Goal: Transaction & Acquisition: Purchase product/service

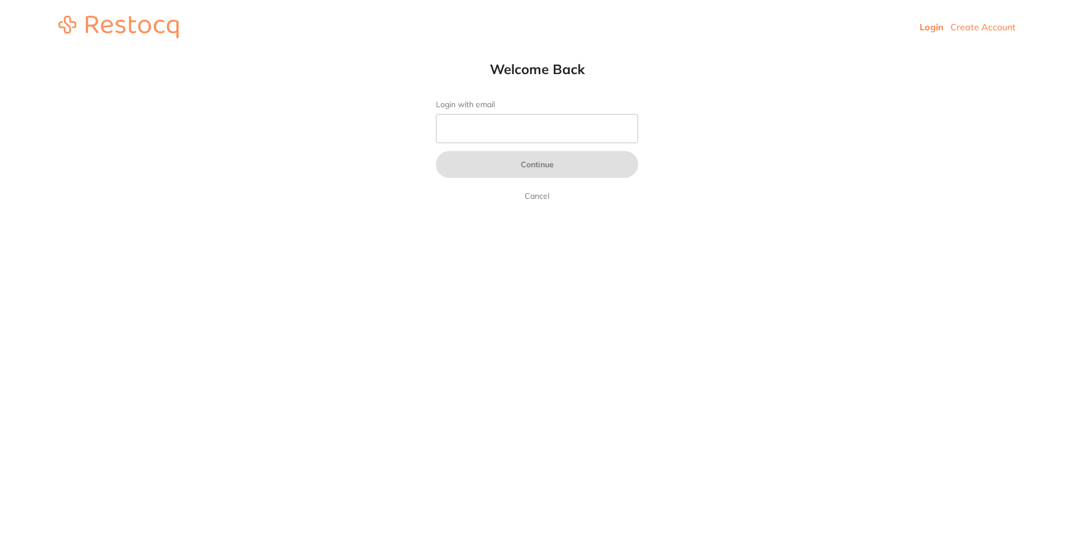
drag, startPoint x: 0, startPoint y: 0, endPoint x: 540, endPoint y: 136, distance: 556.8
click at [540, 136] on input "Login with email" at bounding box center [537, 128] width 202 height 29
type input "[EMAIL_ADDRESS][DOMAIN_NAME]"
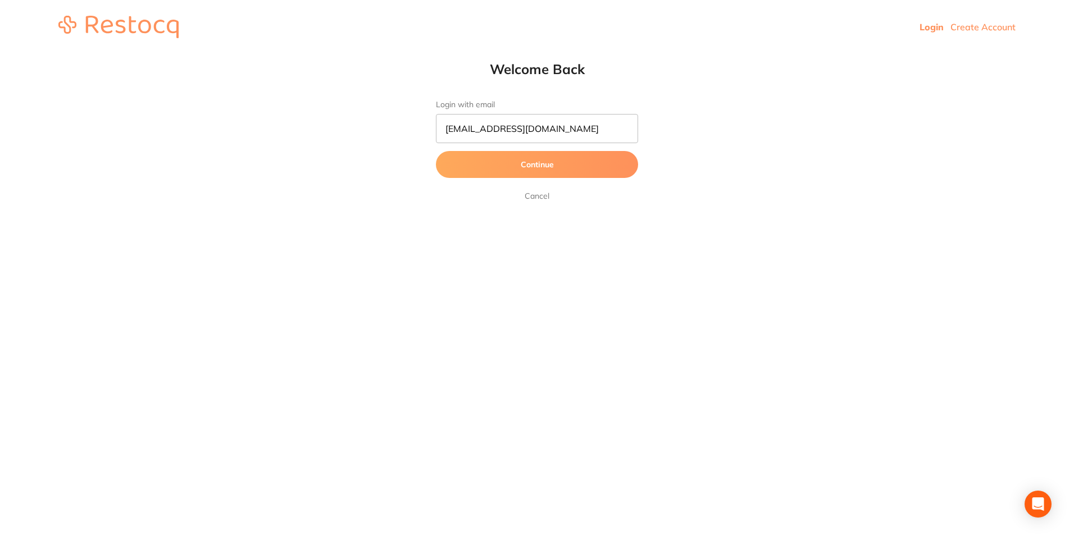
click at [544, 165] on button "Continue" at bounding box center [537, 164] width 202 height 27
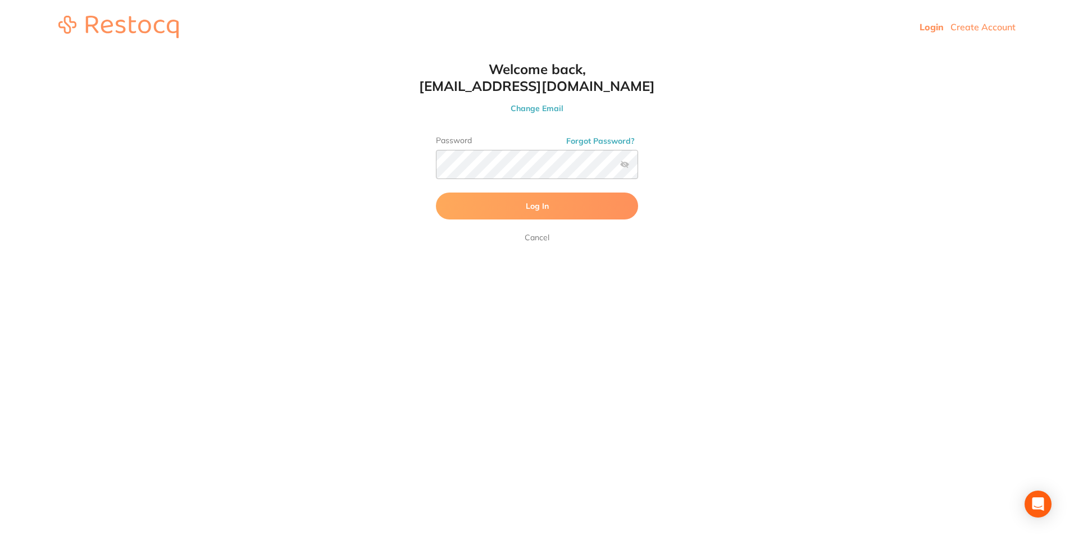
click at [550, 205] on button "Log In" at bounding box center [537, 206] width 202 height 27
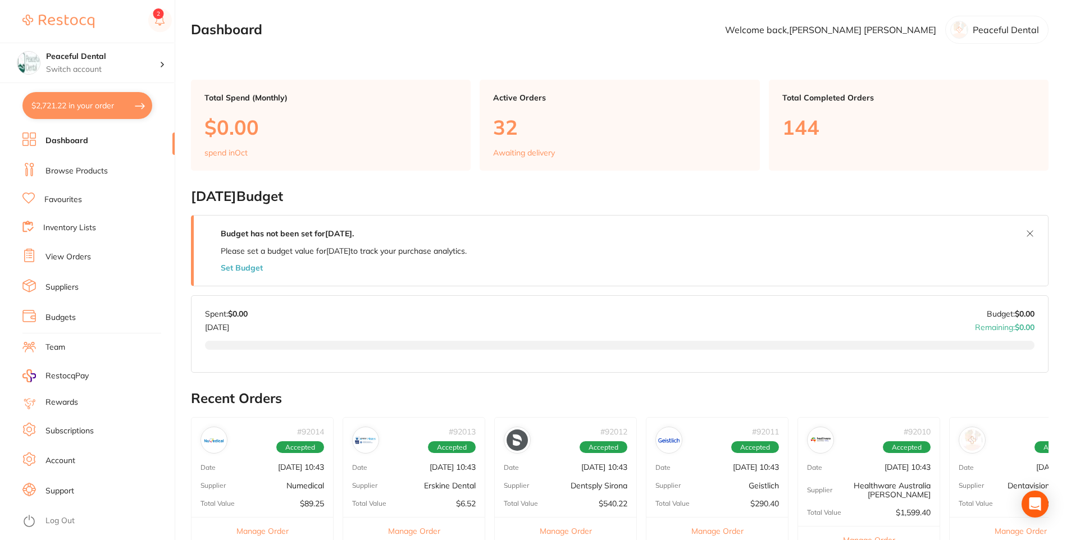
click at [74, 169] on link "Browse Products" at bounding box center [76, 171] width 62 height 11
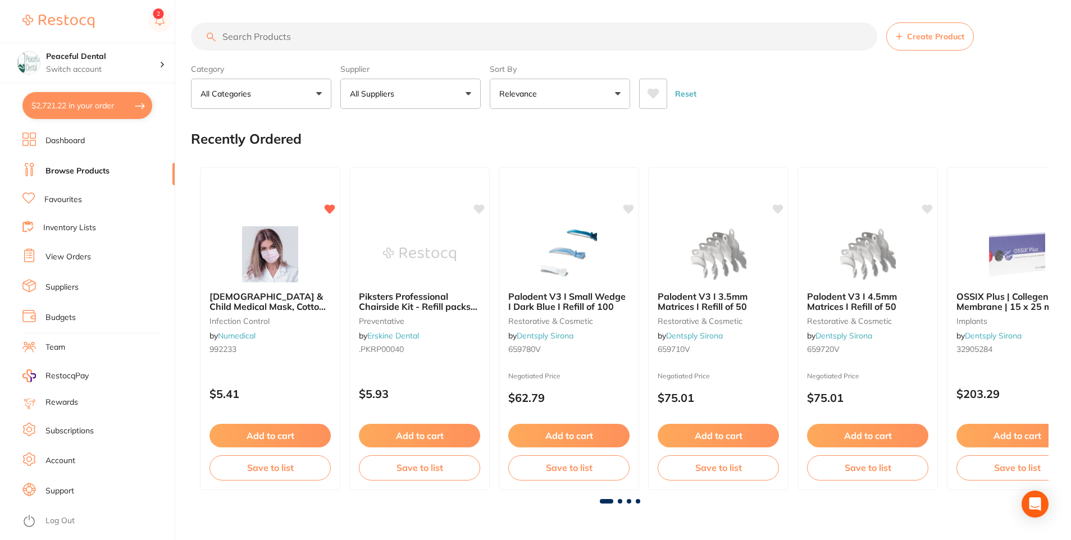
click at [334, 39] on input "search" at bounding box center [534, 36] width 686 height 28
type input "wooden wedge"
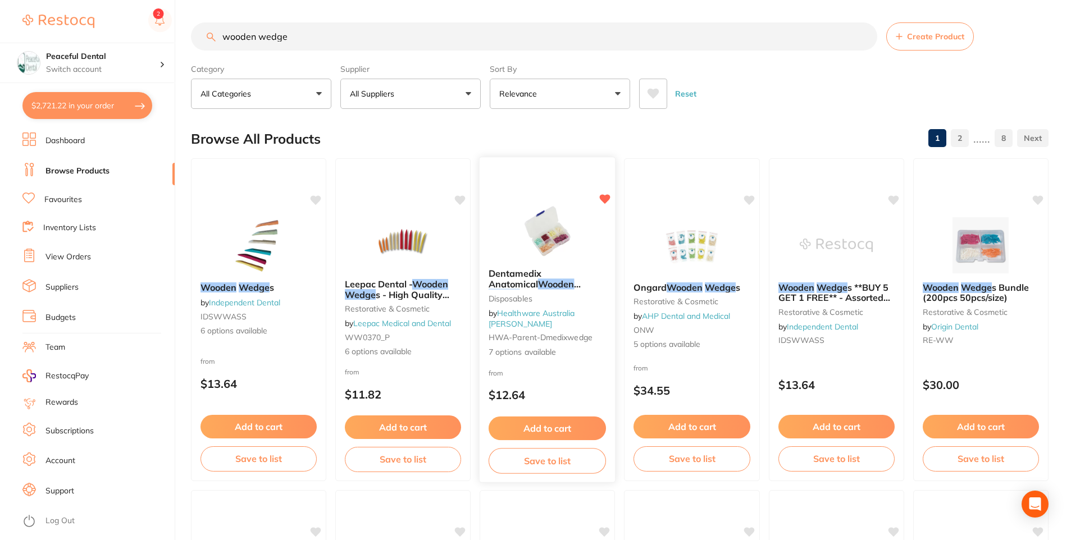
click at [539, 427] on button "Add to cart" at bounding box center [547, 429] width 117 height 24
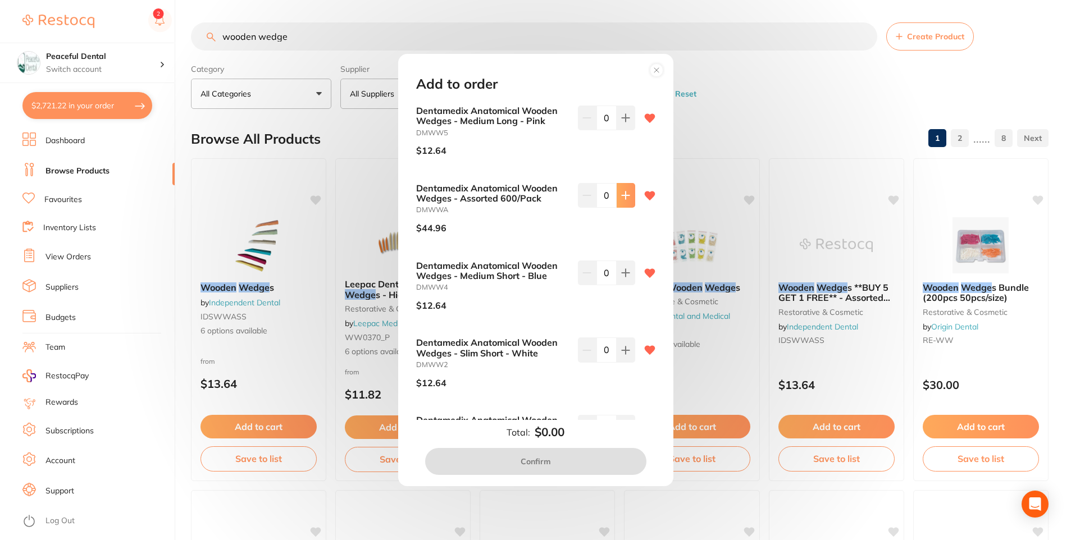
click at [625, 199] on icon at bounding box center [625, 195] width 9 height 9
type input "1"
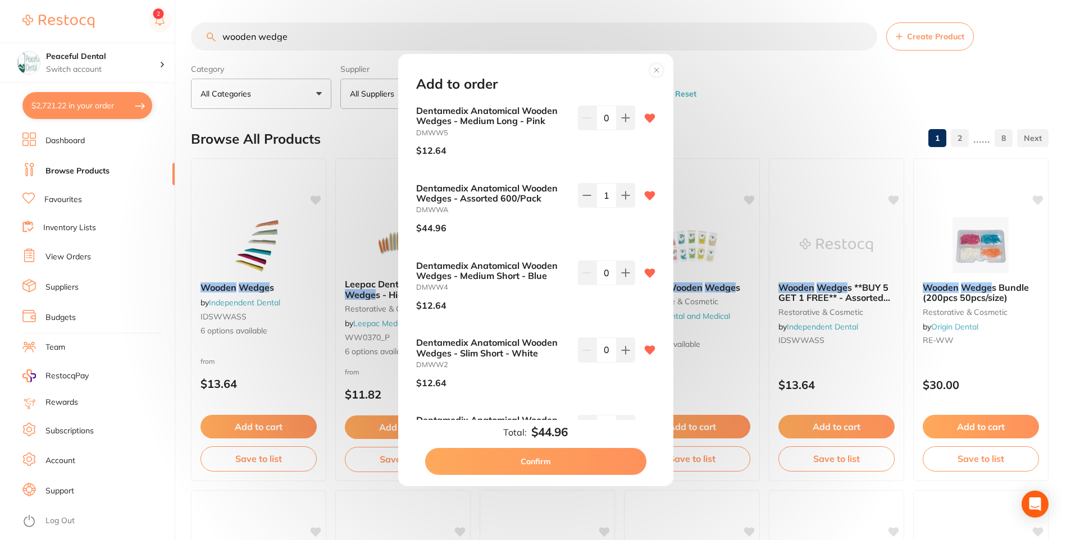
click at [562, 457] on button "Confirm" at bounding box center [535, 461] width 221 height 27
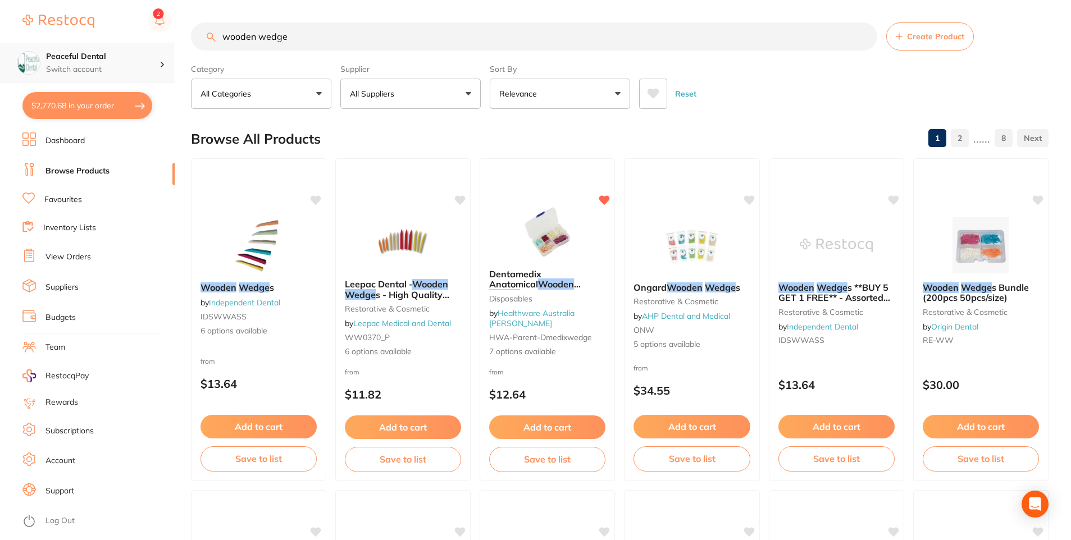
scroll to position [1, 0]
drag, startPoint x: 314, startPoint y: 39, endPoint x: 141, endPoint y: 59, distance: 174.2
click at [141, 59] on div "$2,770.68 Peaceful Dental Switch account Peaceful Dental $2,770.68 in your orde…" at bounding box center [535, 270] width 1071 height 540
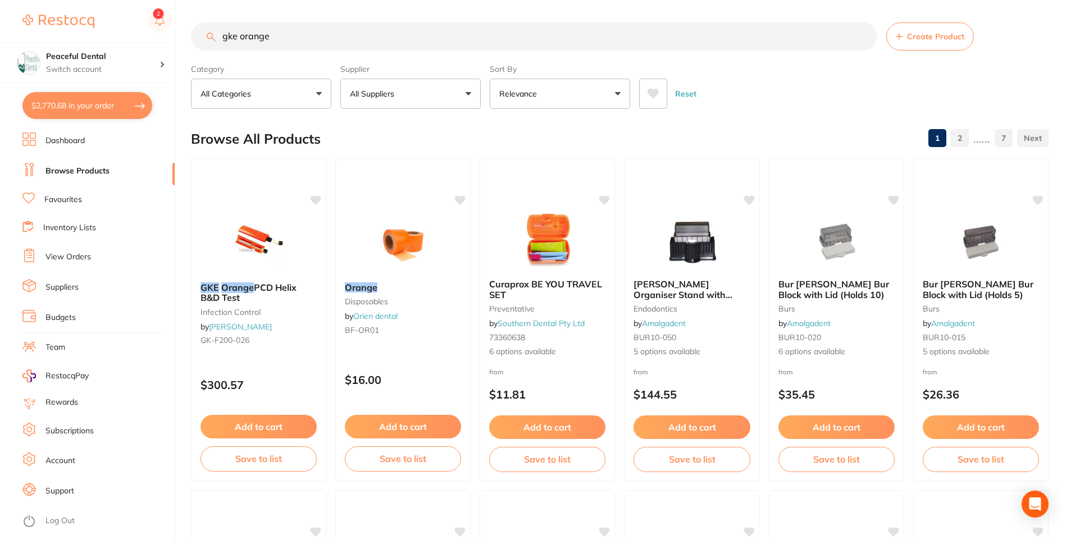
scroll to position [0, 0]
click at [467, 97] on button "All Suppliers" at bounding box center [410, 94] width 140 height 30
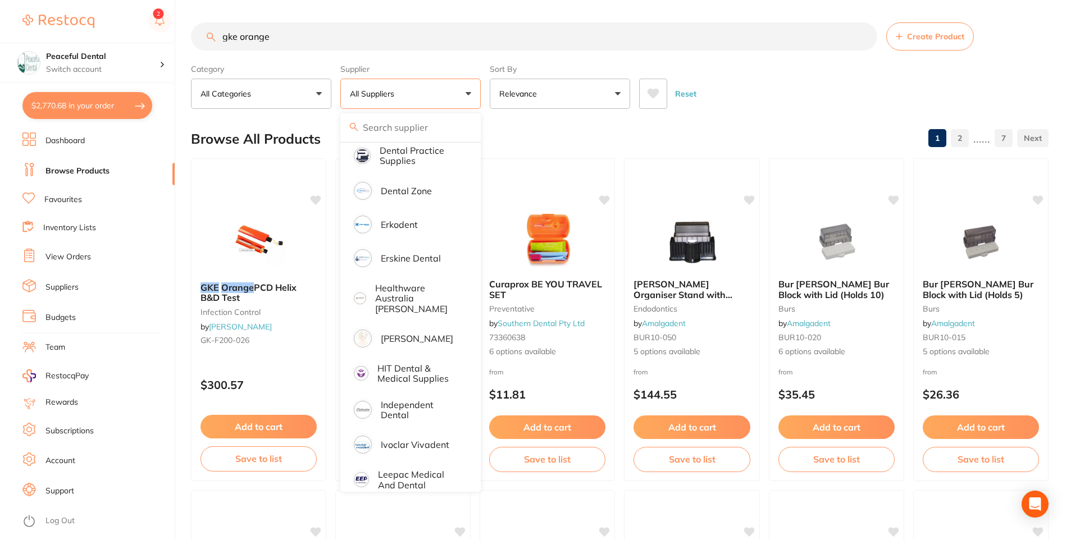
scroll to position [290, 0]
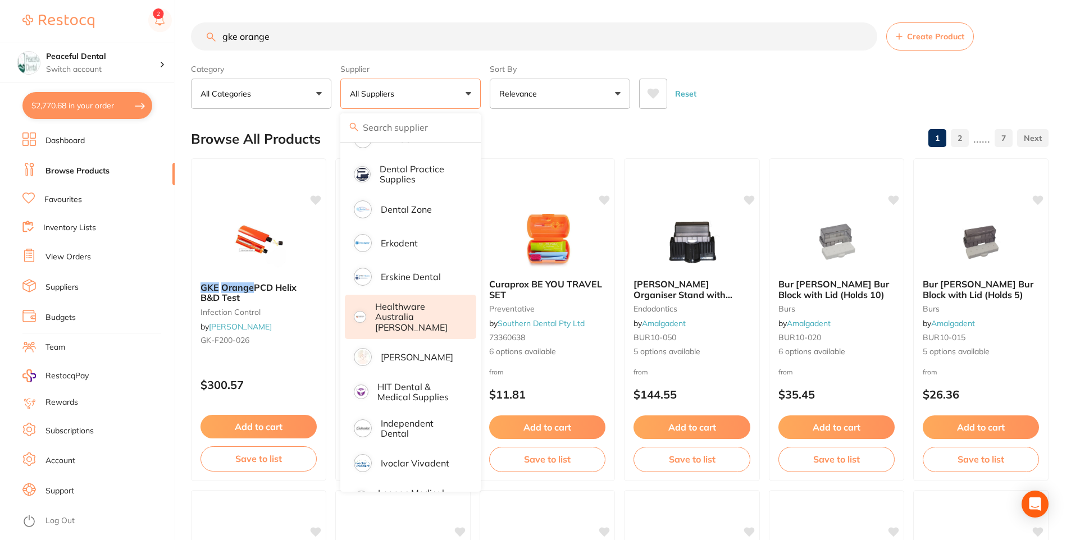
click at [428, 323] on li "Healthware Australia Ridley" at bounding box center [410, 317] width 131 height 44
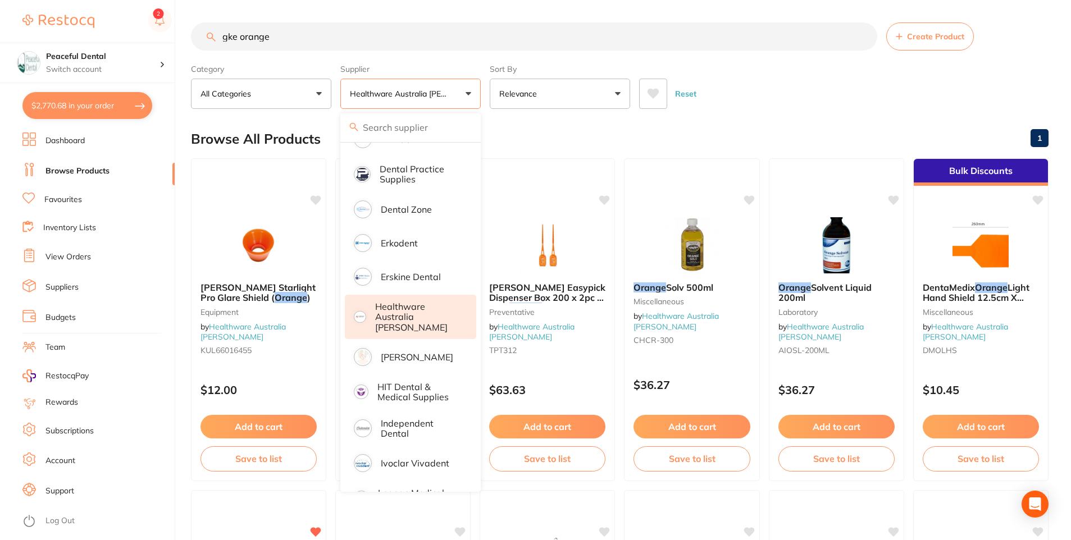
click at [759, 98] on div "Reset" at bounding box center [839, 89] width 400 height 39
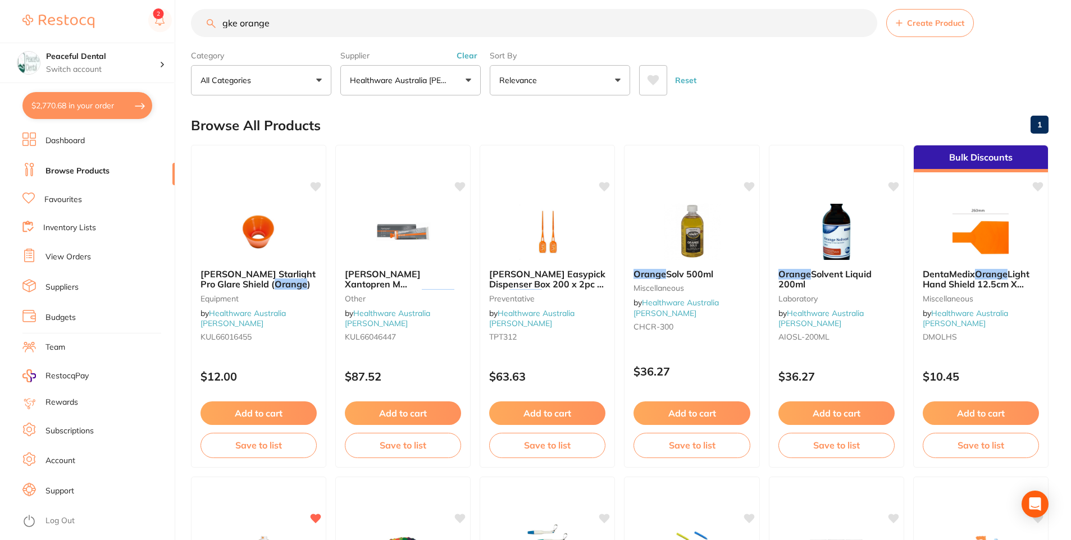
scroll to position [0, 0]
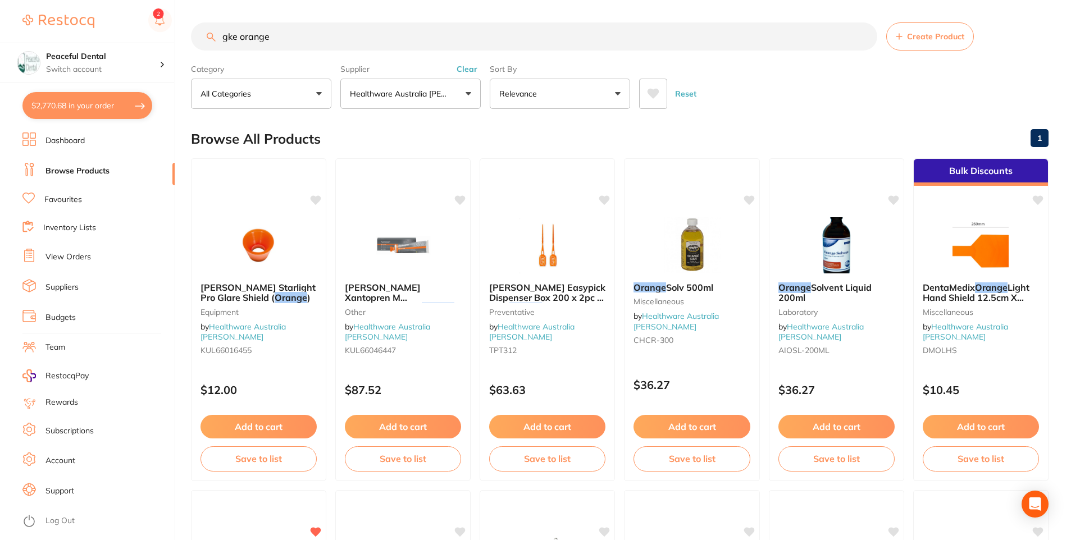
drag, startPoint x: 239, startPoint y: 37, endPoint x: 207, endPoint y: 38, distance: 31.5
click at [207, 38] on div "gke orange Create Product" at bounding box center [620, 36] width 858 height 28
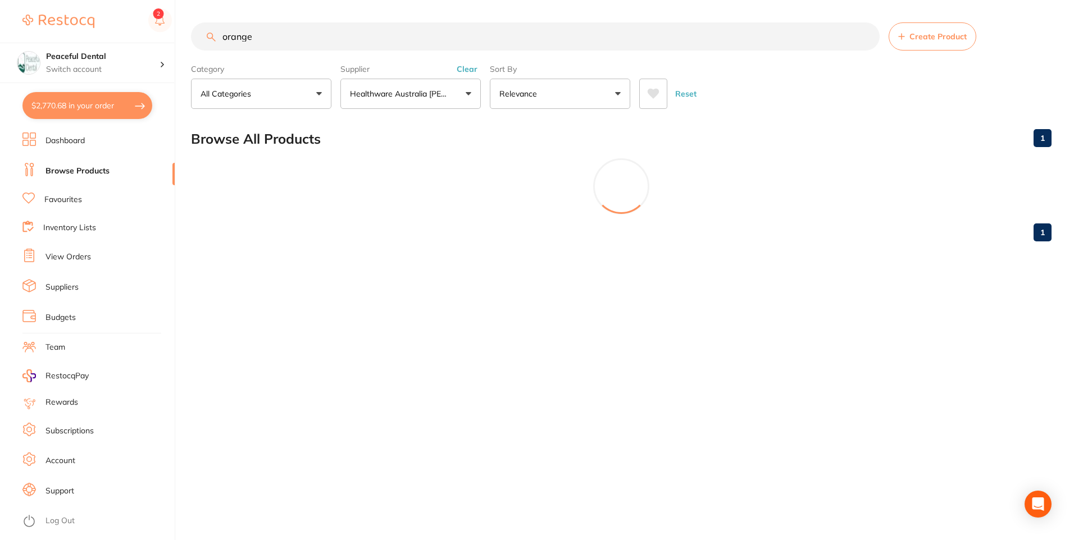
click at [308, 37] on input "orange" at bounding box center [535, 36] width 689 height 28
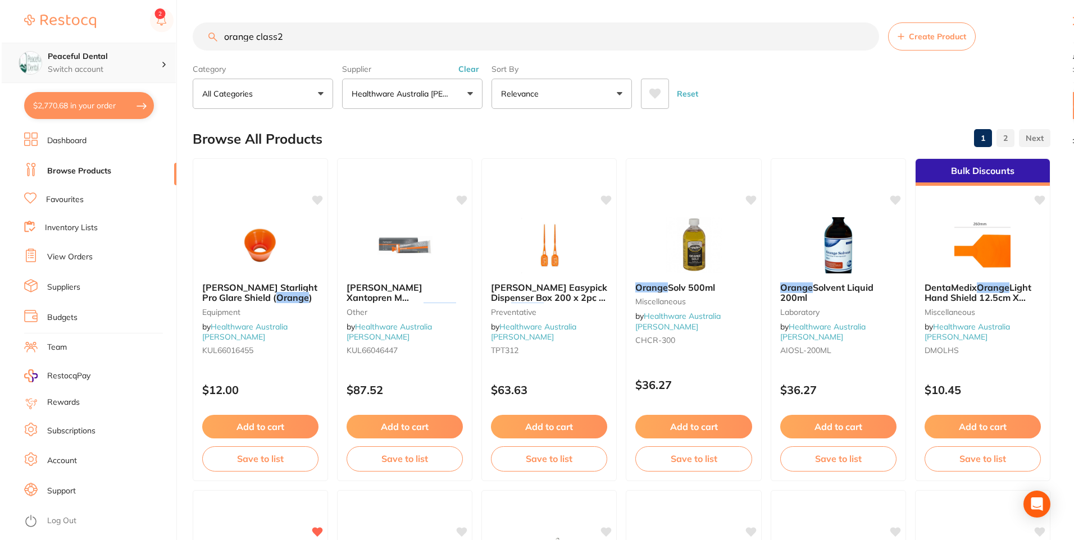
scroll to position [1, 0]
drag, startPoint x: 290, startPoint y: 35, endPoint x: 76, endPoint y: 53, distance: 215.3
click at [76, 53] on div "$2,770.68 Peaceful Dental Switch account Peaceful Dental $2,770.68 in your orde…" at bounding box center [535, 270] width 1071 height 540
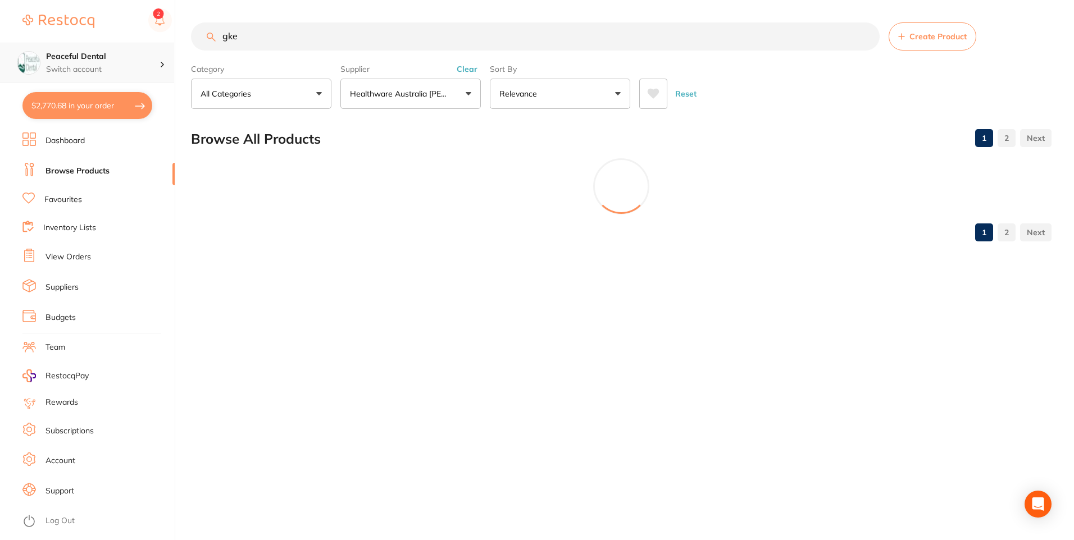
scroll to position [0, 0]
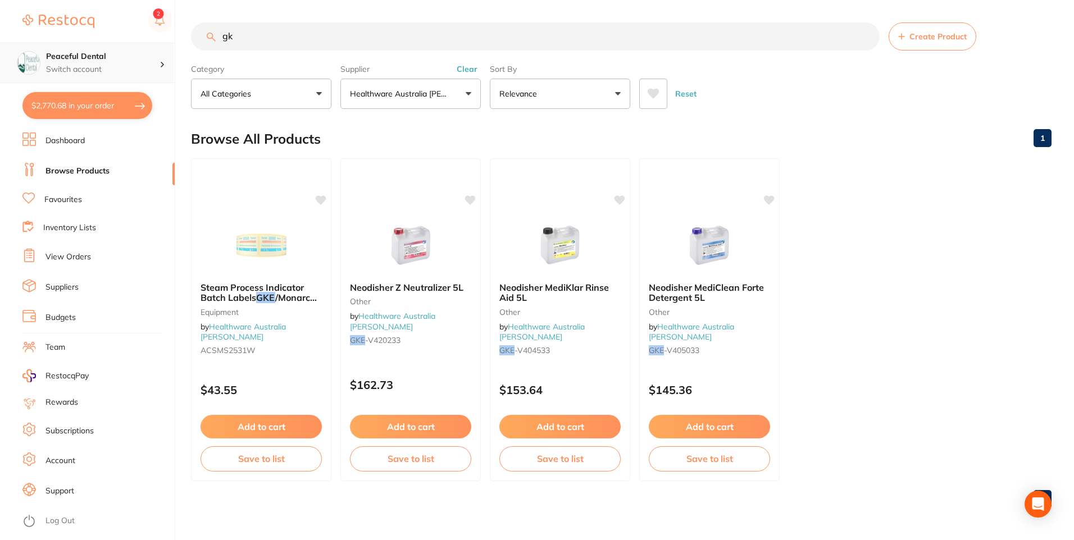
type input "g"
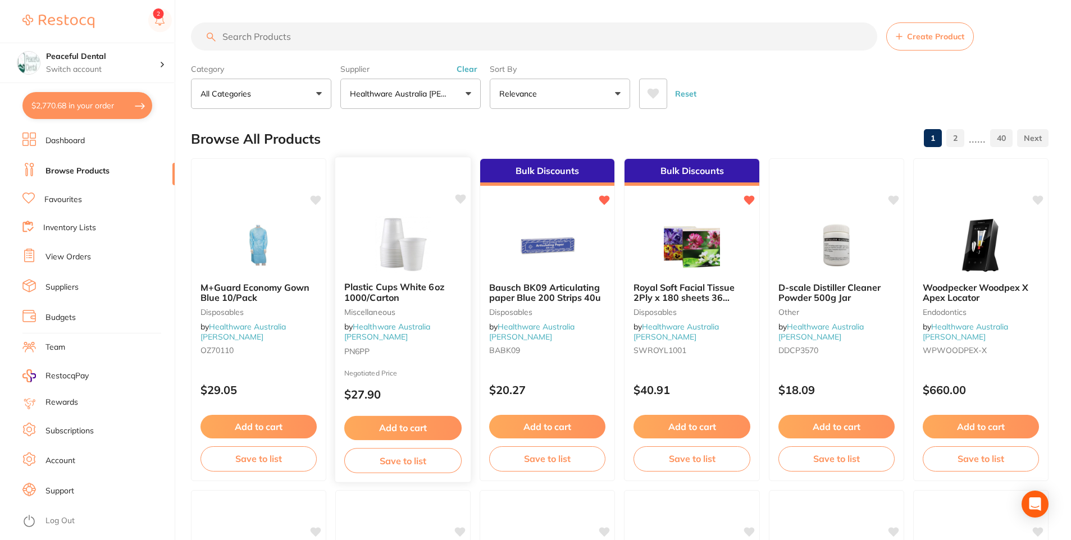
click at [412, 427] on button "Add to cart" at bounding box center [402, 428] width 117 height 24
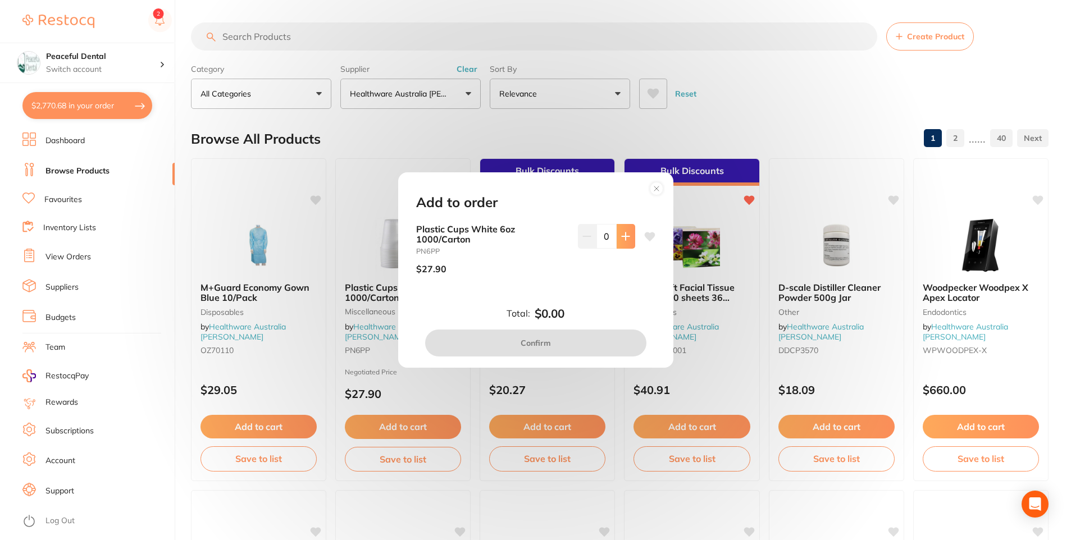
click at [628, 238] on button at bounding box center [626, 236] width 19 height 25
type input "1"
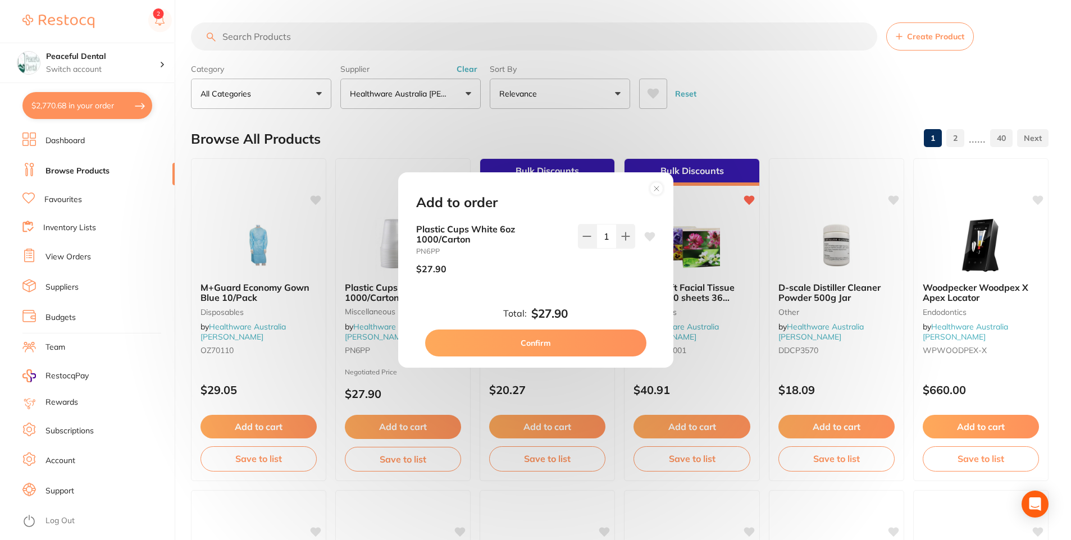
click at [561, 344] on button "Confirm" at bounding box center [535, 343] width 221 height 27
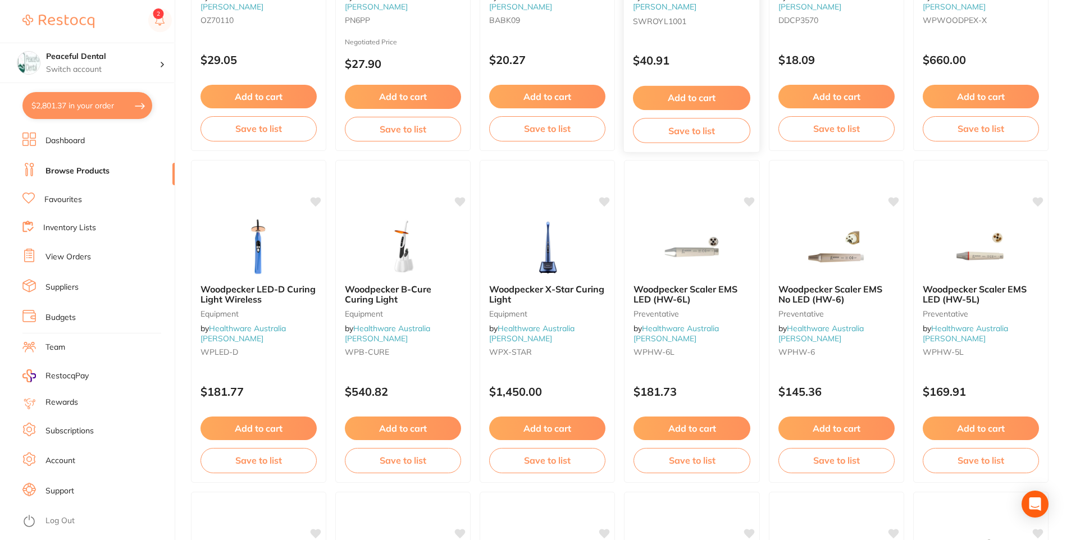
scroll to position [337, 0]
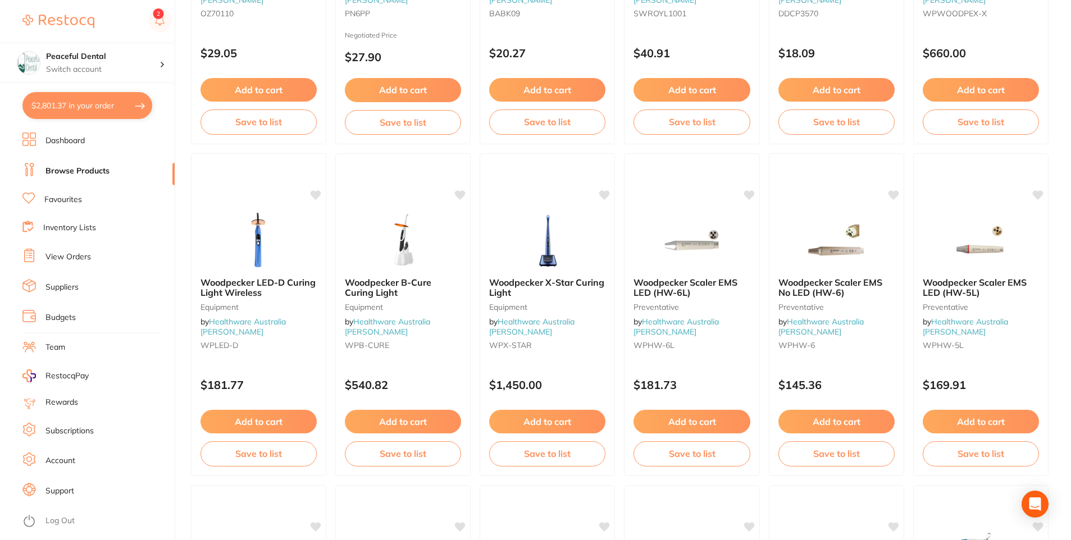
click at [118, 115] on button "$2,801.37 in your order" at bounding box center [87, 105] width 130 height 27
checkbox input "true"
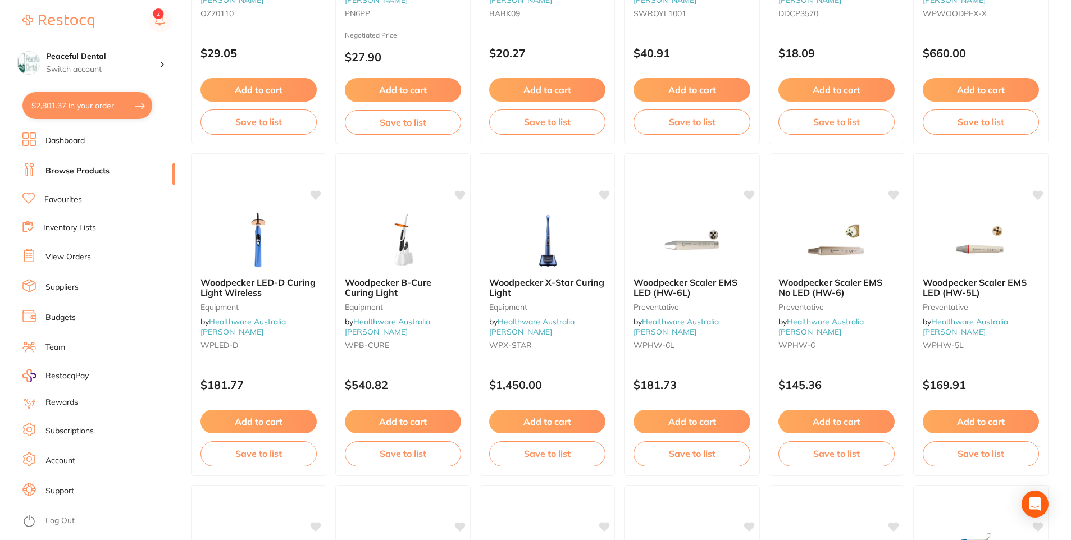
checkbox input "true"
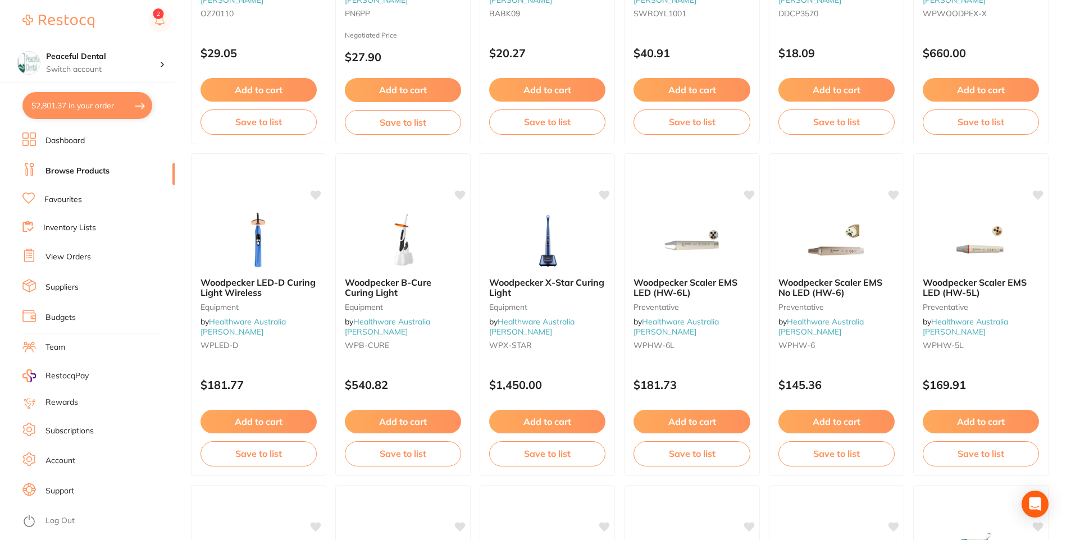
checkbox input "true"
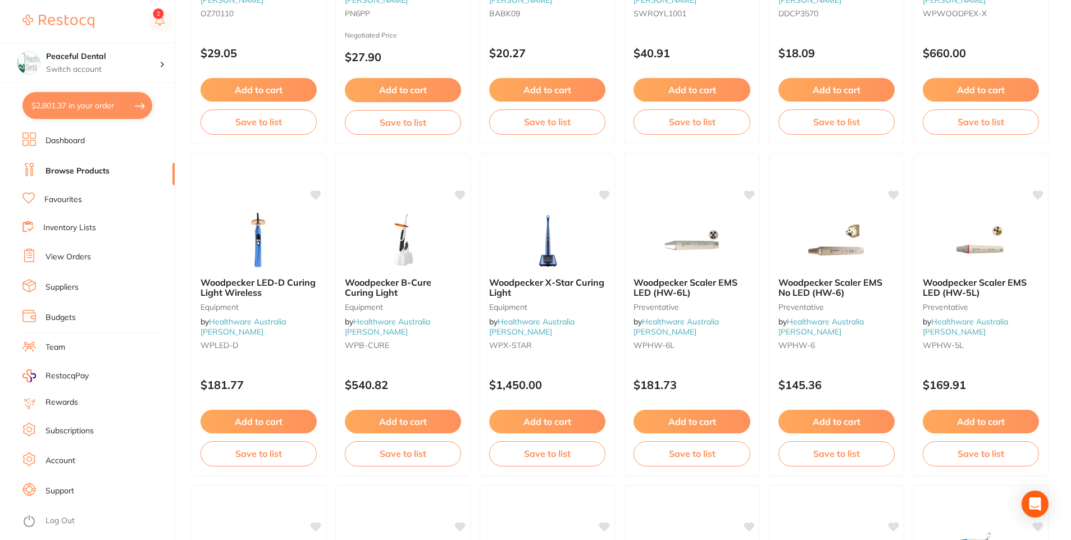
checkbox input "true"
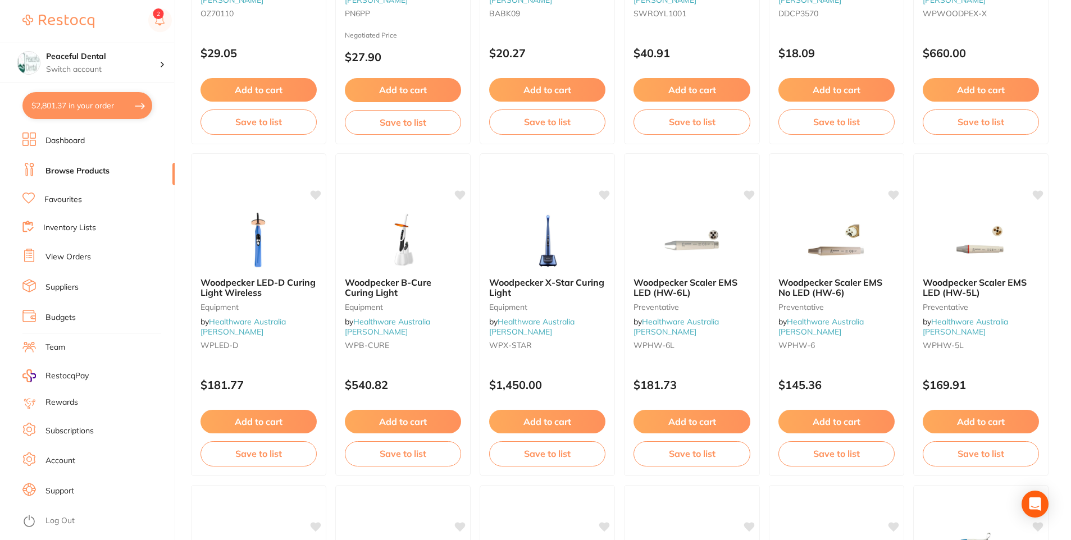
checkbox input "true"
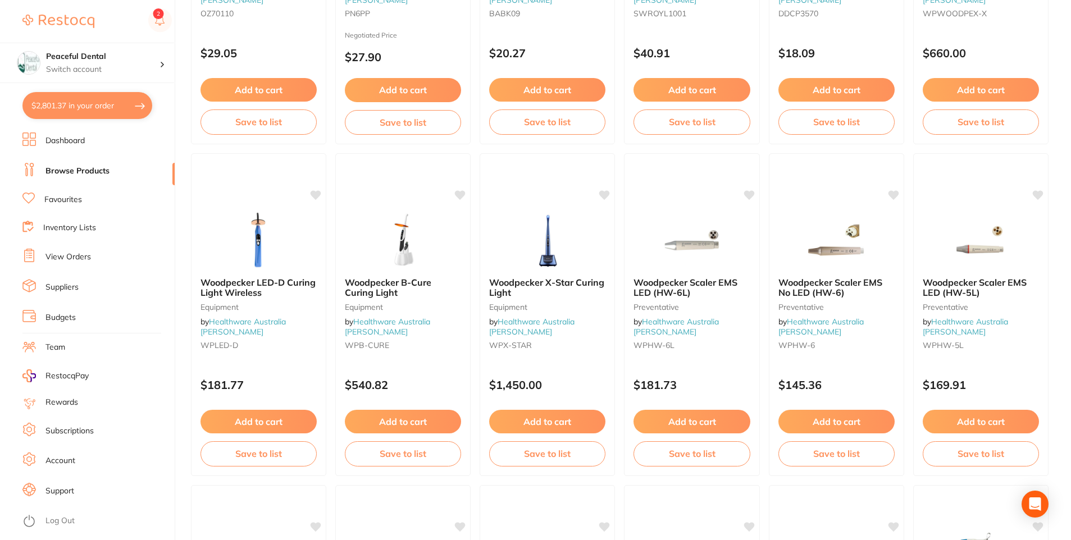
checkbox input "true"
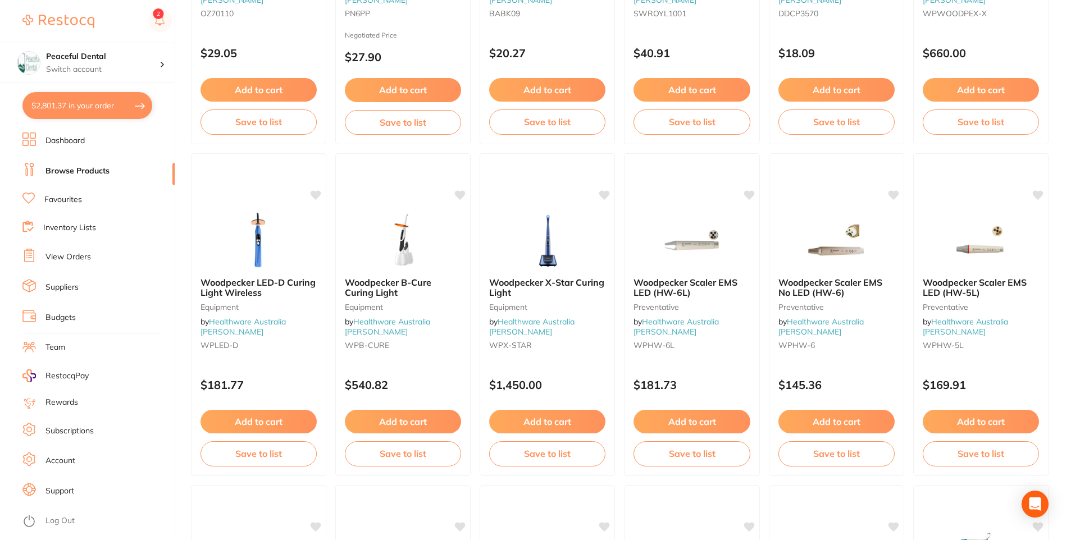
checkbox input "true"
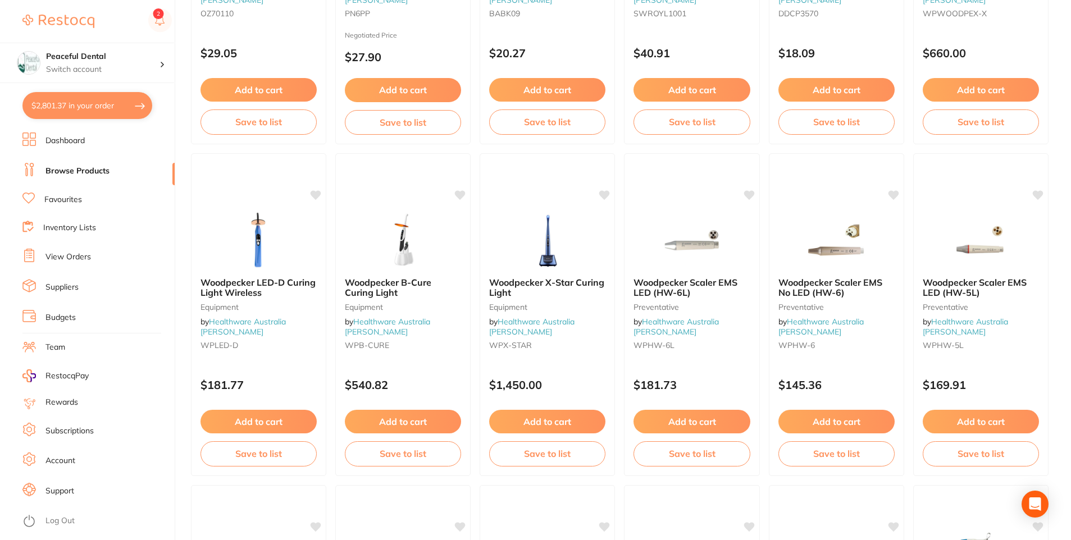
checkbox input "true"
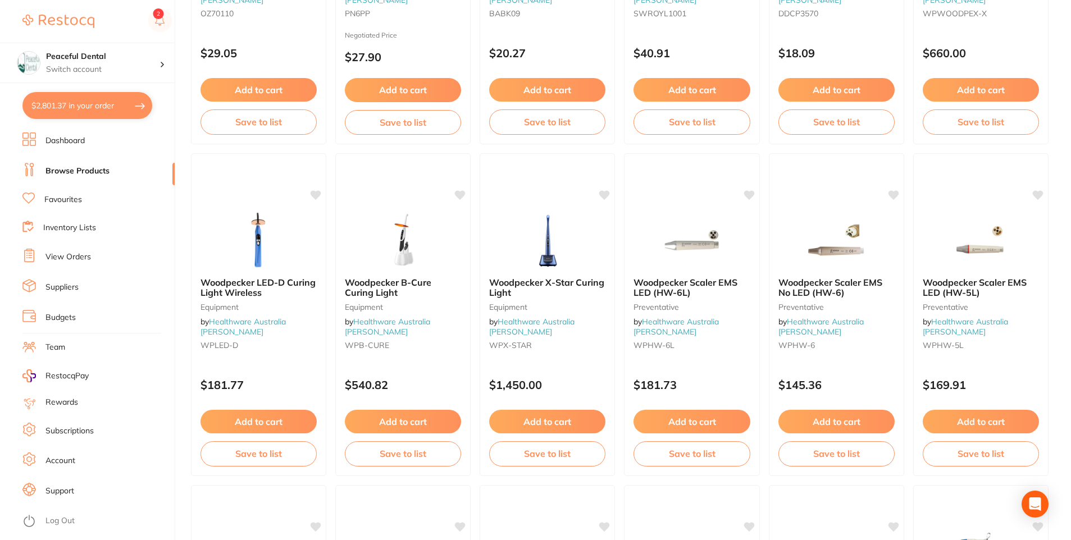
checkbox input "true"
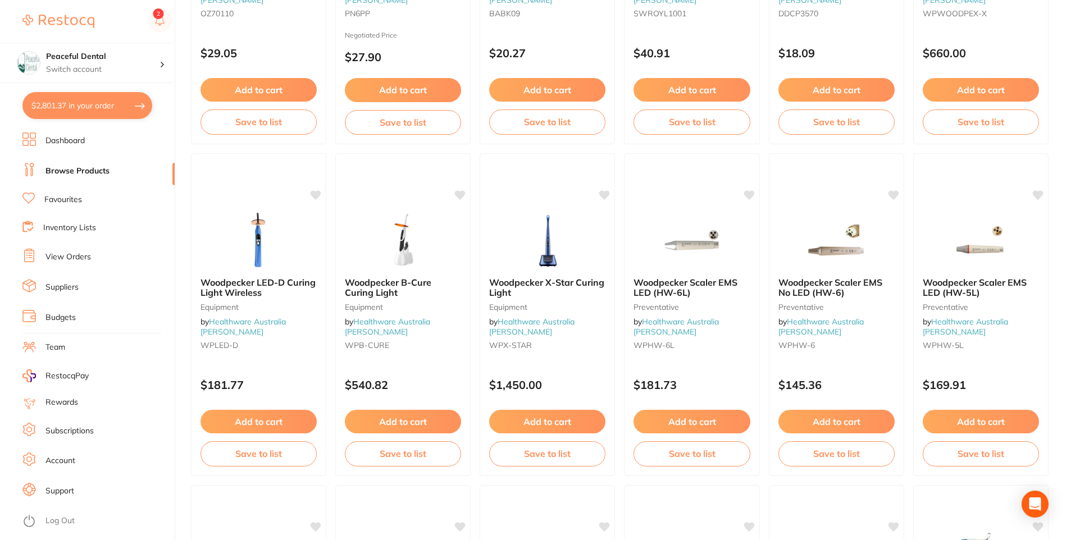
checkbox input "true"
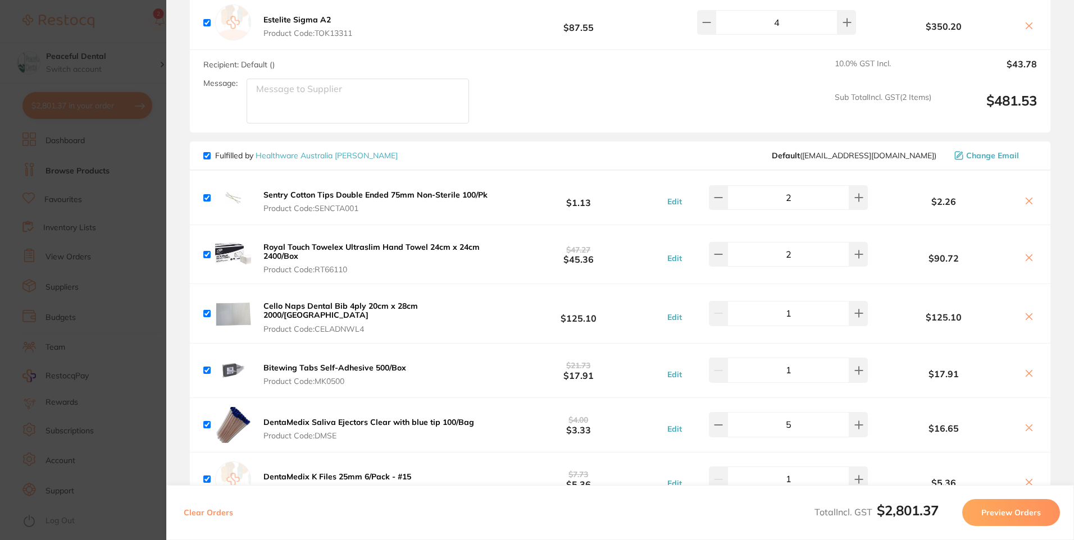
scroll to position [1180, 0]
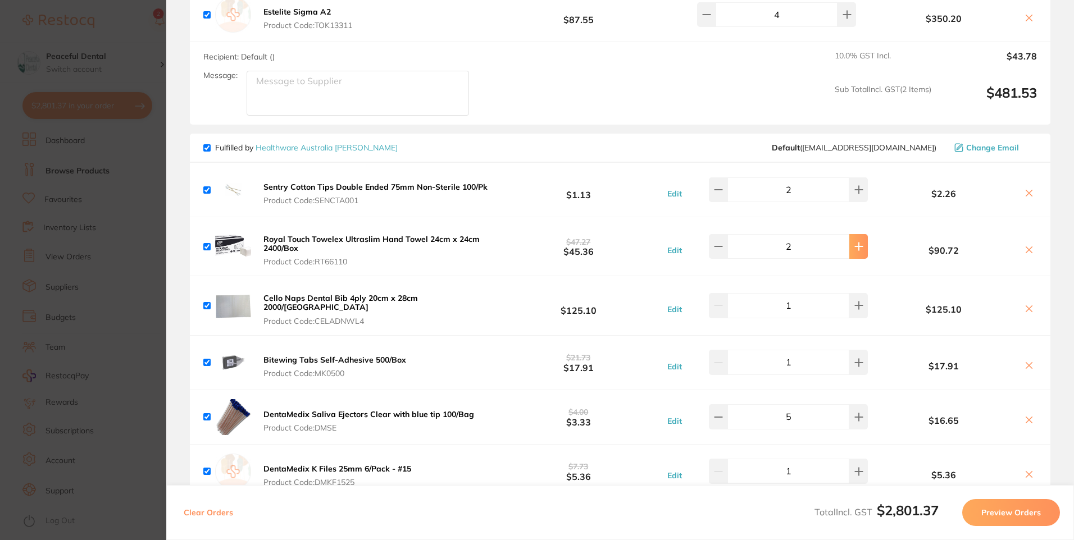
click at [855, 244] on icon at bounding box center [858, 246] width 9 height 9
type input "3"
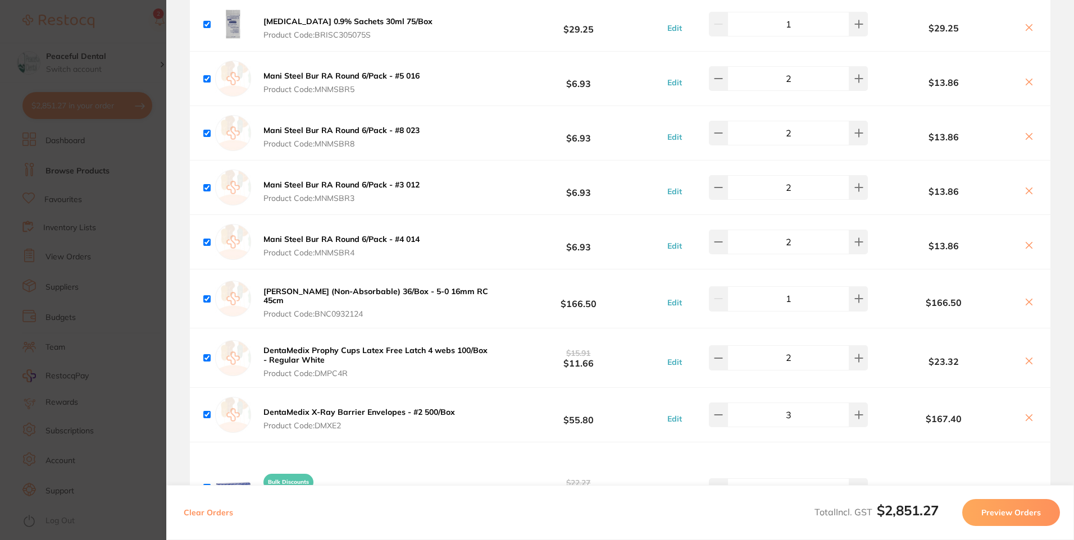
scroll to position [2022, 0]
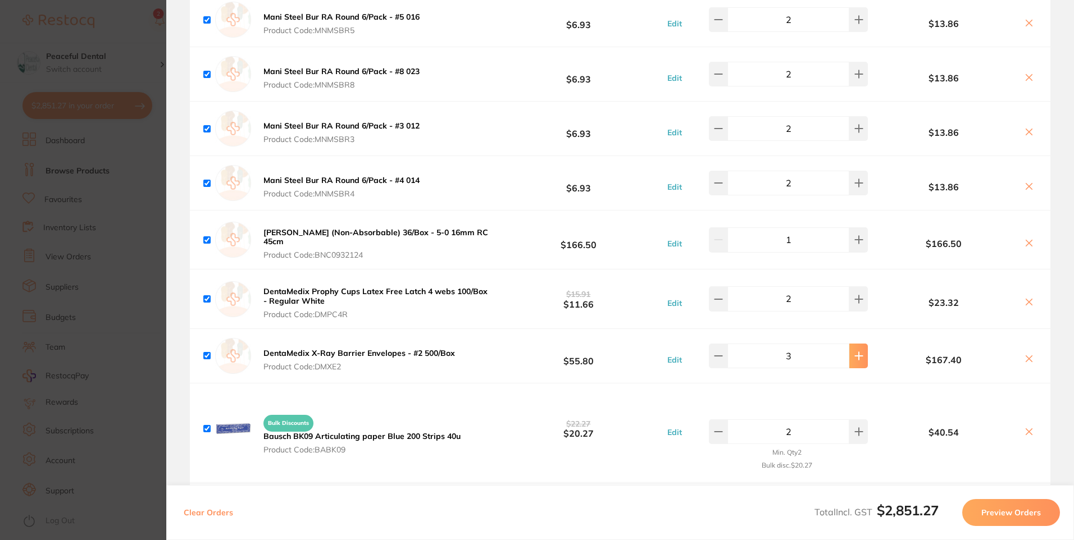
click at [855, 352] on icon at bounding box center [858, 356] width 9 height 9
type input "4"
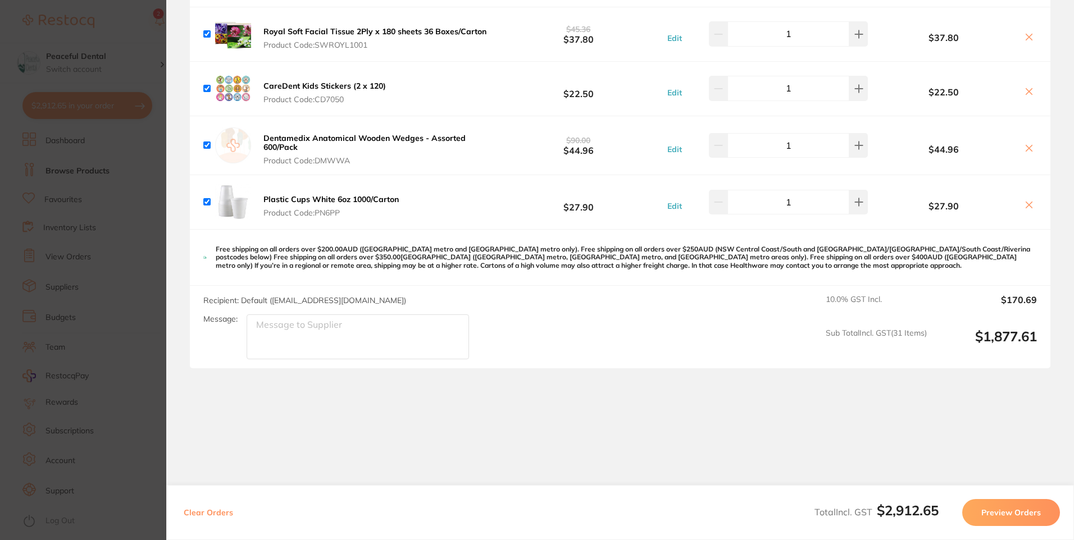
scroll to position [3002, 0]
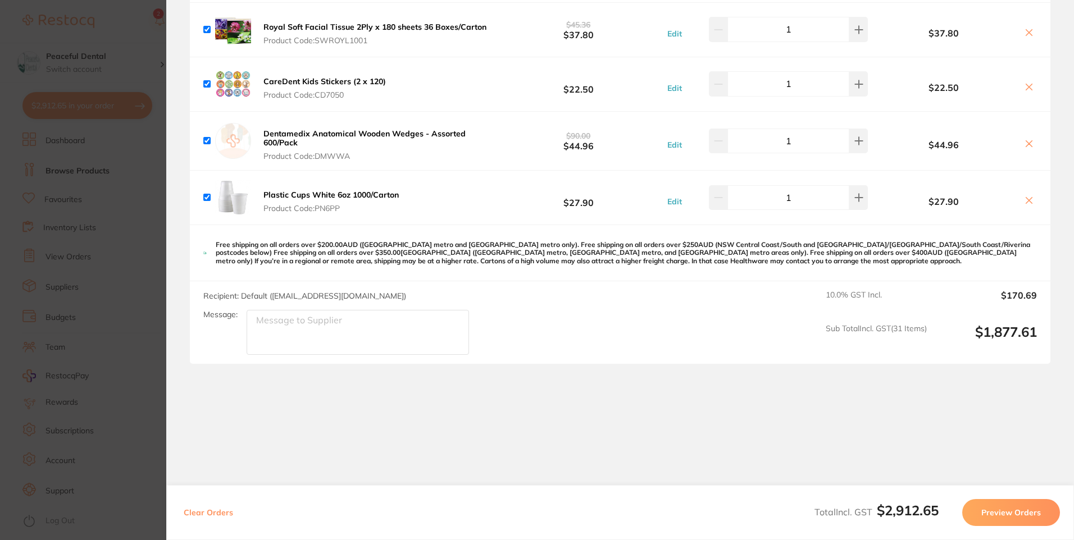
click at [101, 388] on section "Update RRP Set your pre negotiated price for this item. Item Agreed RRP (excl. …" at bounding box center [537, 270] width 1074 height 540
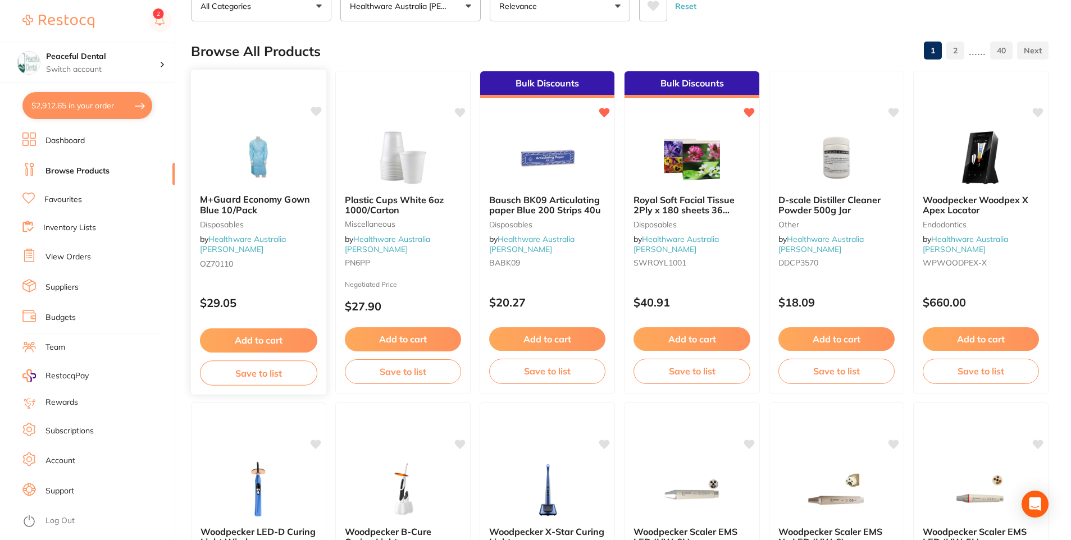
scroll to position [0, 0]
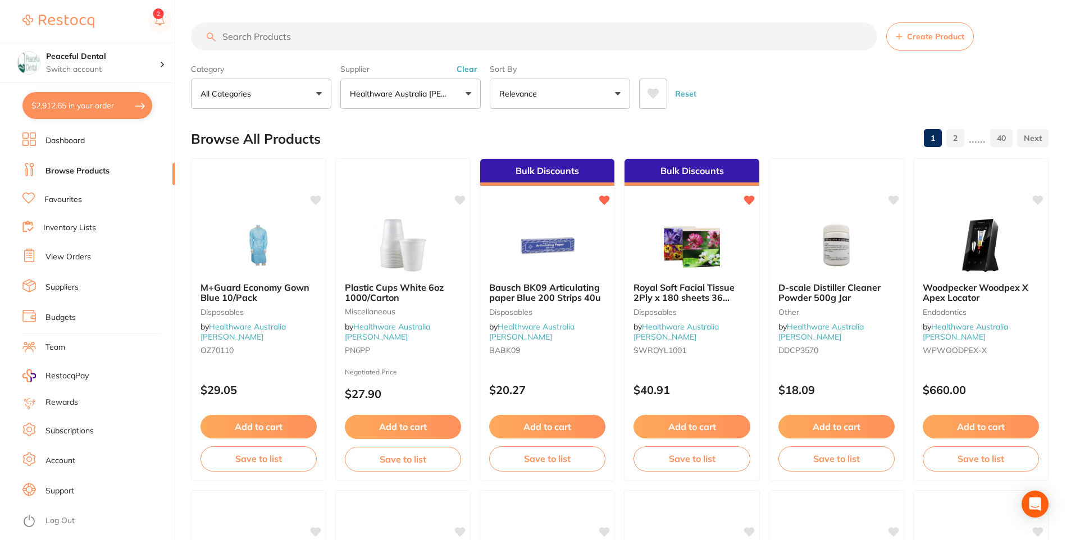
click at [295, 45] on input "search" at bounding box center [534, 36] width 686 height 28
type input "TRAY BARRIER"
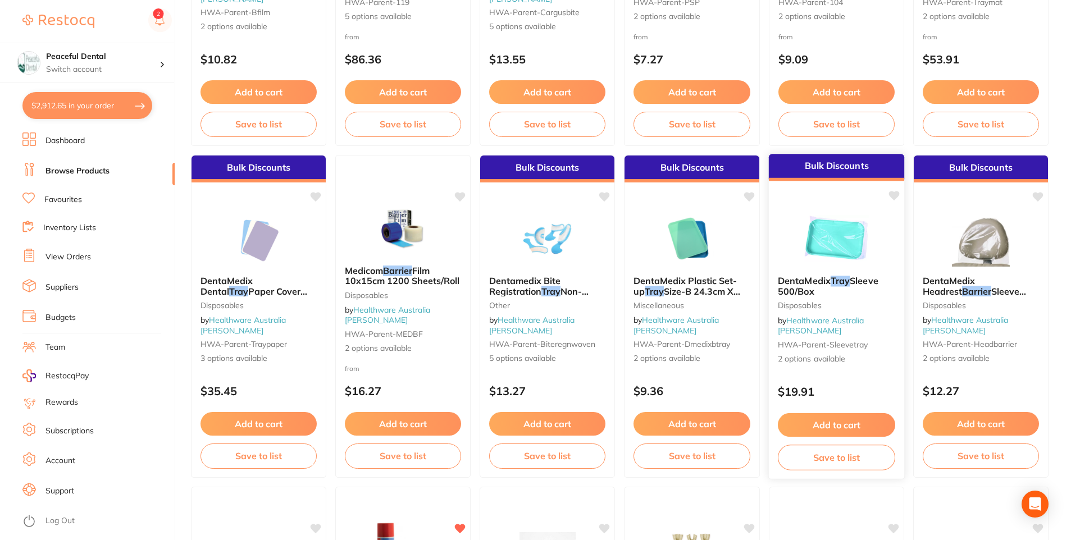
scroll to position [674, 0]
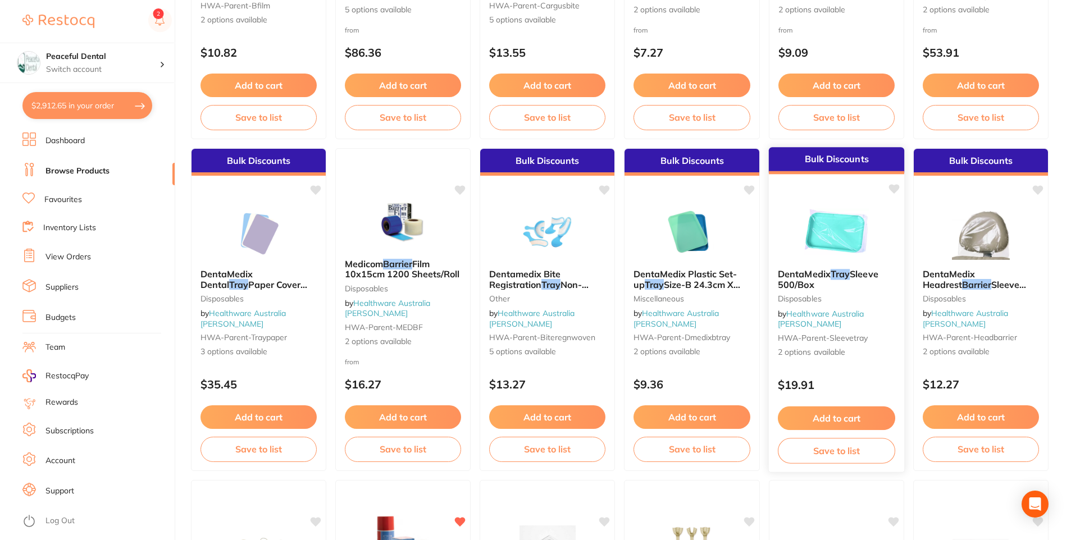
click at [814, 418] on button "Add to cart" at bounding box center [836, 419] width 117 height 24
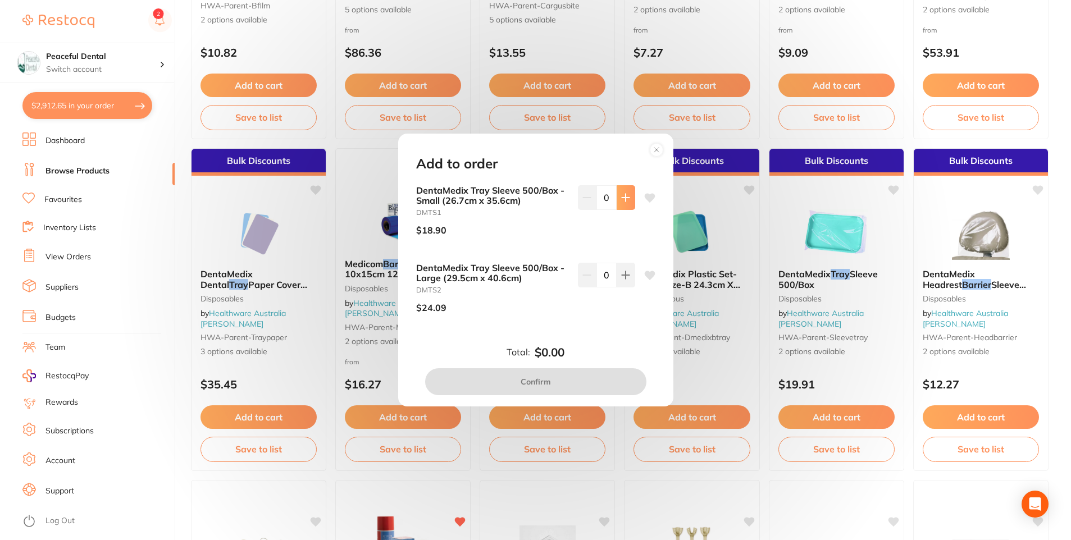
click at [627, 195] on button at bounding box center [626, 197] width 19 height 25
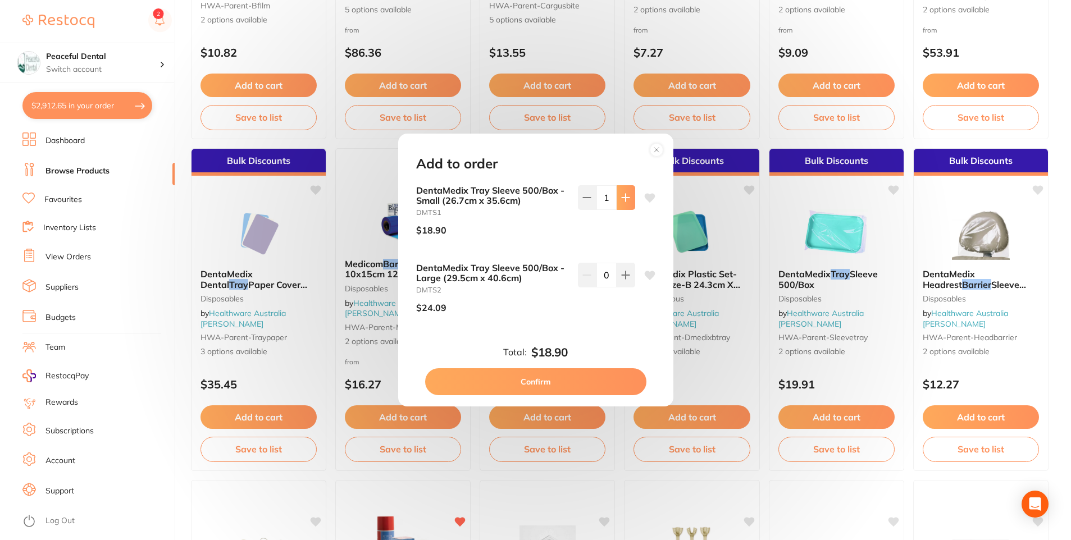
click at [627, 195] on button at bounding box center [626, 197] width 19 height 25
type input "3"
click at [584, 372] on button "Confirm" at bounding box center [535, 381] width 221 height 27
checkbox input "false"
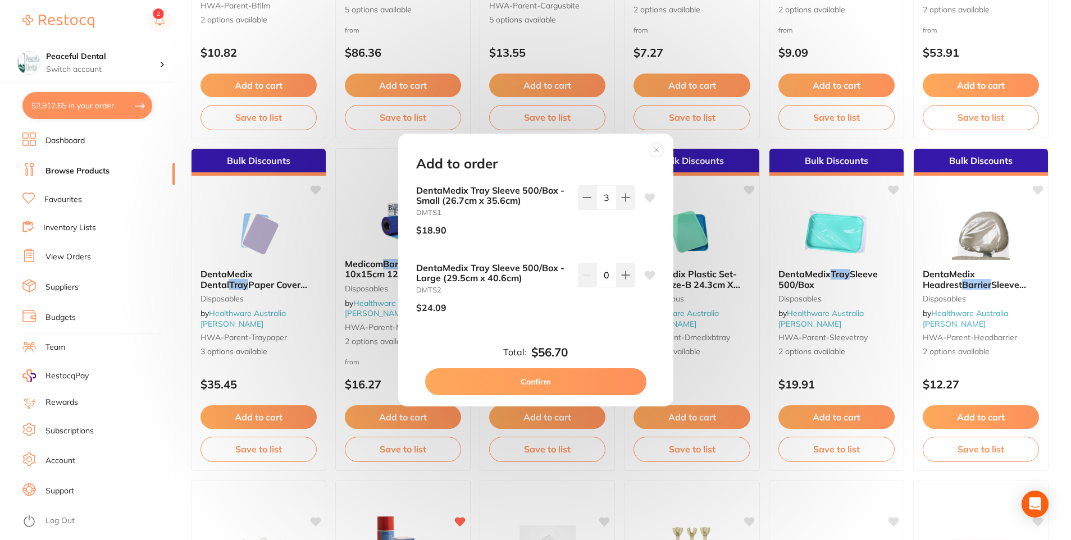
checkbox input "false"
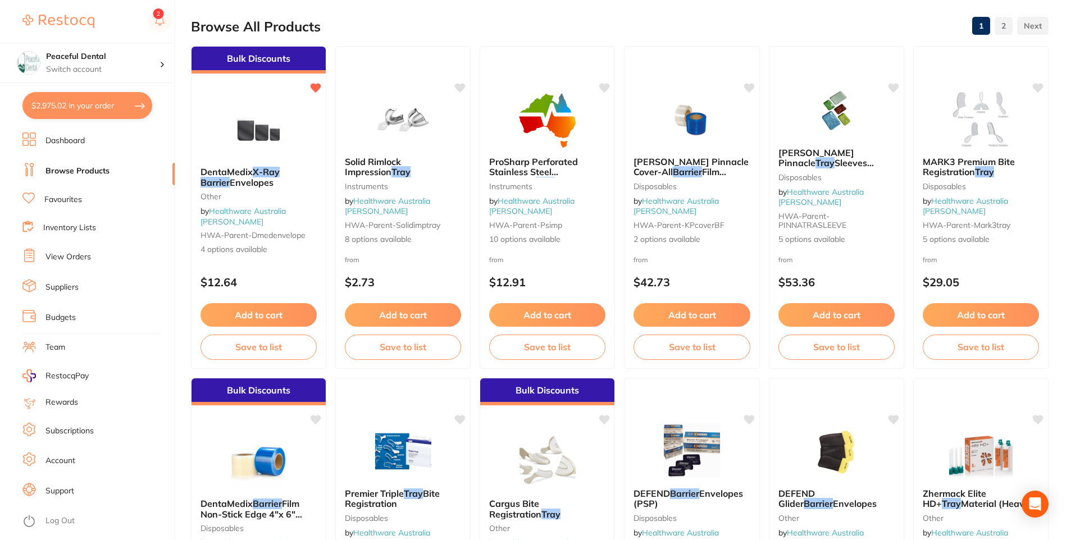
scroll to position [0, 0]
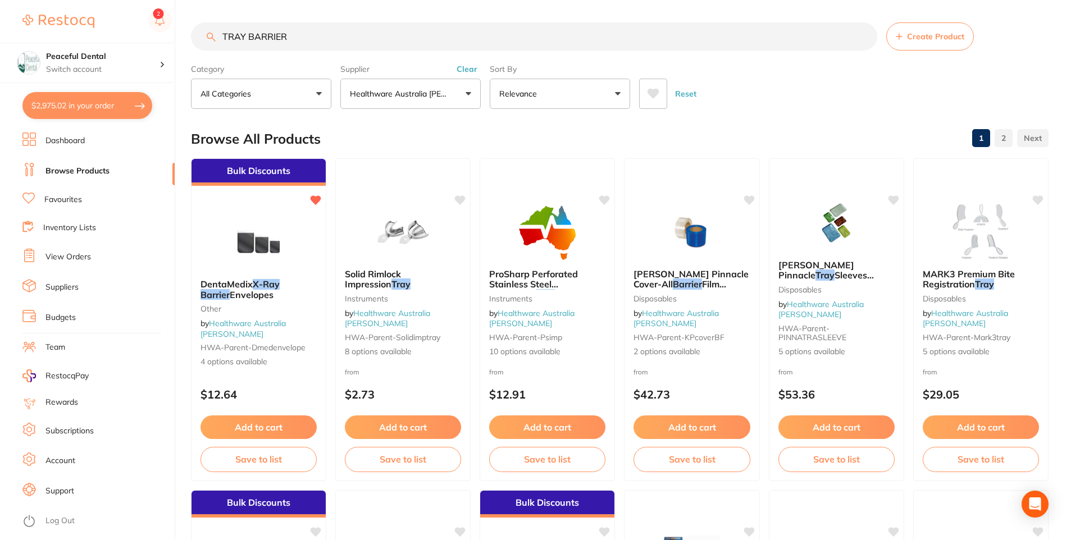
click at [461, 91] on button "Healthware Australia Ridley" at bounding box center [410, 94] width 140 height 30
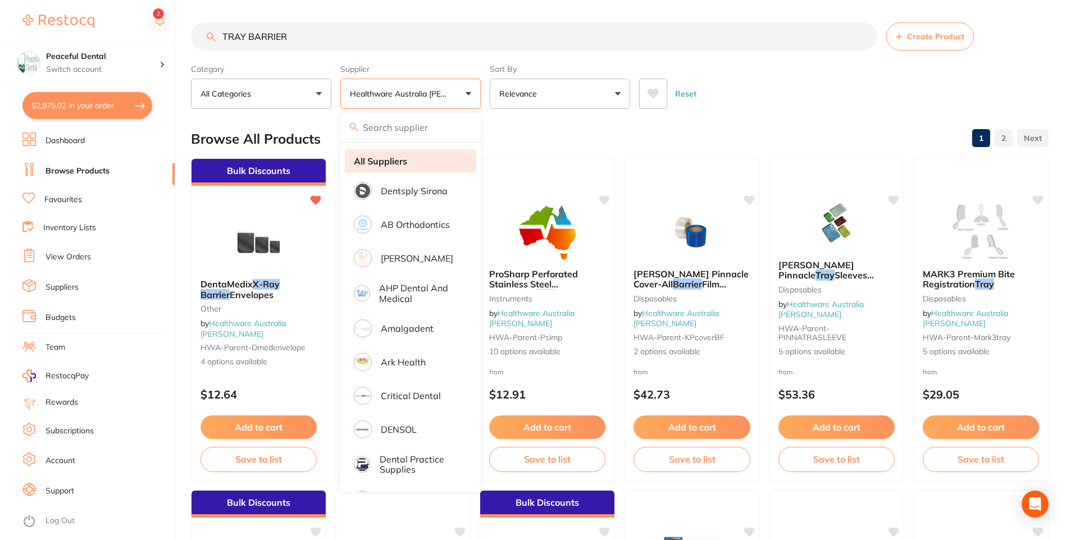
click at [395, 164] on strong "All Suppliers" at bounding box center [380, 161] width 53 height 10
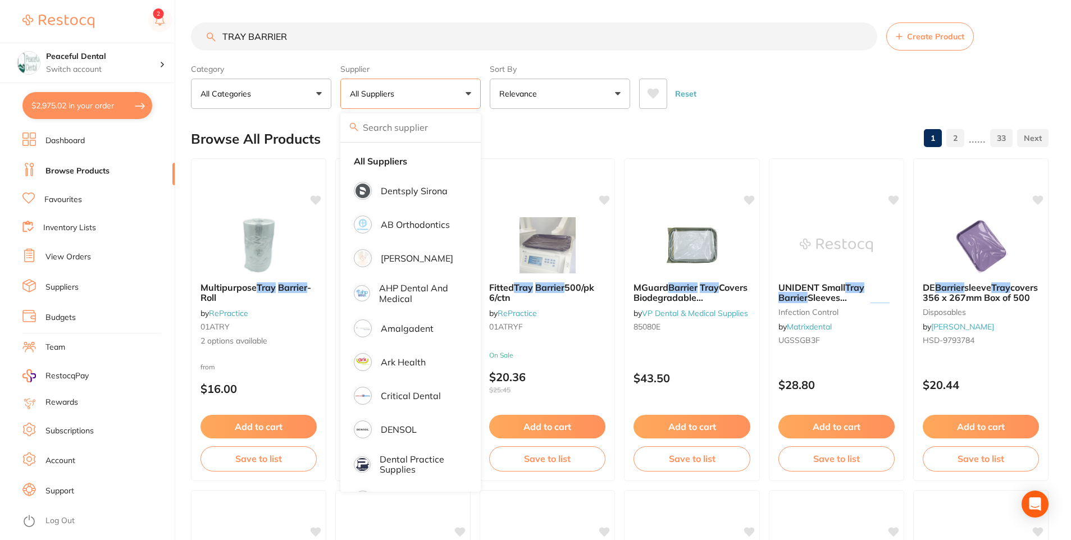
drag, startPoint x: 297, startPoint y: 36, endPoint x: 177, endPoint y: 42, distance: 119.8
click at [177, 42] on div "$2,975.02 Peaceful Dental Switch account Peaceful Dental $2,975.02 in your orde…" at bounding box center [535, 270] width 1071 height 540
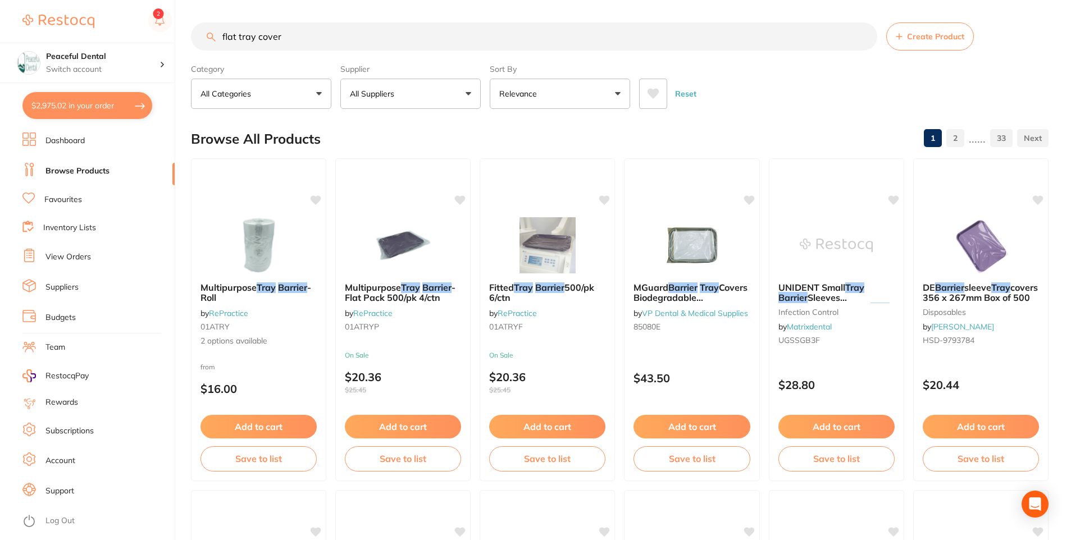
type input "flat tray cover"
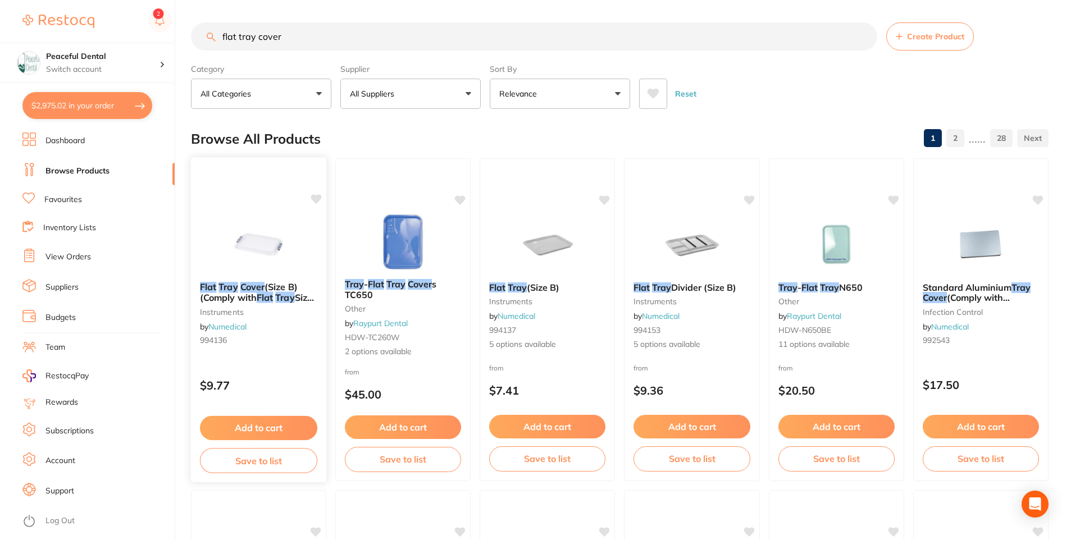
click at [260, 429] on button "Add to cart" at bounding box center [258, 428] width 117 height 24
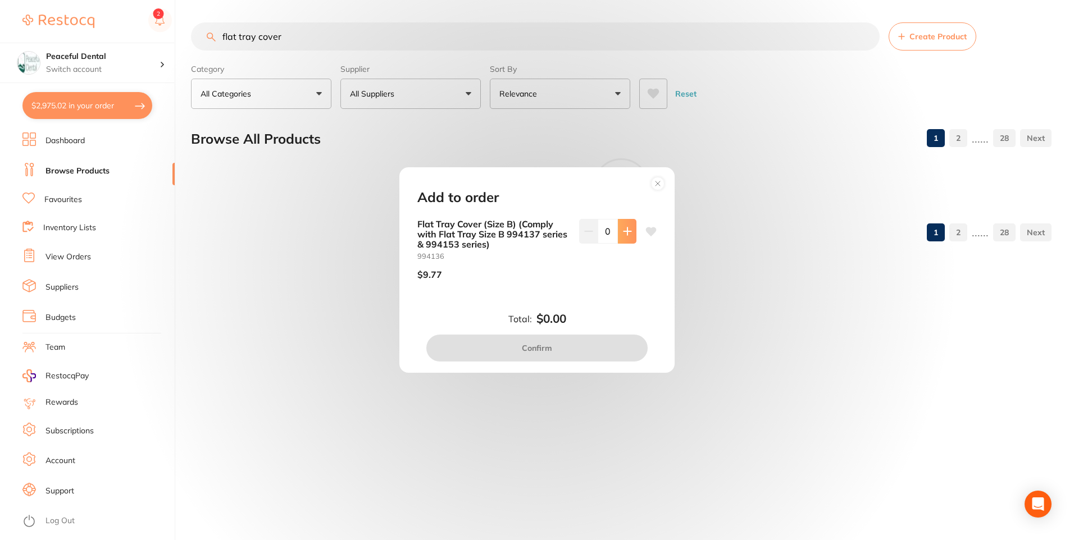
click at [623, 233] on icon at bounding box center [626, 230] width 7 height 7
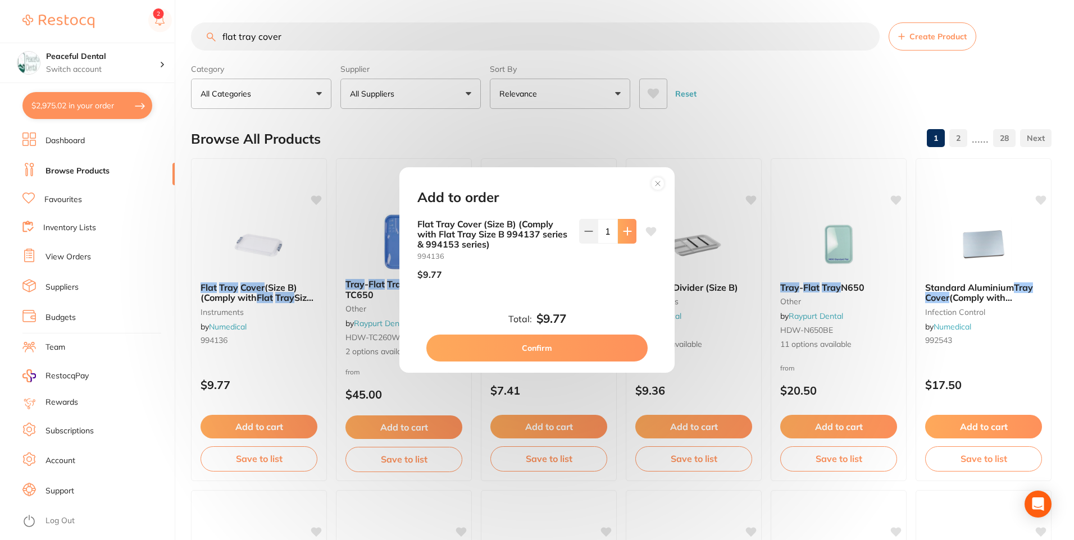
click at [623, 233] on icon at bounding box center [626, 230] width 7 height 7
click at [623, 233] on icon at bounding box center [625, 230] width 7 height 7
click at [623, 233] on icon at bounding box center [625, 231] width 9 height 9
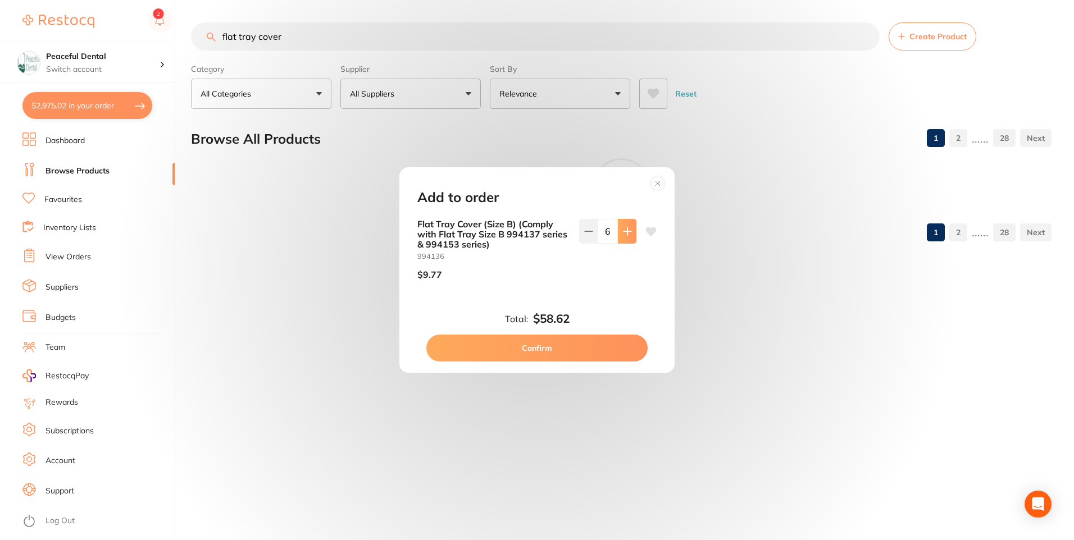
click at [623, 233] on icon at bounding box center [627, 231] width 9 height 9
click at [623, 233] on icon at bounding box center [626, 230] width 7 height 7
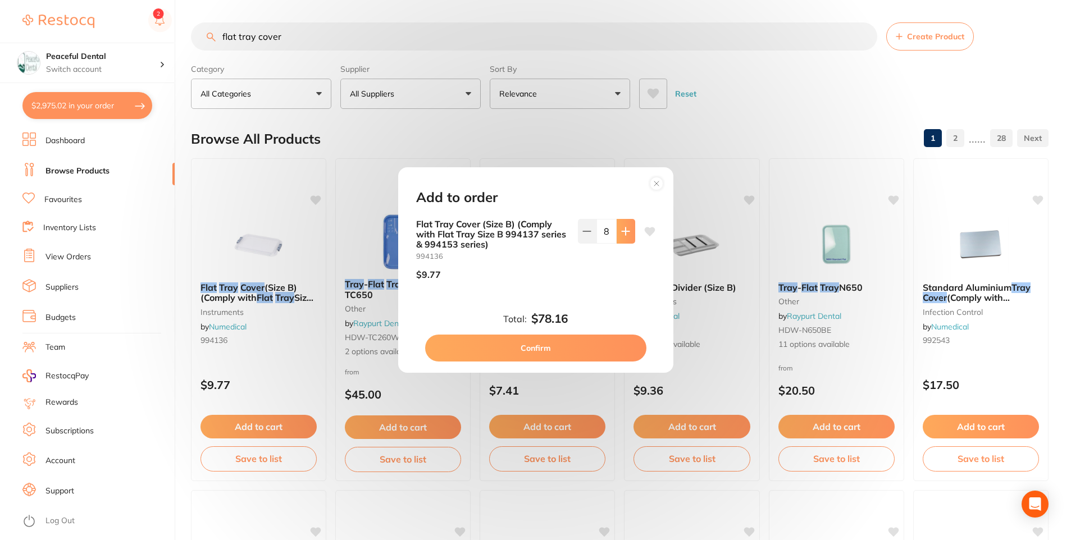
click at [623, 233] on icon at bounding box center [625, 230] width 7 height 7
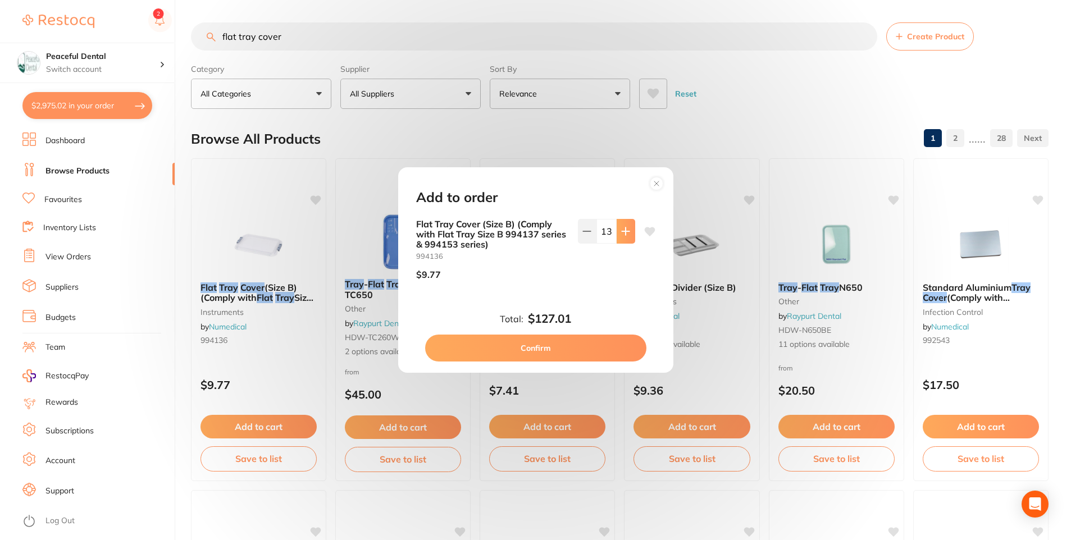
click at [623, 233] on icon at bounding box center [625, 230] width 7 height 7
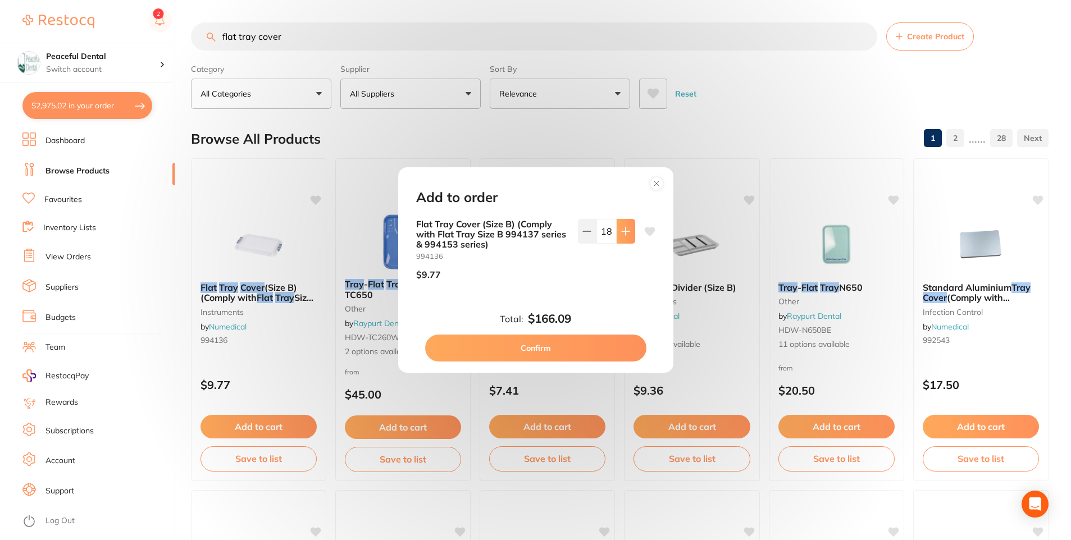
click at [623, 233] on icon at bounding box center [625, 230] width 7 height 7
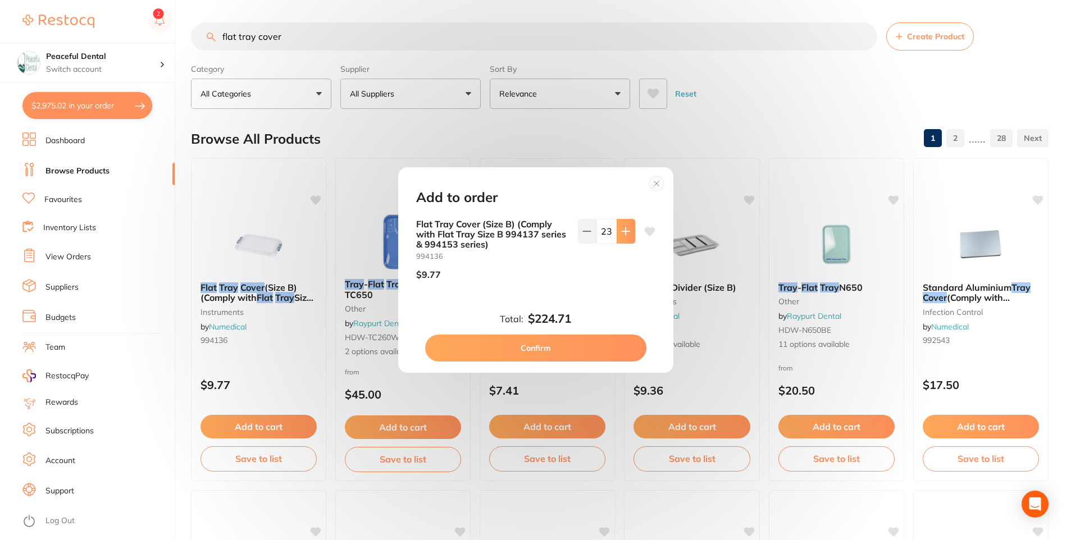
click at [623, 233] on icon at bounding box center [625, 230] width 7 height 7
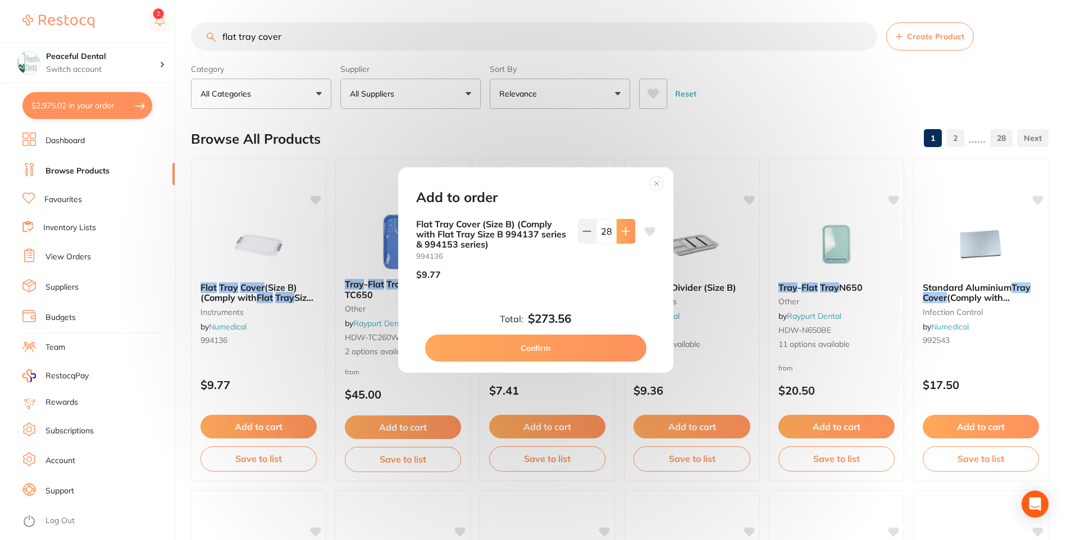
click at [623, 233] on icon at bounding box center [625, 230] width 7 height 7
click at [623, 232] on icon at bounding box center [625, 230] width 7 height 7
type input "30"
click at [590, 344] on button "Confirm" at bounding box center [535, 348] width 221 height 27
checkbox input "false"
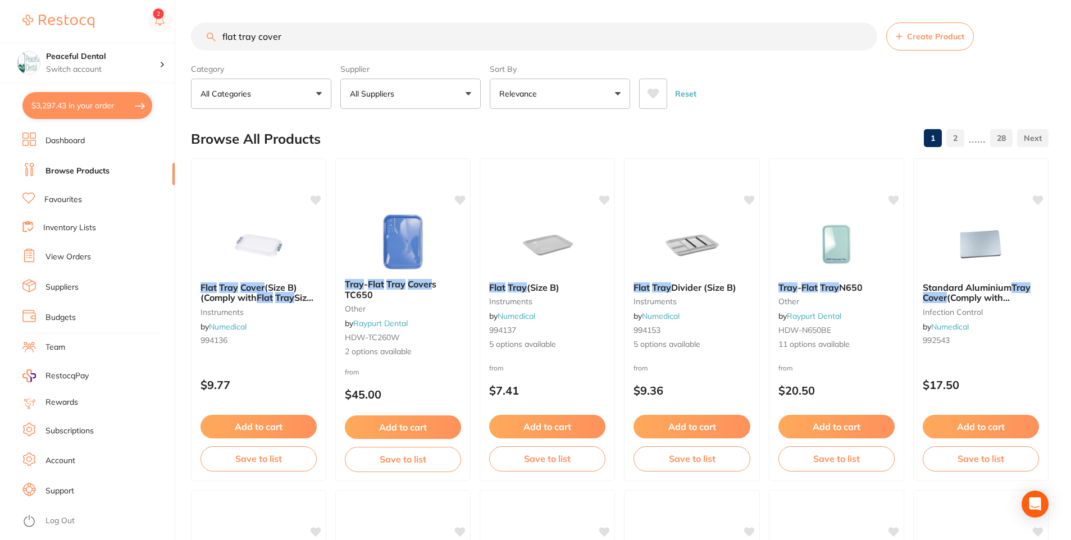
drag, startPoint x: 343, startPoint y: 43, endPoint x: 192, endPoint y: 42, distance: 151.1
click at [192, 42] on input "flat tray cover" at bounding box center [534, 36] width 686 height 28
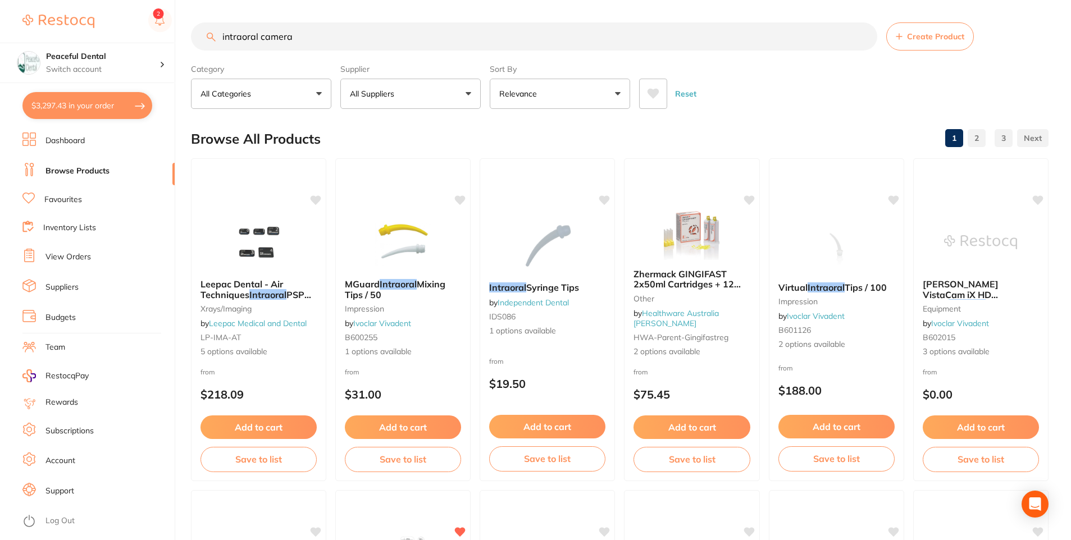
type input "intraoral camera"
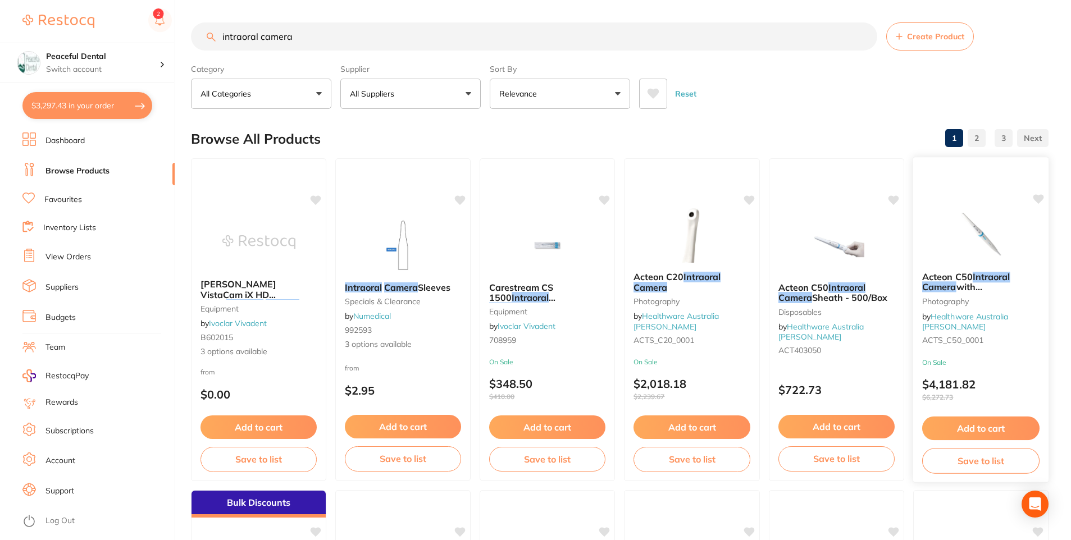
click at [993, 283] on em "Intraoral" at bounding box center [992, 276] width 38 height 11
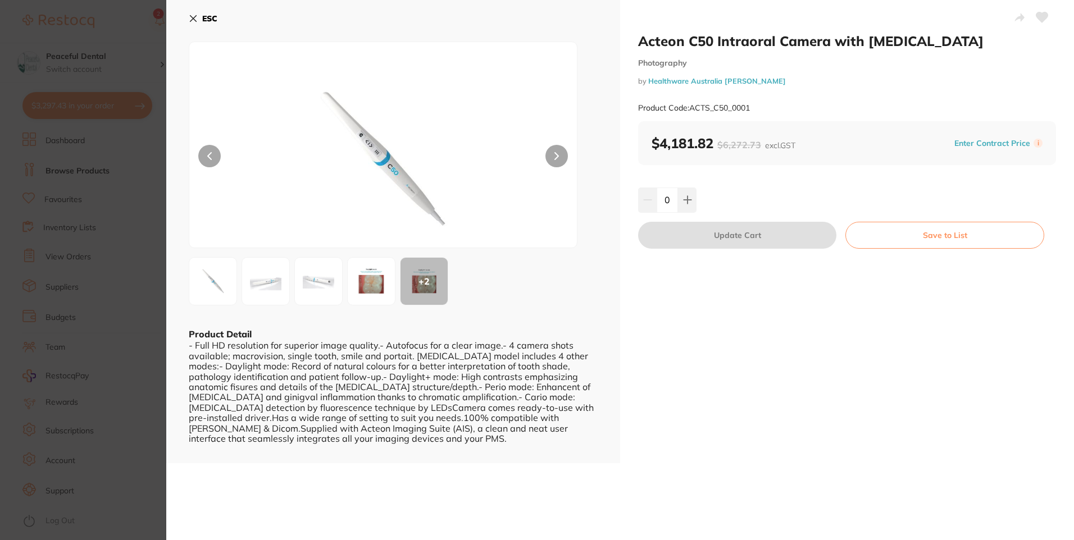
click at [557, 156] on icon at bounding box center [556, 156] width 3 height 7
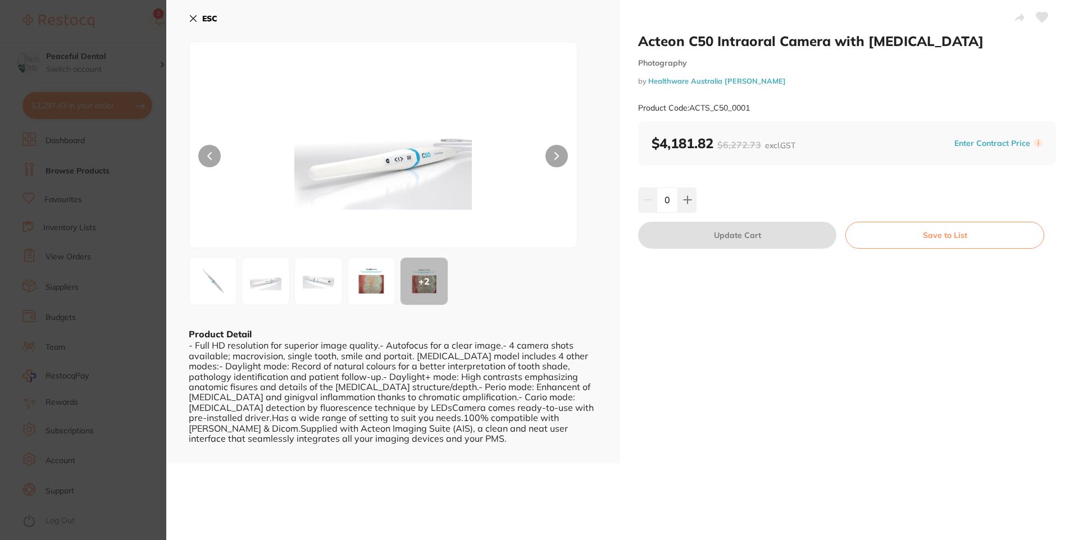
click at [557, 156] on icon at bounding box center [556, 156] width 3 height 7
click at [191, 19] on icon at bounding box center [193, 18] width 9 height 9
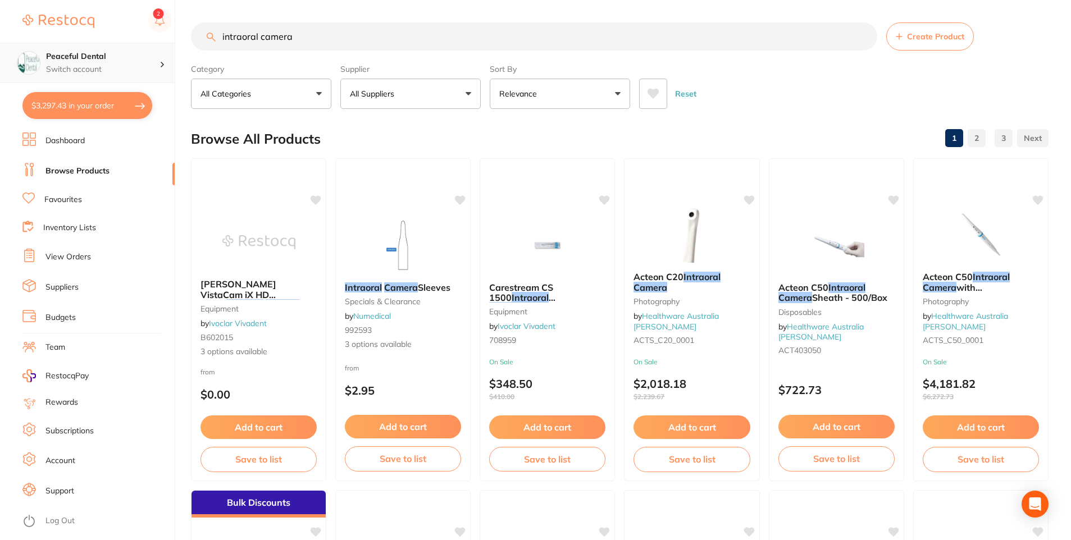
scroll to position [1, 0]
drag, startPoint x: 307, startPoint y: 49, endPoint x: 156, endPoint y: 49, distance: 151.1
click at [156, 49] on div "$3,297.43 Peaceful Dental Switch account Peaceful Dental $3,297.43 in your orde…" at bounding box center [535, 270] width 1071 height 540
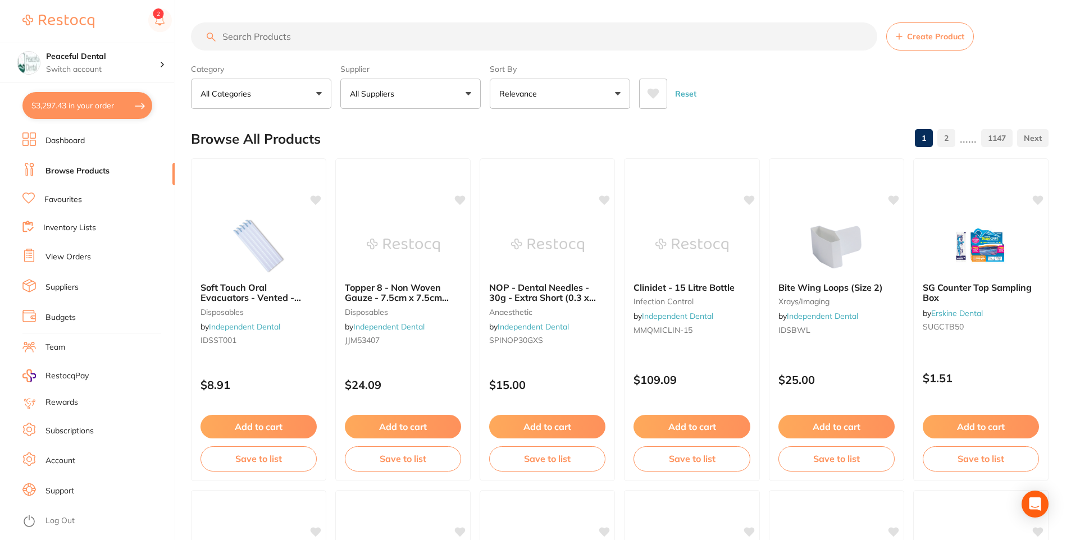
click at [282, 35] on input "search" at bounding box center [534, 36] width 686 height 28
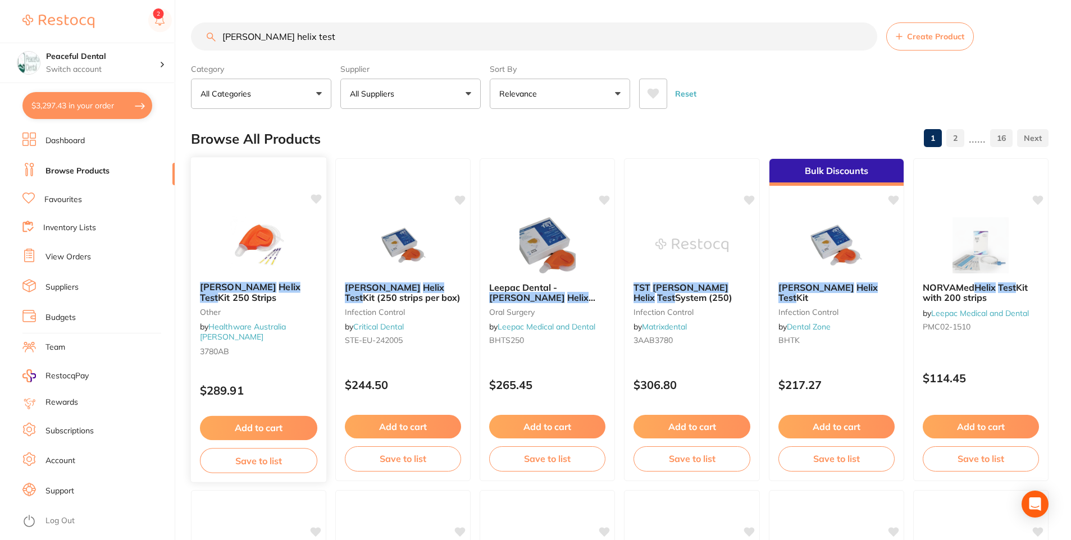
type input "browne helix test"
click at [248, 430] on button "Add to cart" at bounding box center [258, 428] width 117 height 24
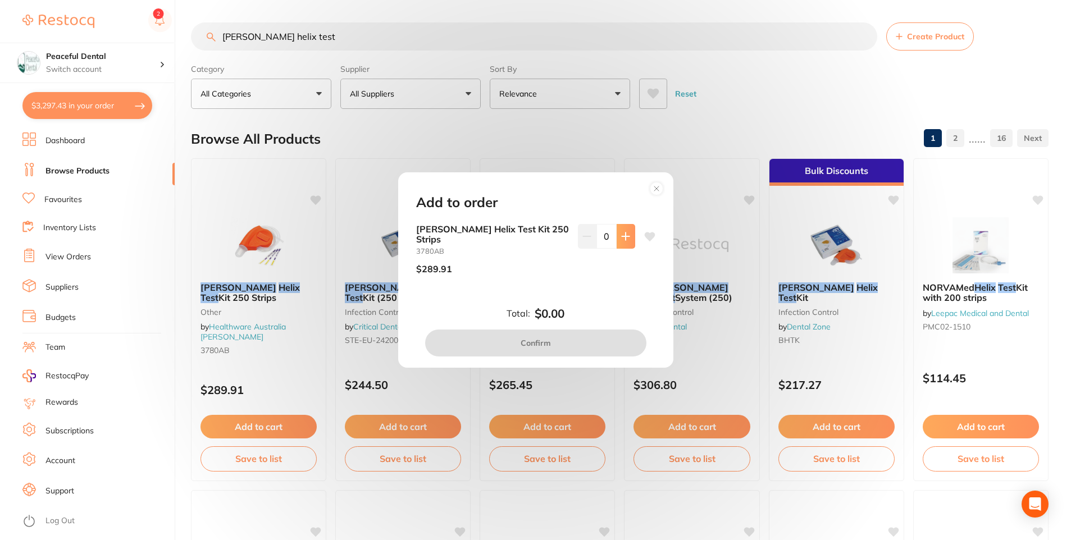
click at [623, 233] on button at bounding box center [626, 236] width 19 height 25
type input "1"
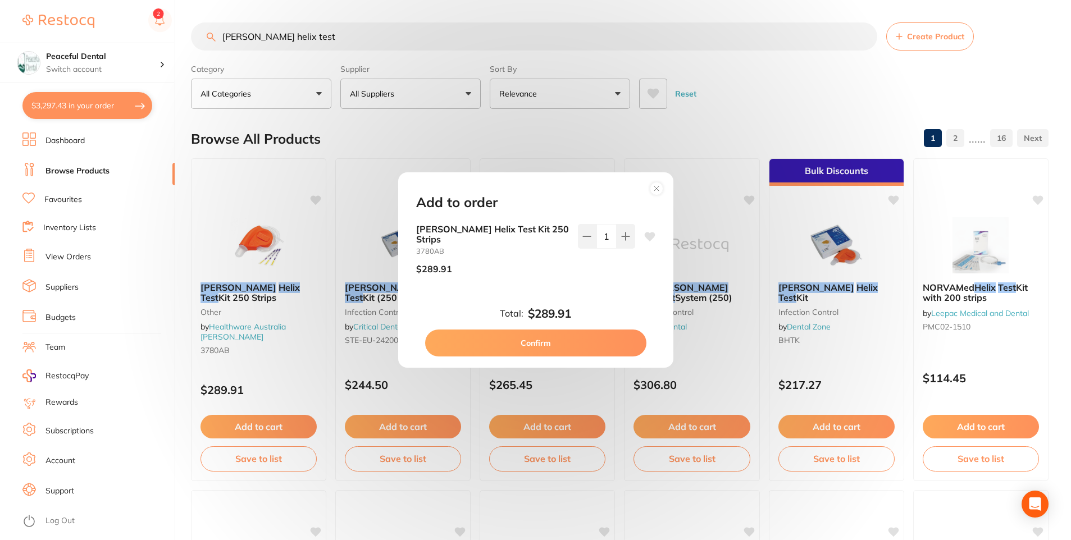
click at [600, 343] on button "Confirm" at bounding box center [535, 343] width 221 height 27
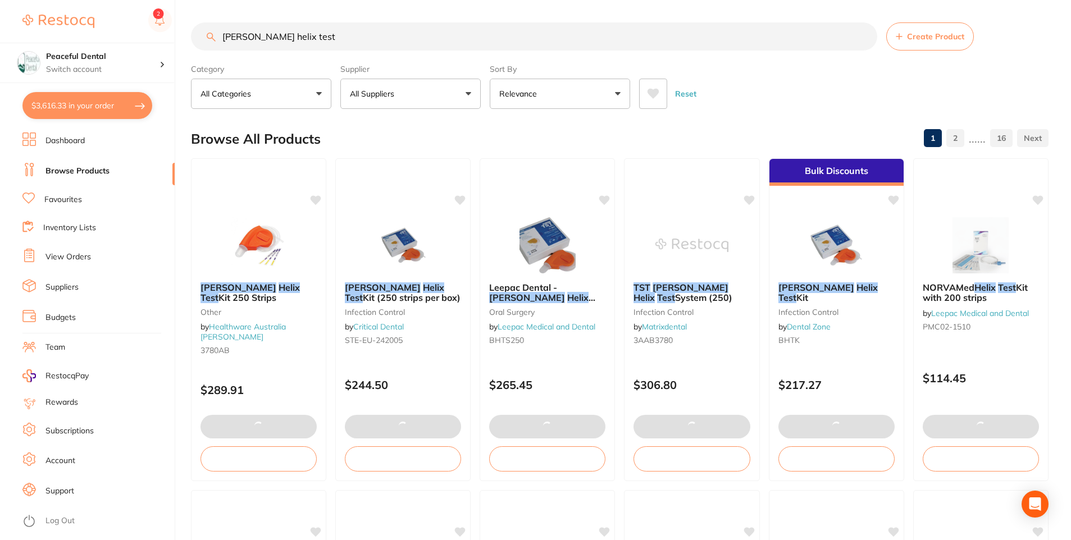
drag, startPoint x: 332, startPoint y: 35, endPoint x: 121, endPoint y: 39, distance: 210.7
click at [121, 39] on div "$3,616.33 Peaceful Dental Switch account Peaceful Dental $3,616.33 in your orde…" at bounding box center [535, 270] width 1071 height 540
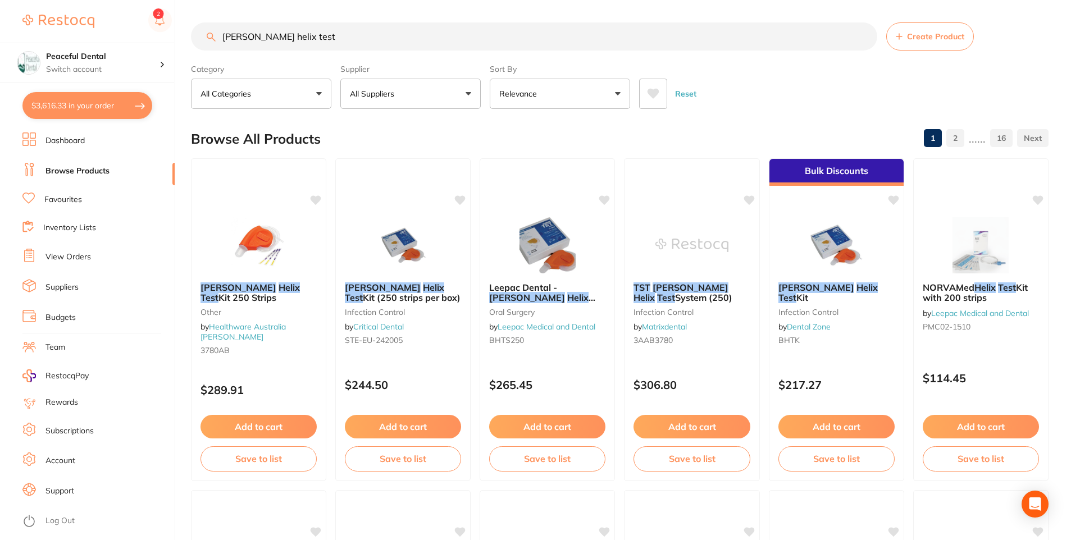
scroll to position [3061, 0]
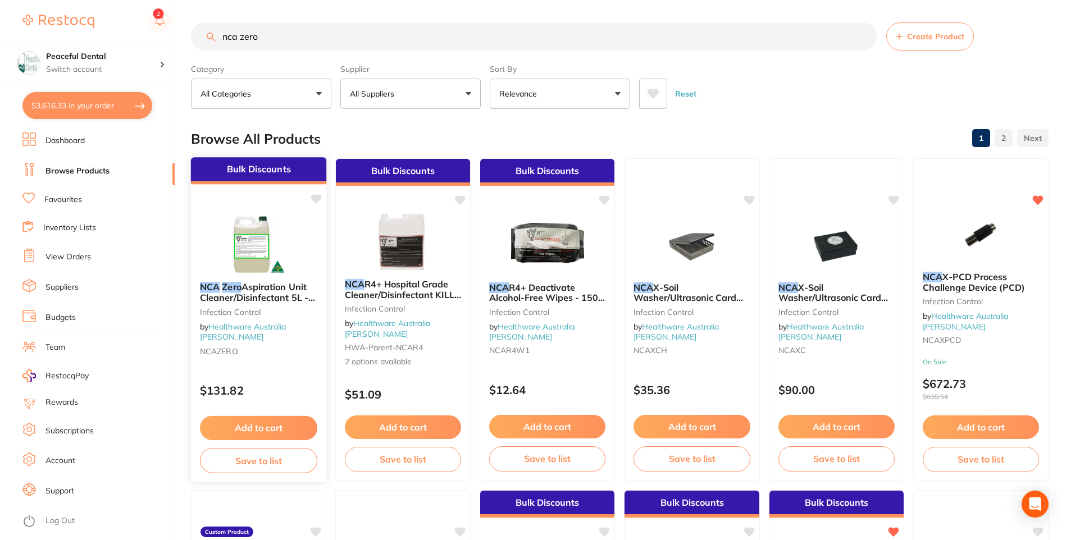
type input "nca zero"
click at [256, 431] on button "Add to cart" at bounding box center [258, 428] width 117 height 24
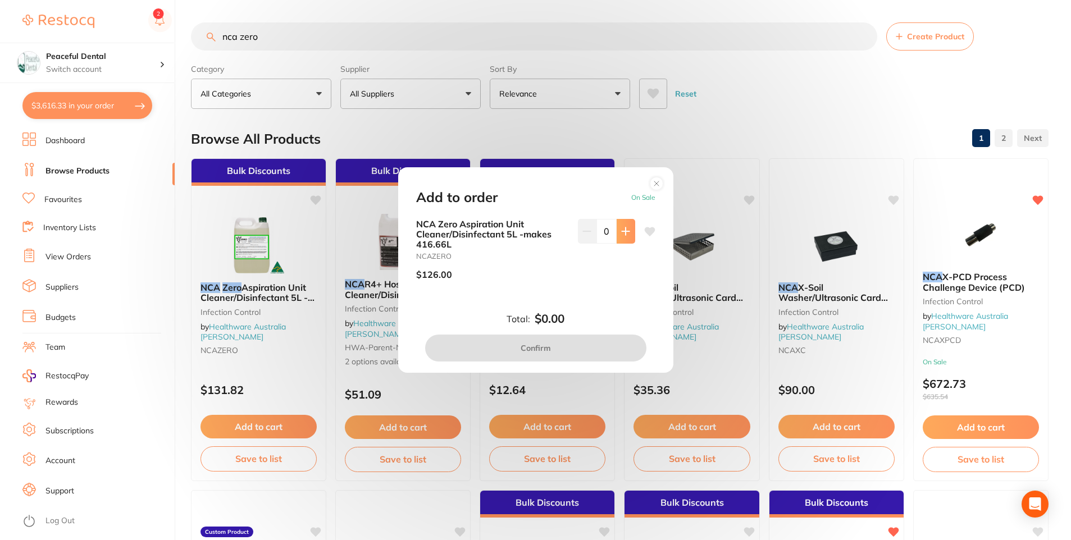
click at [627, 233] on icon at bounding box center [625, 231] width 9 height 9
type input "1"
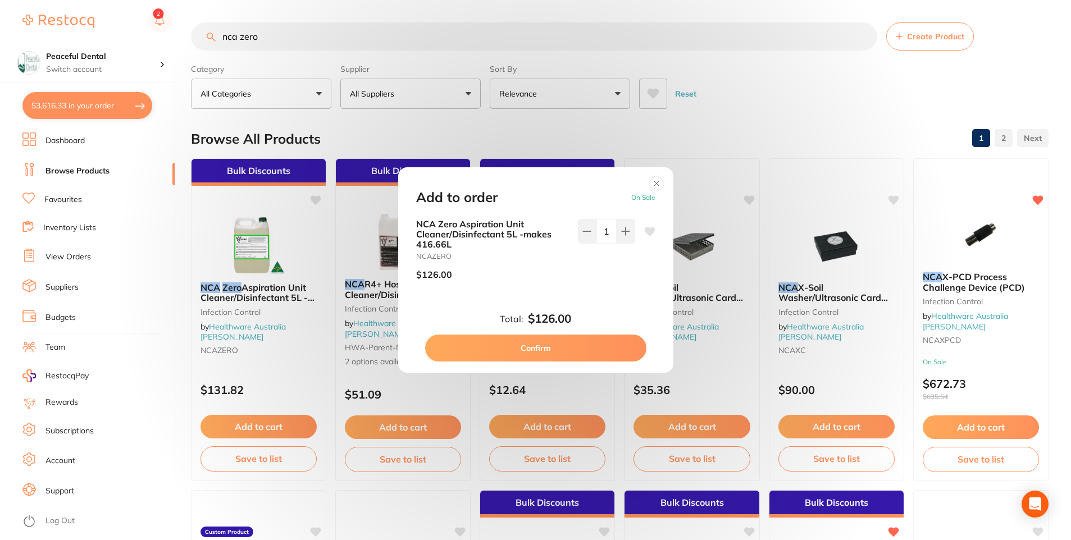
click at [573, 342] on button "Confirm" at bounding box center [535, 348] width 221 height 27
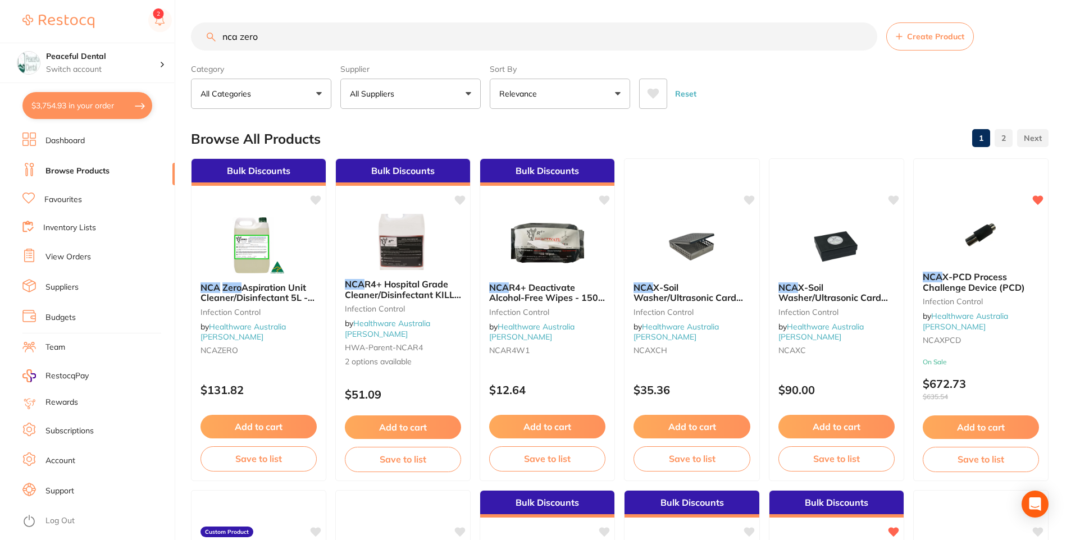
drag, startPoint x: 275, startPoint y: 43, endPoint x: 219, endPoint y: 38, distance: 56.5
click at [219, 38] on input "nca zero" at bounding box center [534, 36] width 686 height 28
click at [261, 39] on input "nca zero" at bounding box center [534, 36] width 686 height 28
drag, startPoint x: 258, startPoint y: 38, endPoint x: 241, endPoint y: 38, distance: 17.4
click at [241, 38] on input "nca zero" at bounding box center [534, 36] width 686 height 28
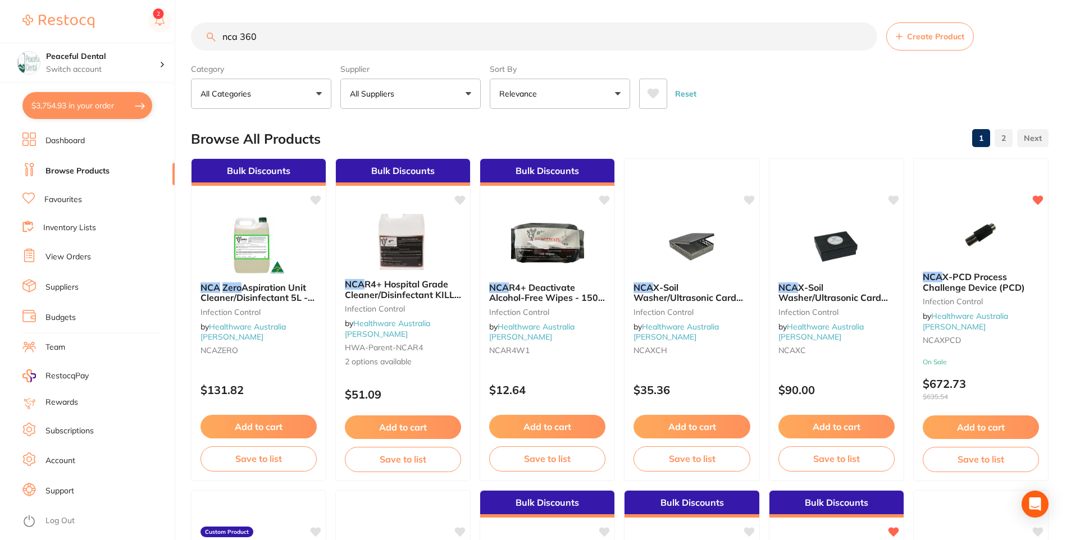
type input "nca 360"
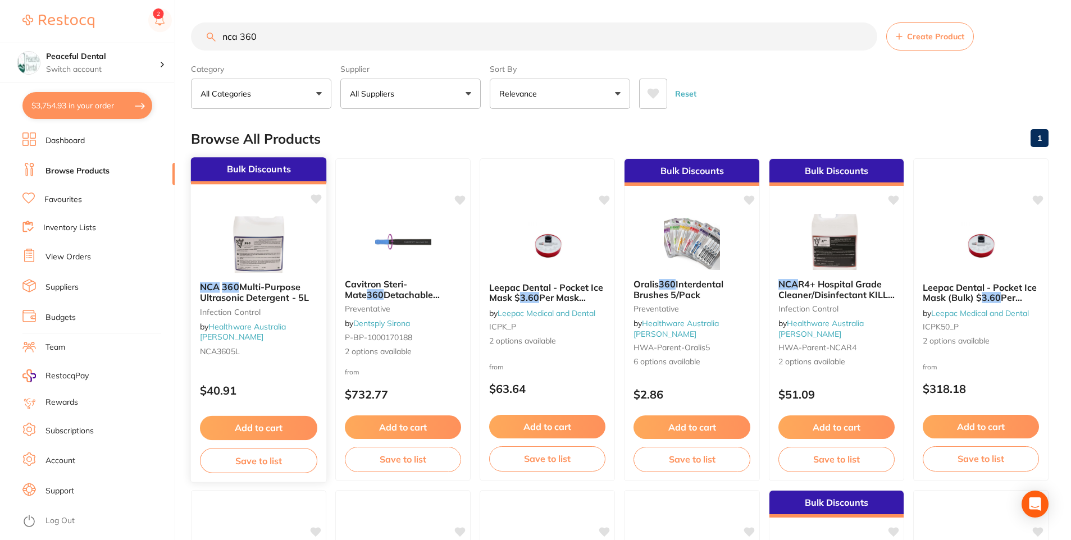
click at [285, 421] on button "Add to cart" at bounding box center [258, 428] width 117 height 24
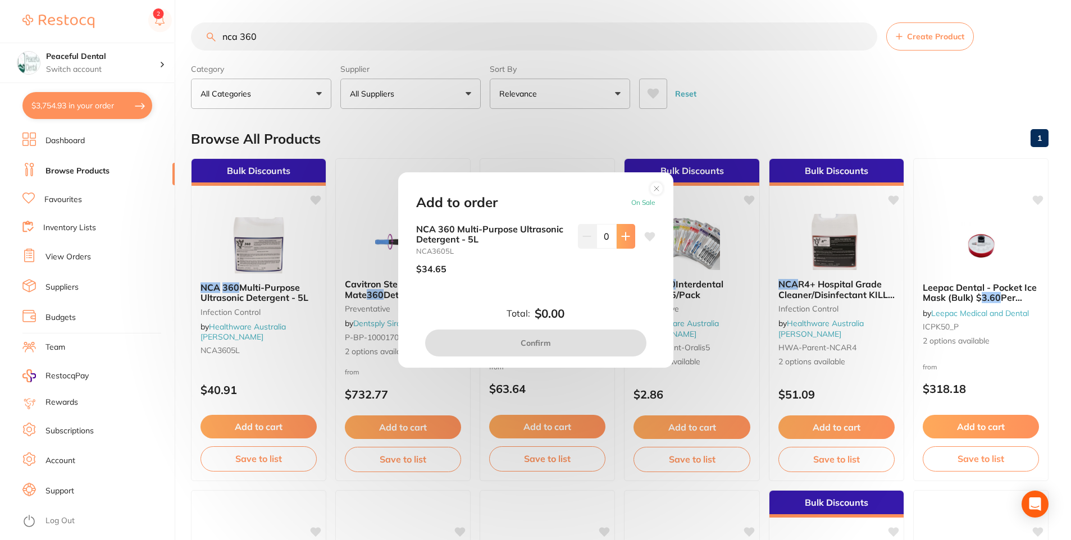
click at [627, 231] on button at bounding box center [626, 236] width 19 height 25
type input "1"
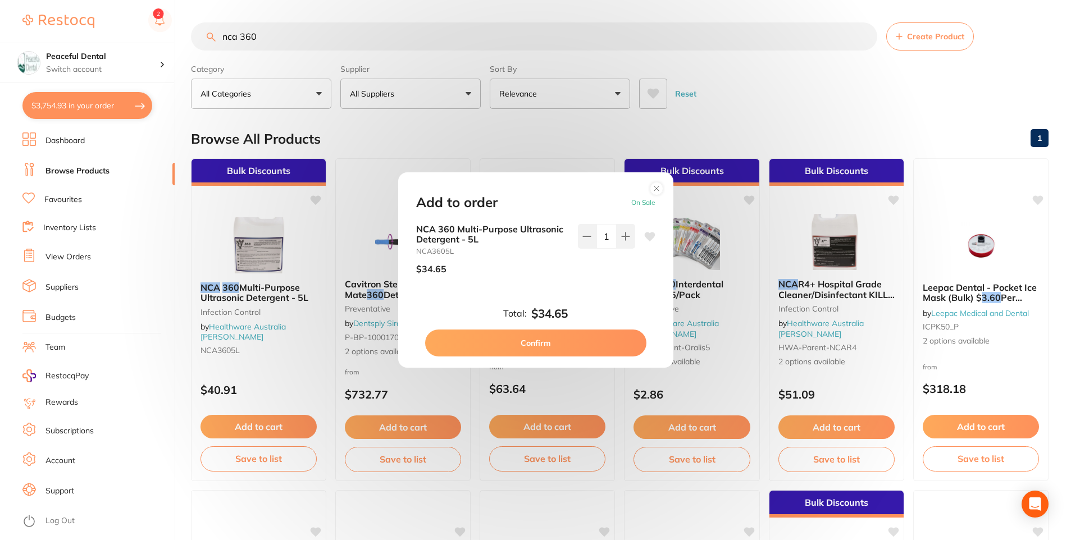
click at [604, 337] on button "Confirm" at bounding box center [535, 343] width 221 height 27
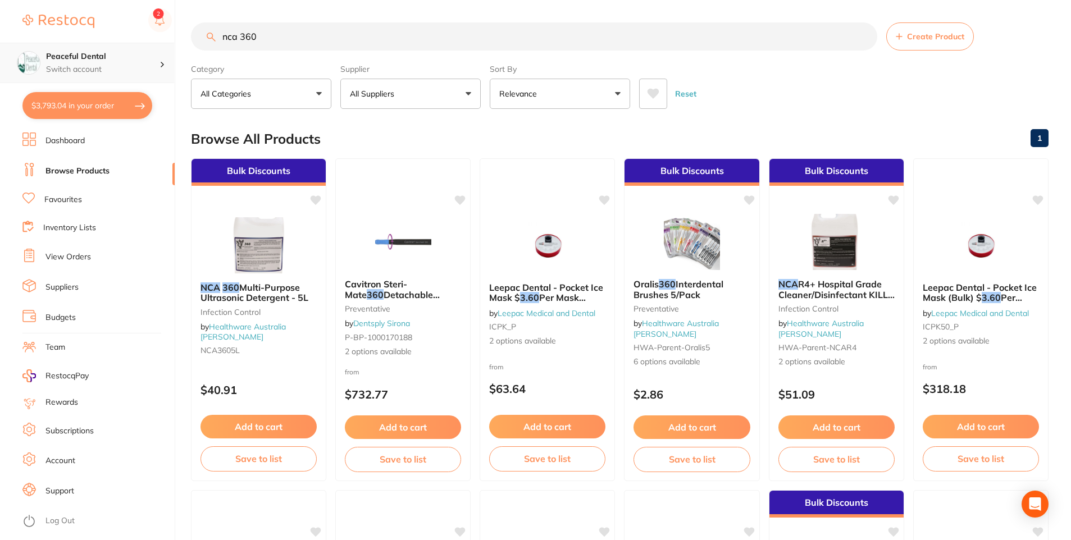
scroll to position [1, 0]
drag, startPoint x: 284, startPoint y: 43, endPoint x: 129, endPoint y: 43, distance: 154.5
click at [129, 43] on div "$3,793.04 Peaceful Dental Switch account Peaceful Dental $3,793.04 in your orde…" at bounding box center [535, 270] width 1071 height 540
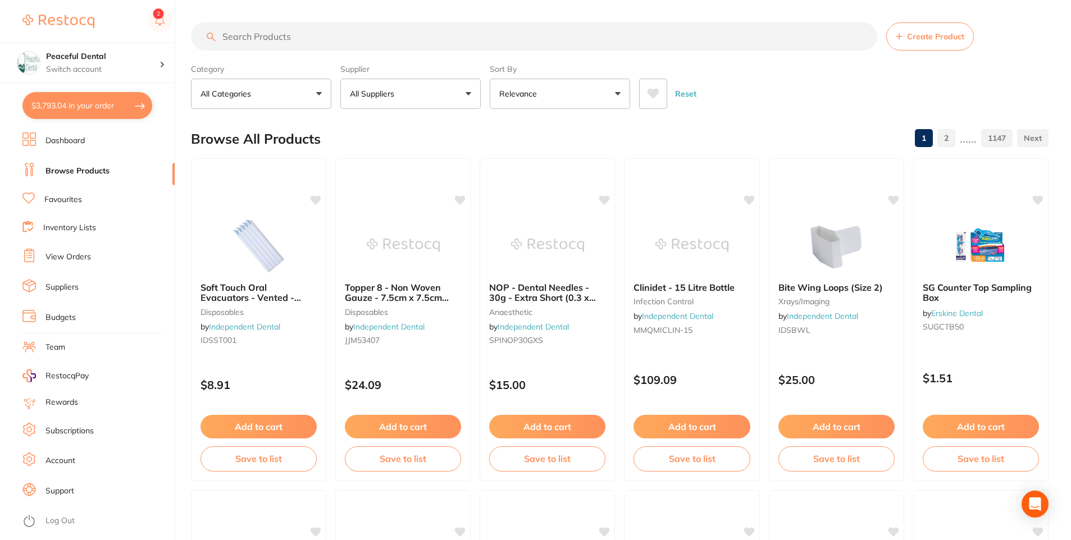
click at [125, 94] on button "$3,793.04 in your order" at bounding box center [87, 105] width 130 height 27
checkbox input "true"
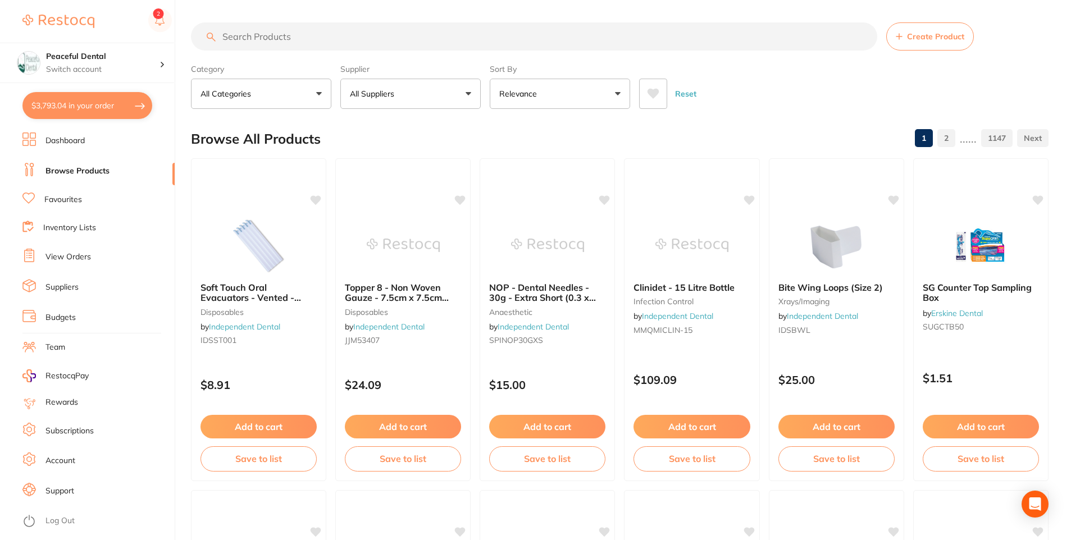
checkbox input "true"
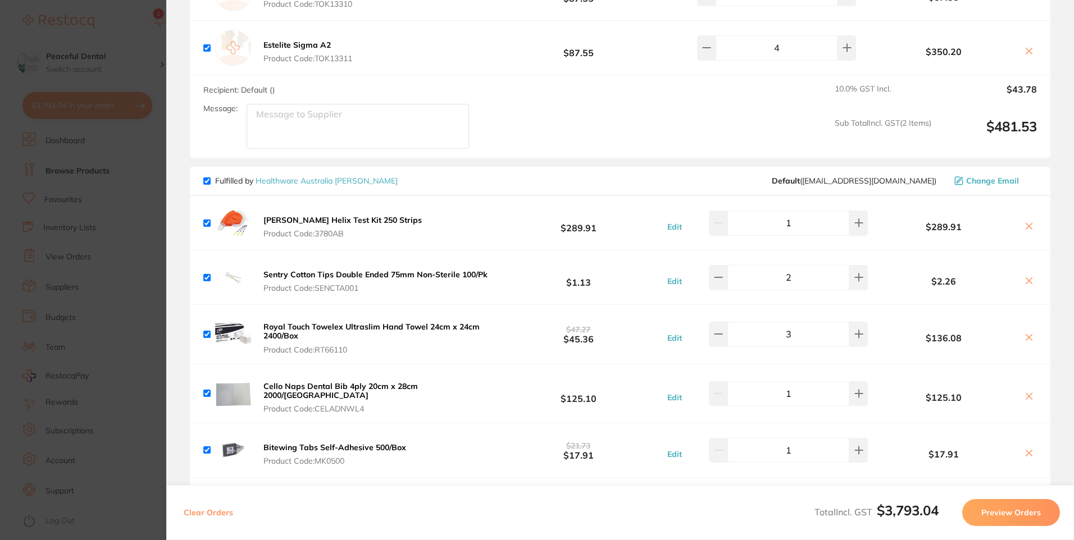
scroll to position [1093, 0]
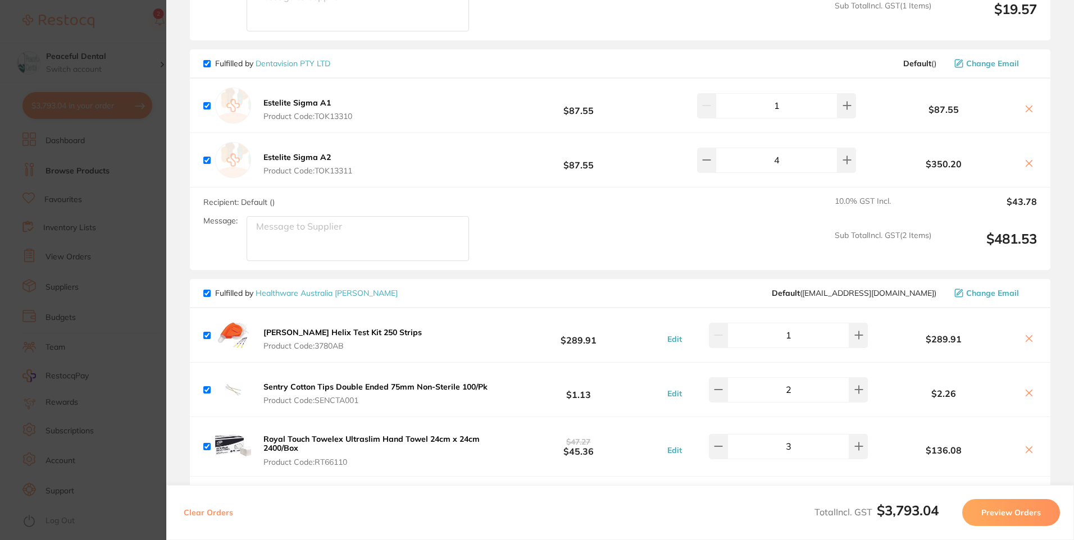
click at [121, 368] on section "Update RRP Set your pre negotiated price for this item. Item Agreed RRP (excl. …" at bounding box center [537, 270] width 1074 height 540
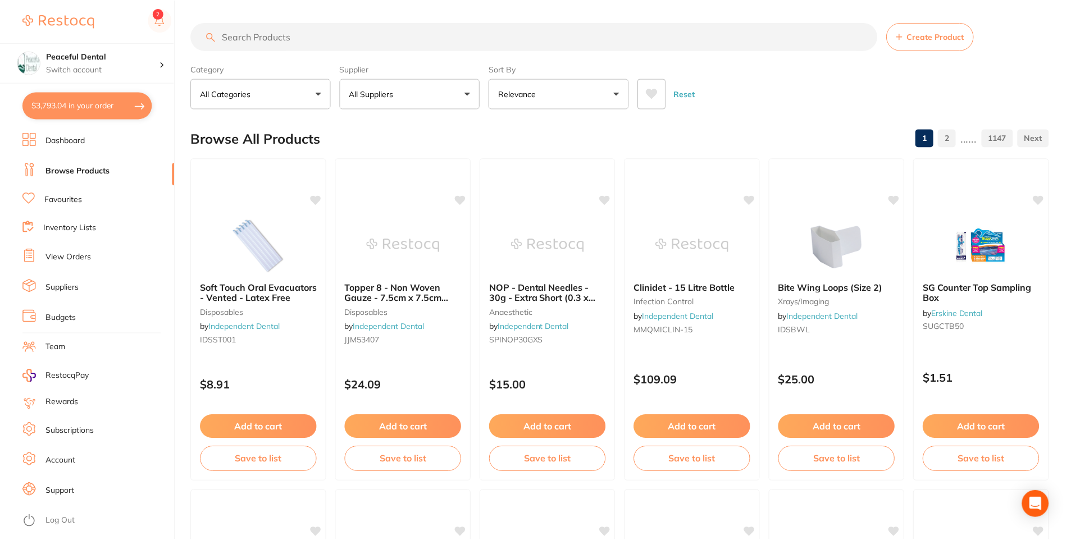
scroll to position [1, 0]
click at [316, 35] on input "search" at bounding box center [534, 36] width 686 height 28
type input "suction"
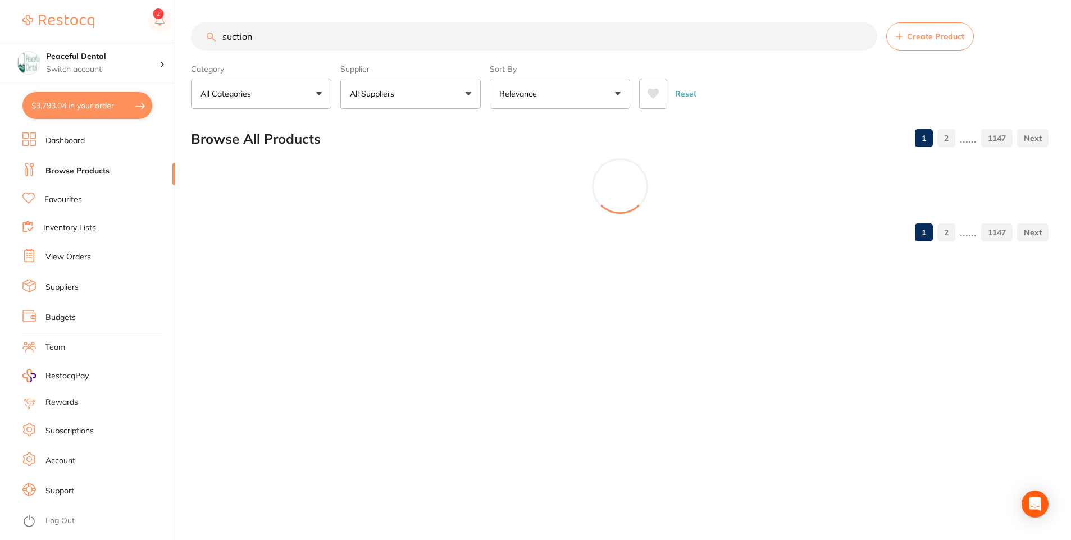
scroll to position [0, 0]
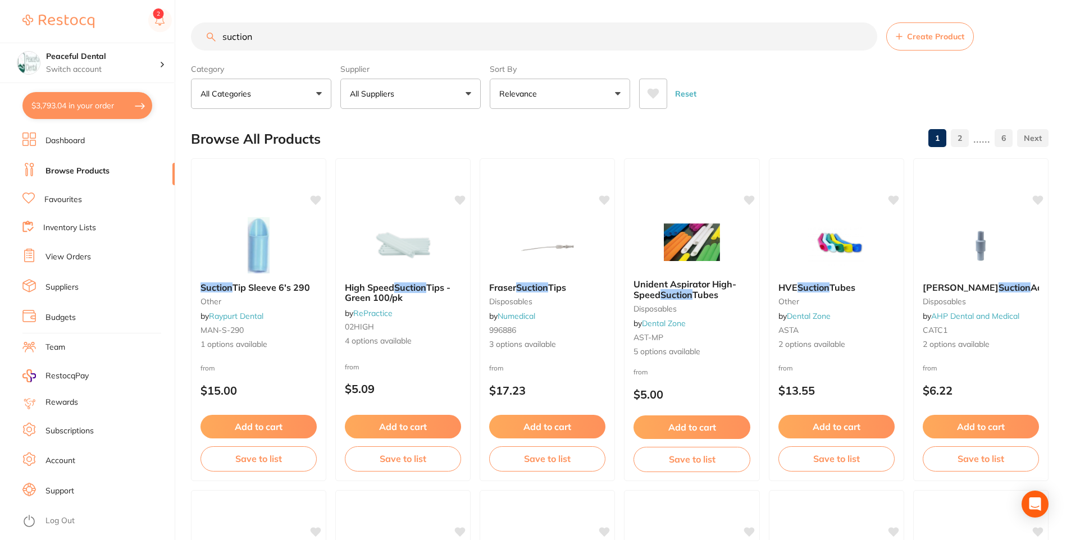
click at [424, 93] on button "All Suppliers" at bounding box center [410, 94] width 140 height 30
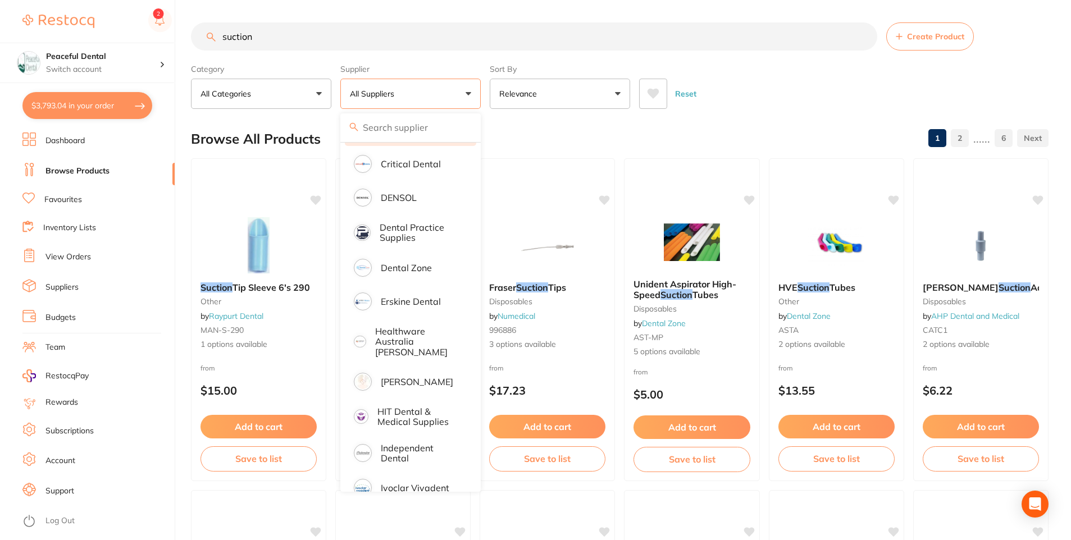
scroll to position [225, 0]
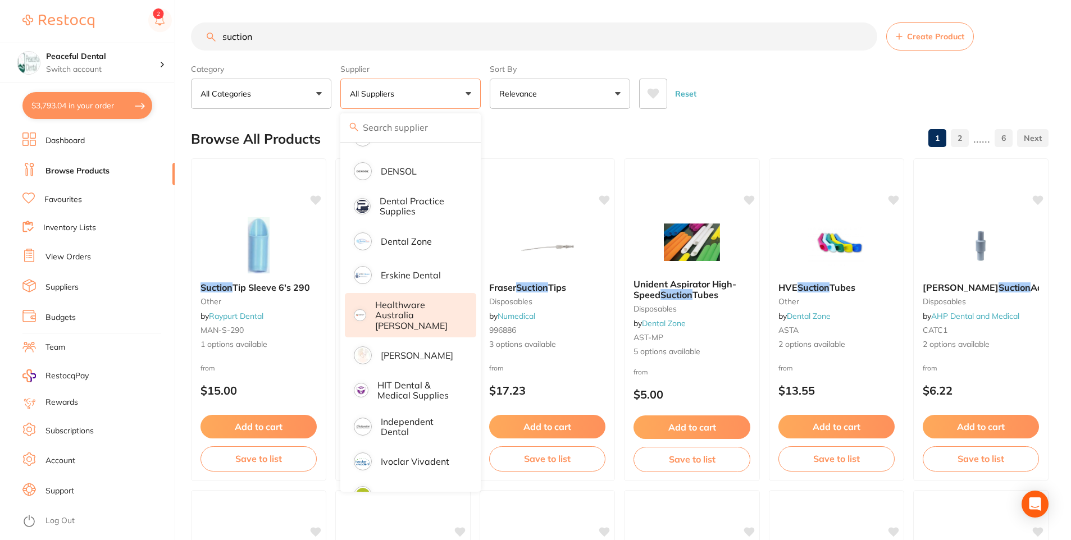
click at [378, 313] on p "Healthware Australia Ridley" at bounding box center [418, 315] width 86 height 31
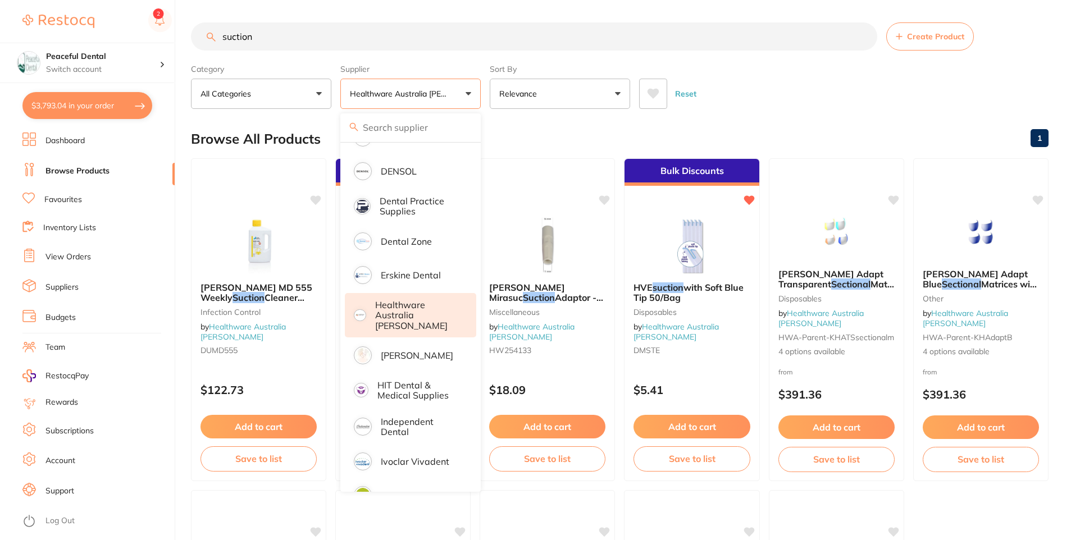
click at [802, 119] on main "suction Create Product Category All Categories All Categories Disposables Infec…" at bounding box center [631, 436] width 880 height 872
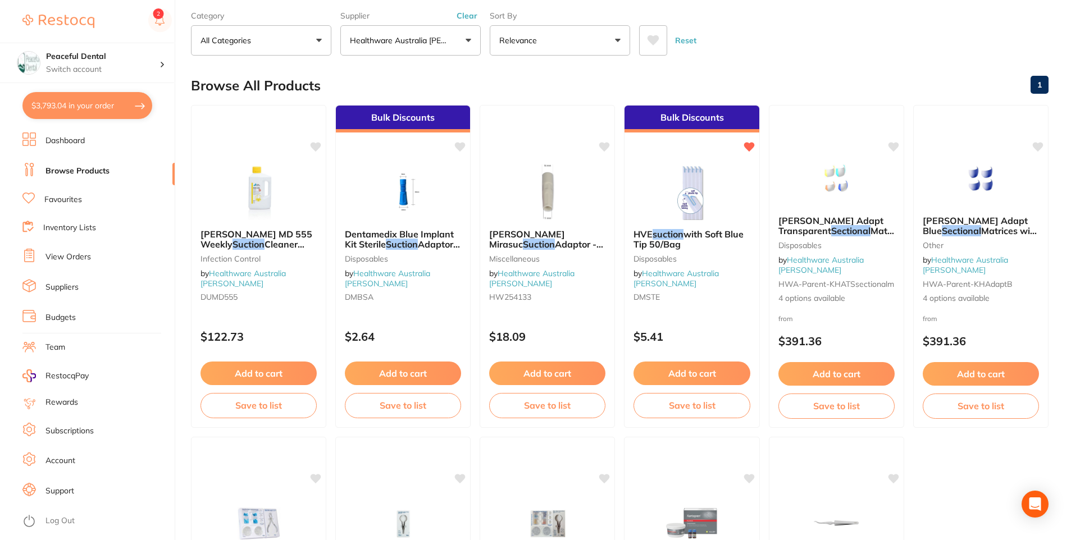
scroll to position [51, 0]
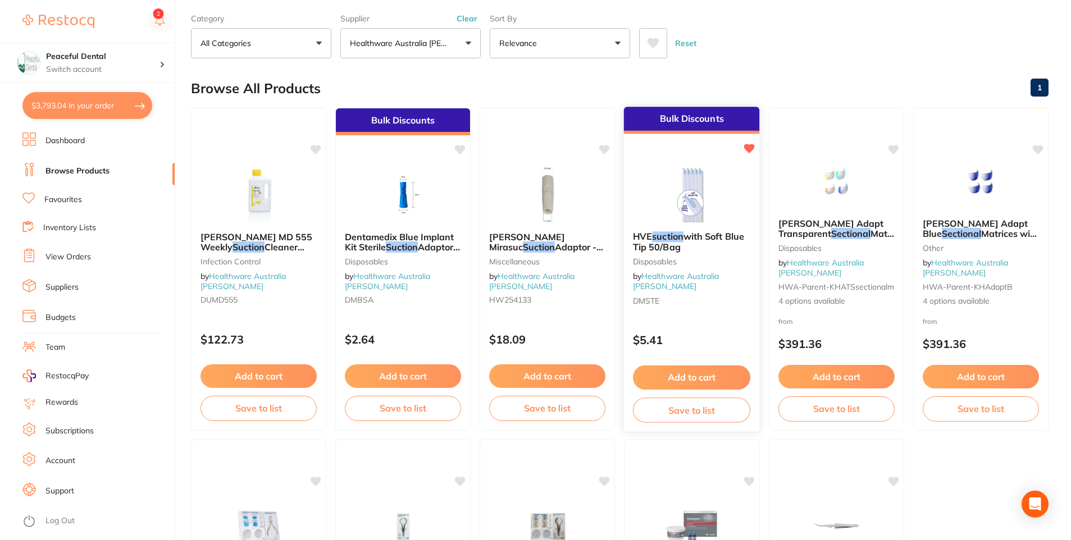
click at [719, 372] on button "Add to cart" at bounding box center [691, 378] width 117 height 24
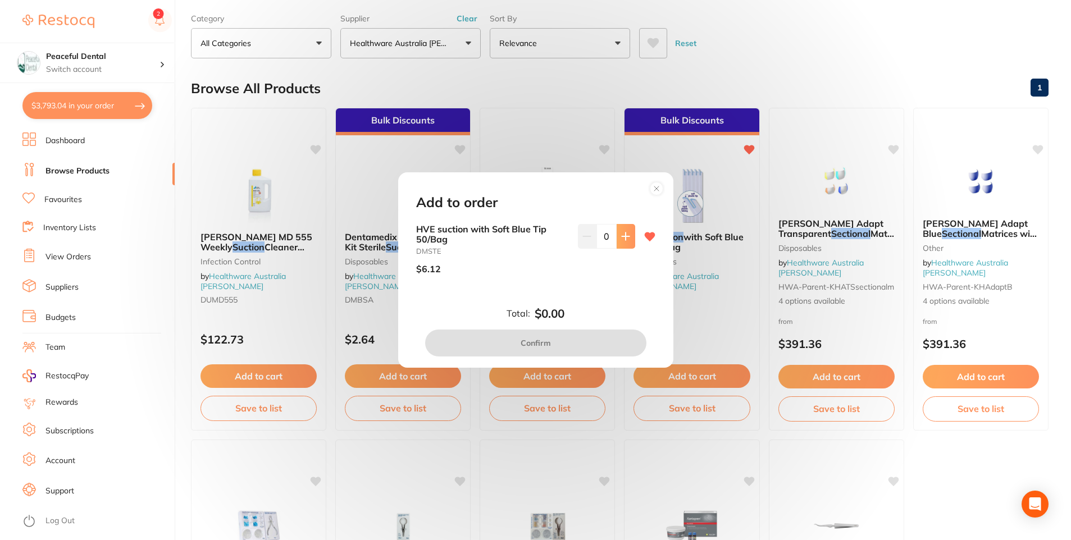
click at [621, 235] on icon at bounding box center [625, 236] width 9 height 9
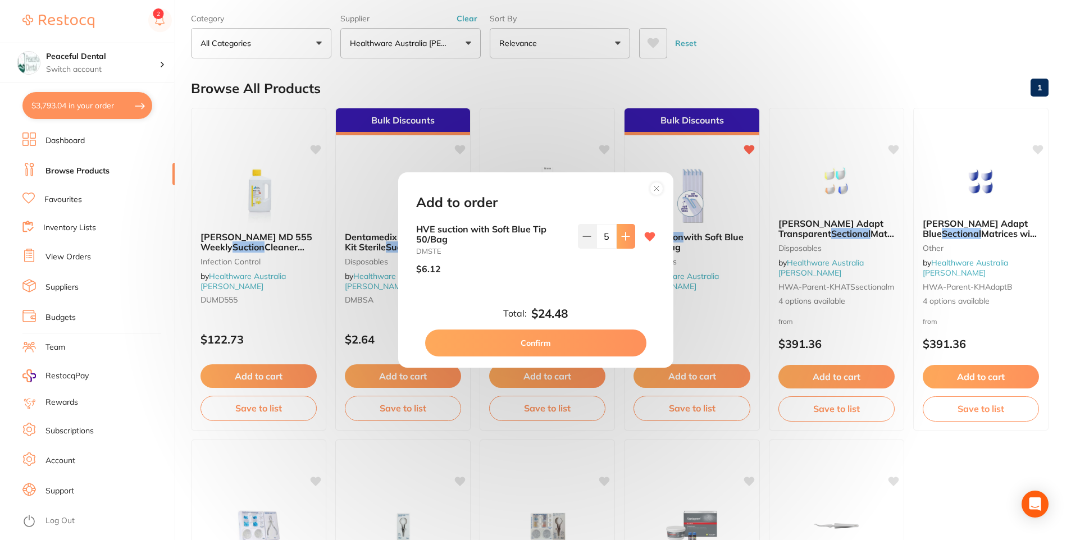
click at [621, 235] on icon at bounding box center [625, 236] width 9 height 9
type input "8"
click at [583, 336] on button "Confirm" at bounding box center [535, 343] width 221 height 27
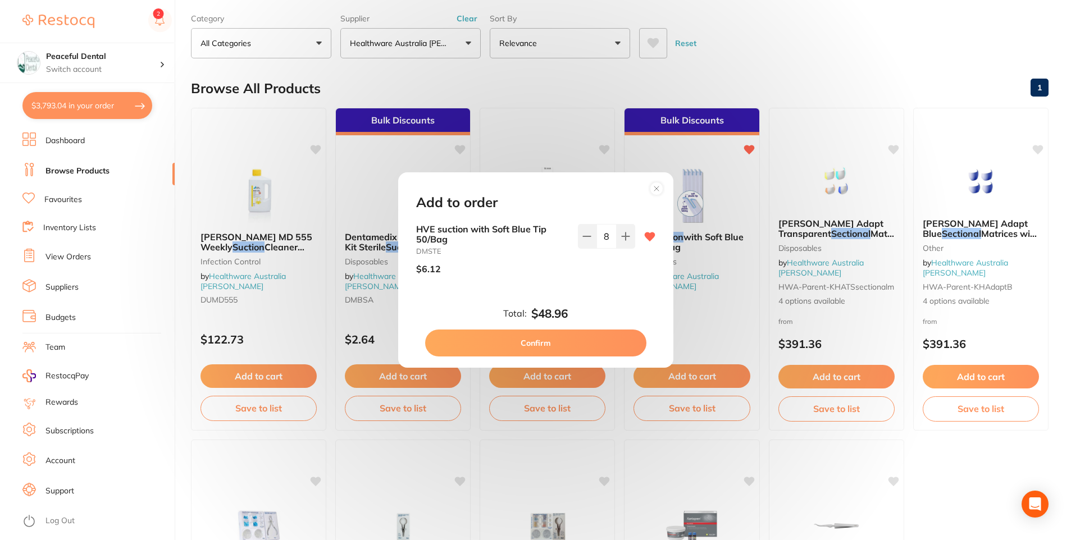
checkbox input "false"
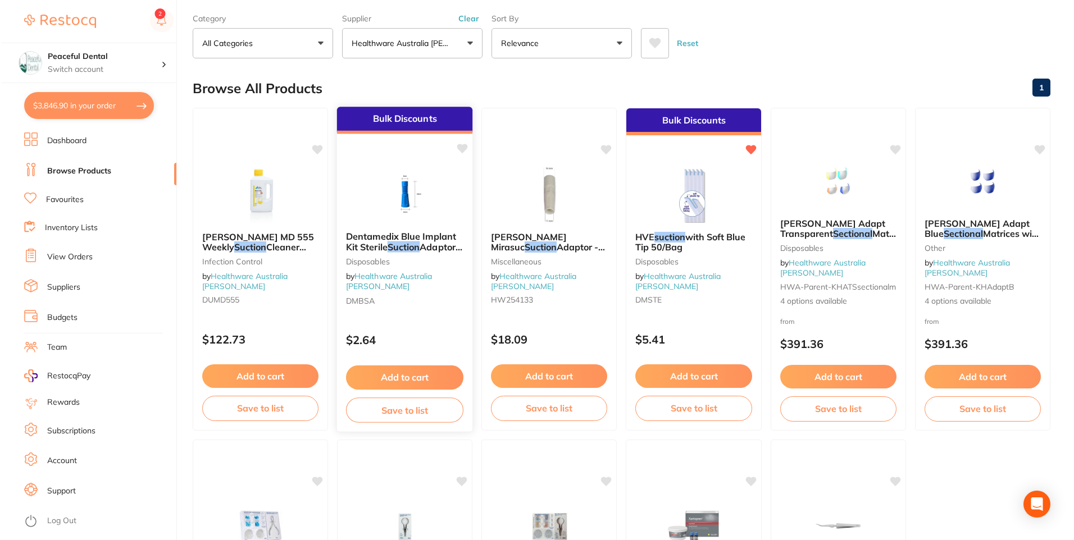
scroll to position [0, 0]
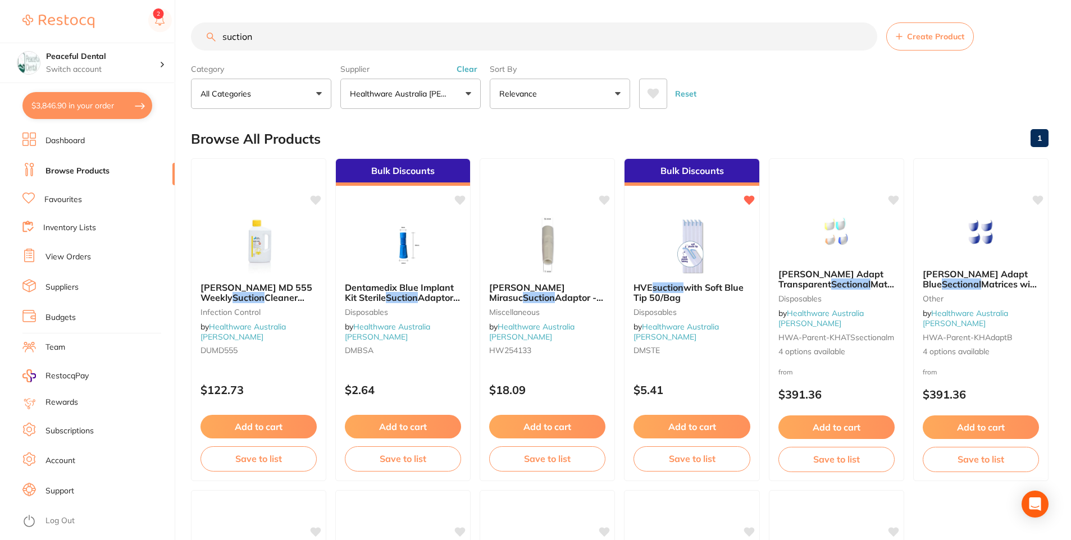
drag, startPoint x: 266, startPoint y: 40, endPoint x: 203, endPoint y: 10, distance: 70.3
click at [203, 10] on main "suction Create Product Category All Categories All Categories Disposables Infec…" at bounding box center [631, 436] width 880 height 872
type input "prphy paste"
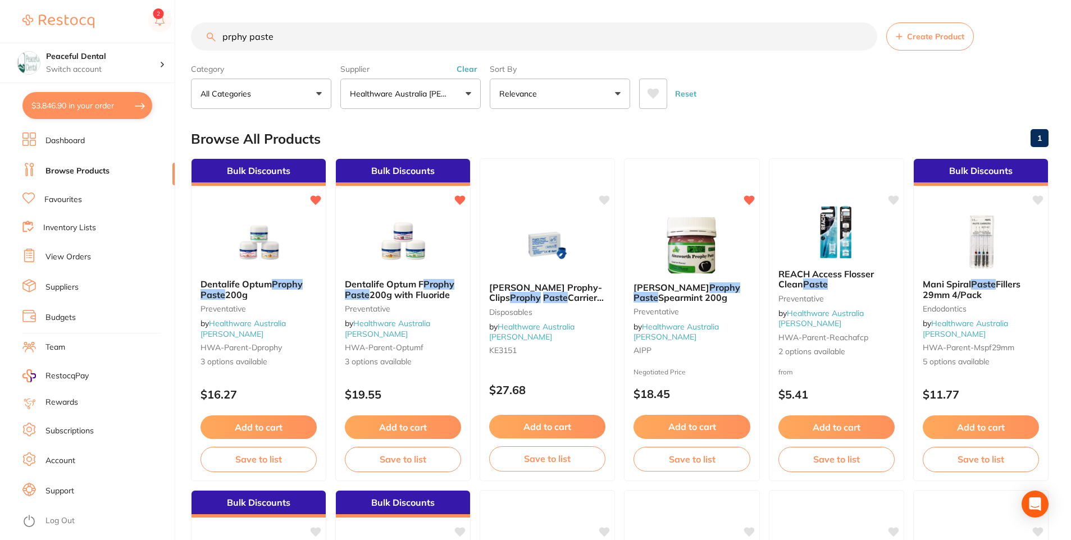
click at [88, 101] on button "$3,846.90 in your order" at bounding box center [87, 105] width 130 height 27
checkbox input "true"
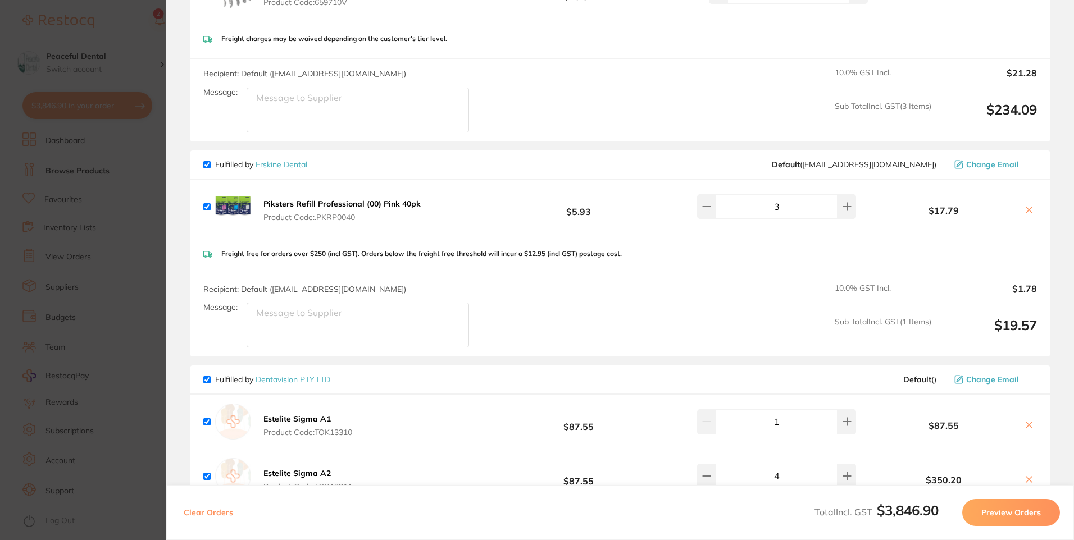
scroll to position [756, 0]
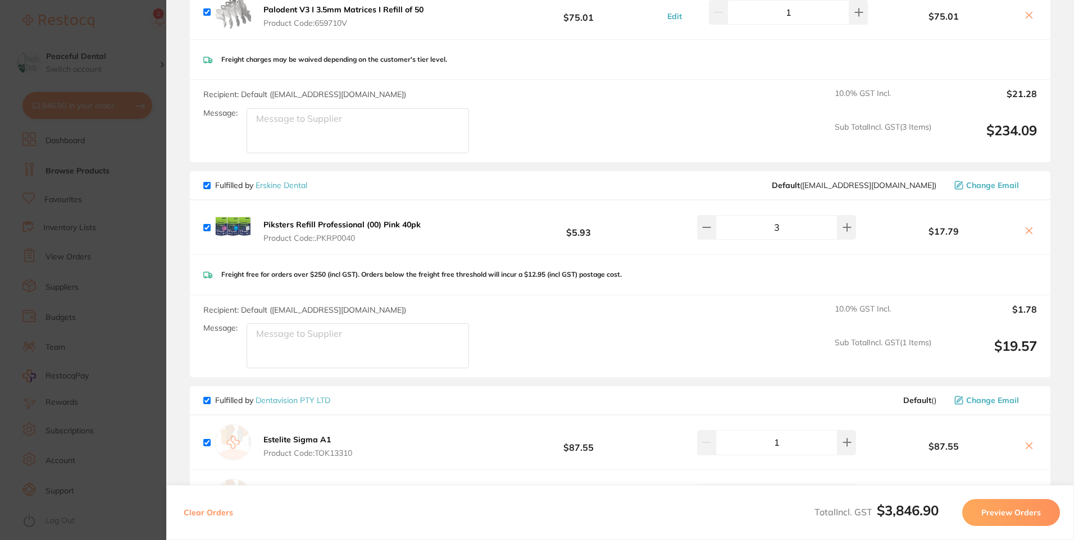
click at [107, 257] on section "Update RRP Set your pre negotiated price for this item. Item Agreed RRP (excl. …" at bounding box center [537, 270] width 1074 height 540
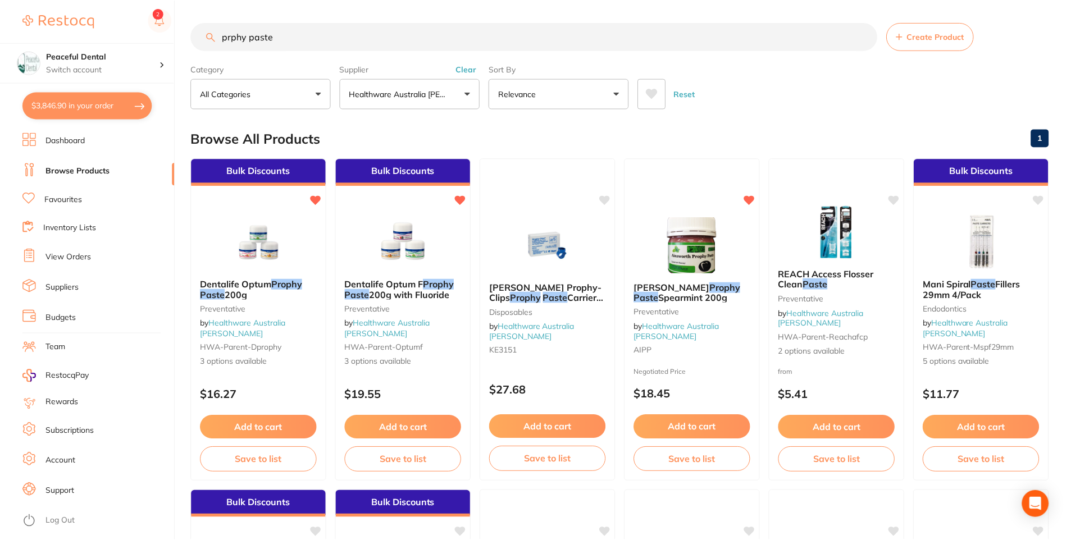
scroll to position [1, 0]
drag, startPoint x: 312, startPoint y: 39, endPoint x: 192, endPoint y: 34, distance: 120.3
click at [193, 35] on input "prphy paste" at bounding box center [534, 36] width 686 height 28
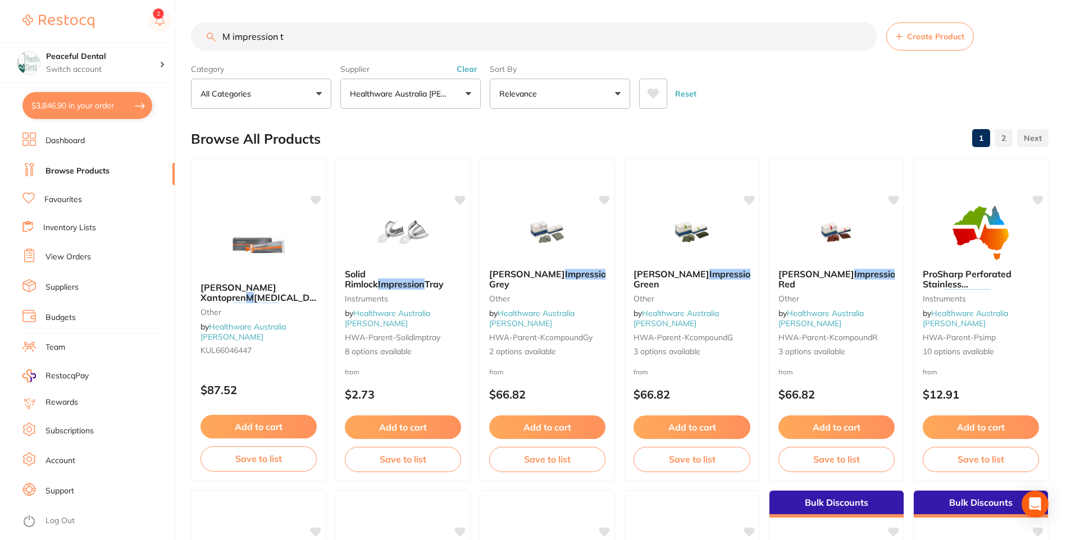
scroll to position [225, 0]
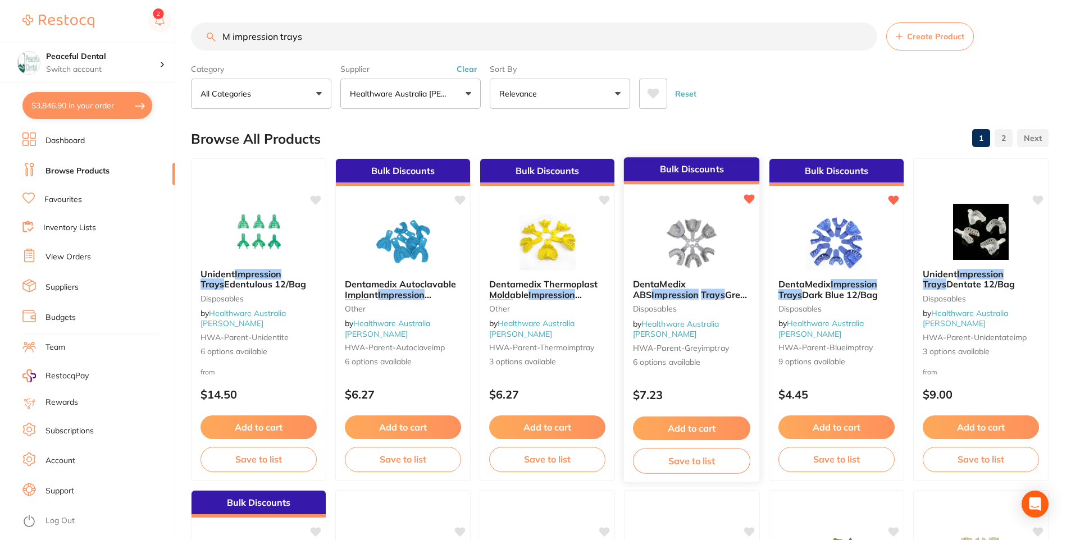
type input "M impression trays"
click at [662, 435] on button "Add to cart" at bounding box center [691, 429] width 117 height 24
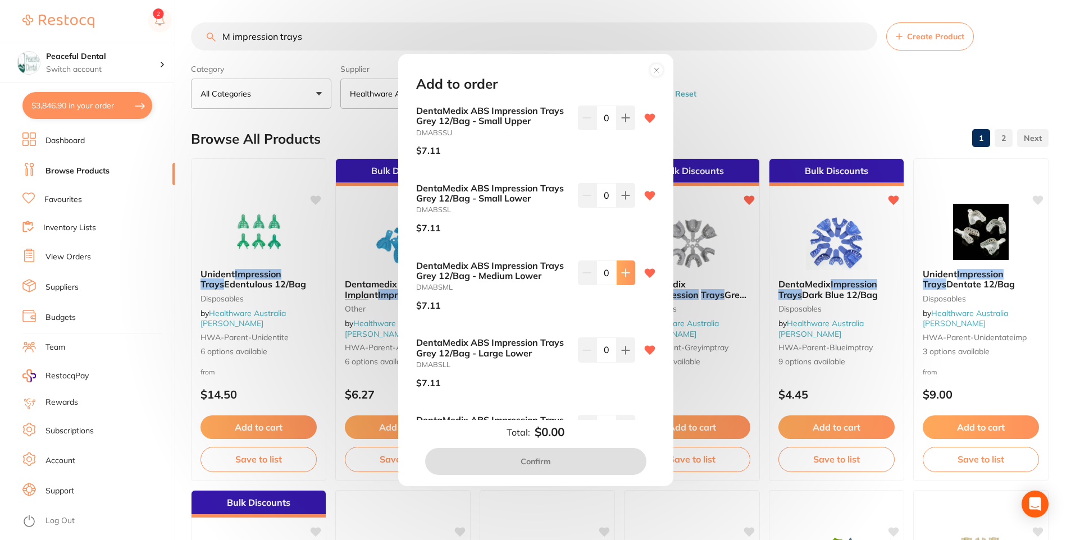
click at [617, 270] on button at bounding box center [626, 273] width 19 height 25
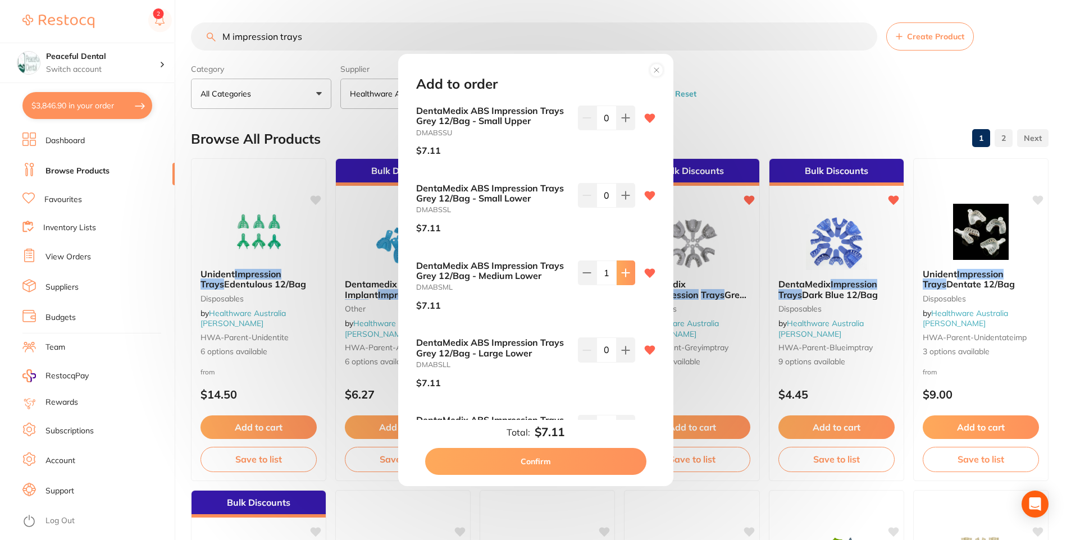
click at [621, 274] on icon at bounding box center [625, 272] width 9 height 9
type input "2"
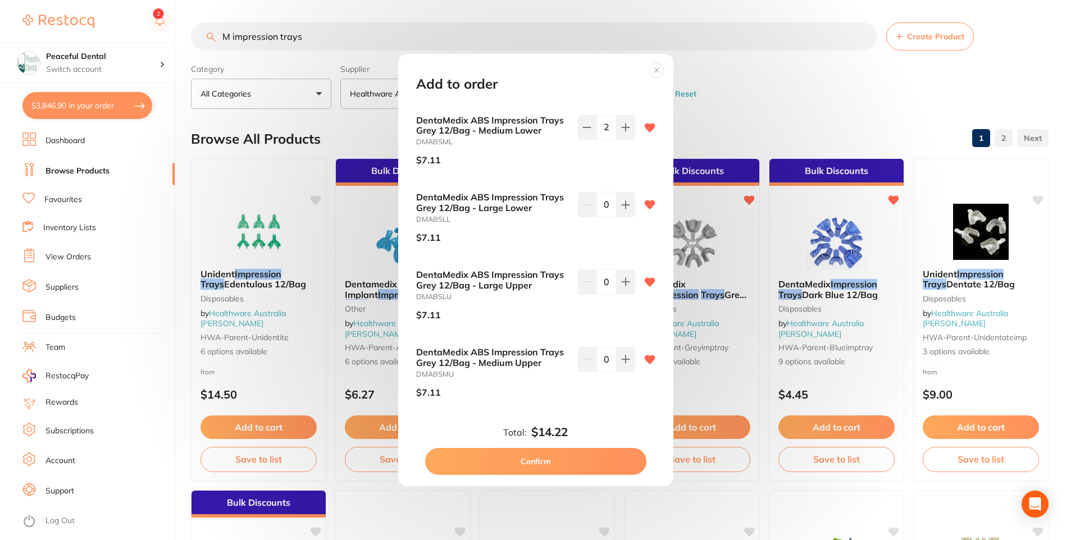
scroll to position [150, 0]
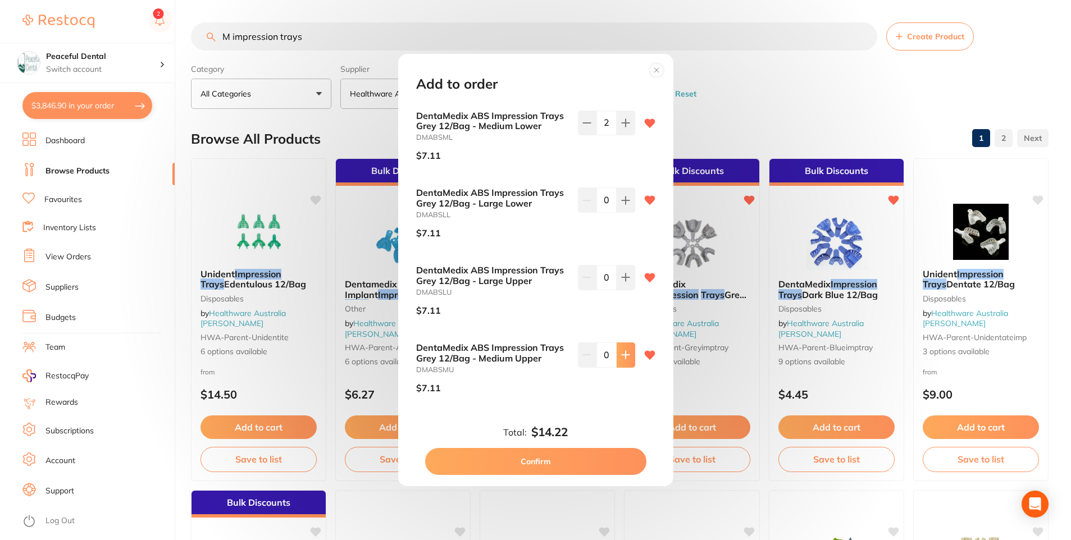
click at [618, 357] on button at bounding box center [626, 355] width 19 height 25
type input "2"
click at [591, 460] on button "Confirm" at bounding box center [535, 461] width 221 height 27
checkbox input "false"
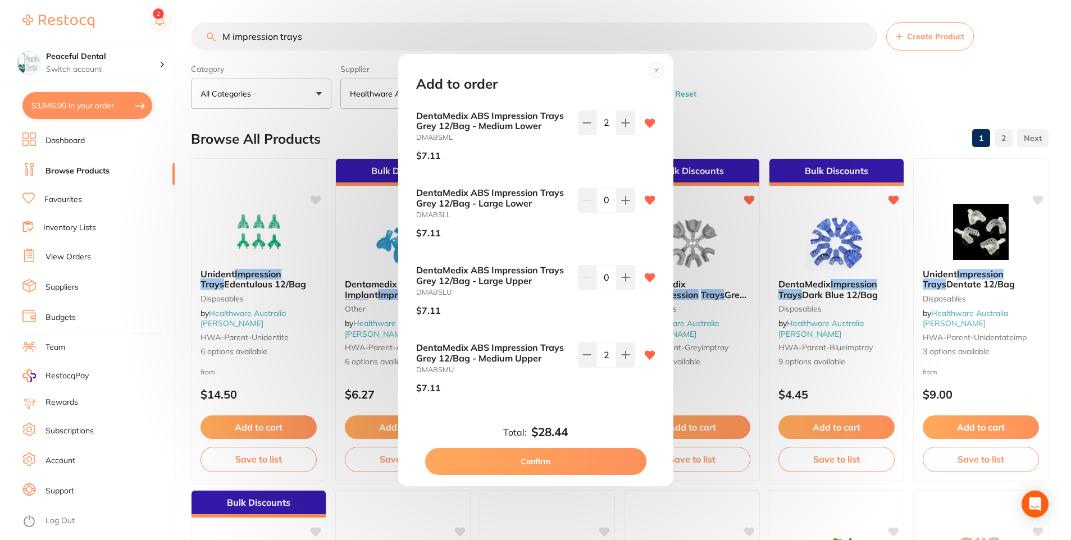
checkbox input "false"
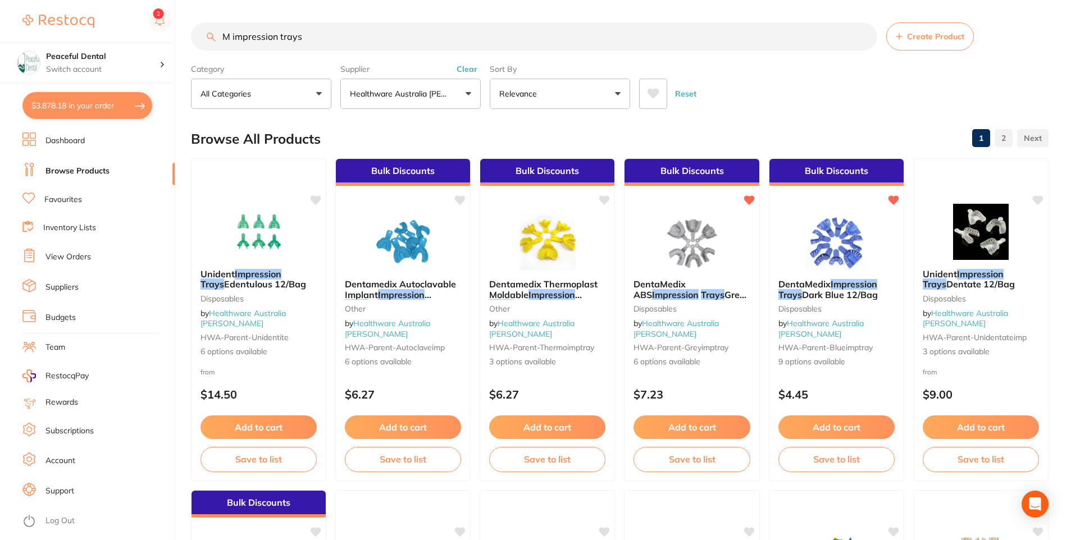
drag, startPoint x: 402, startPoint y: 27, endPoint x: 185, endPoint y: 33, distance: 216.9
click at [185, 33] on div "$3,878.18 Peaceful Dental Switch account Peaceful Dental $3,878.18 in your orde…" at bounding box center [535, 270] width 1071 height 540
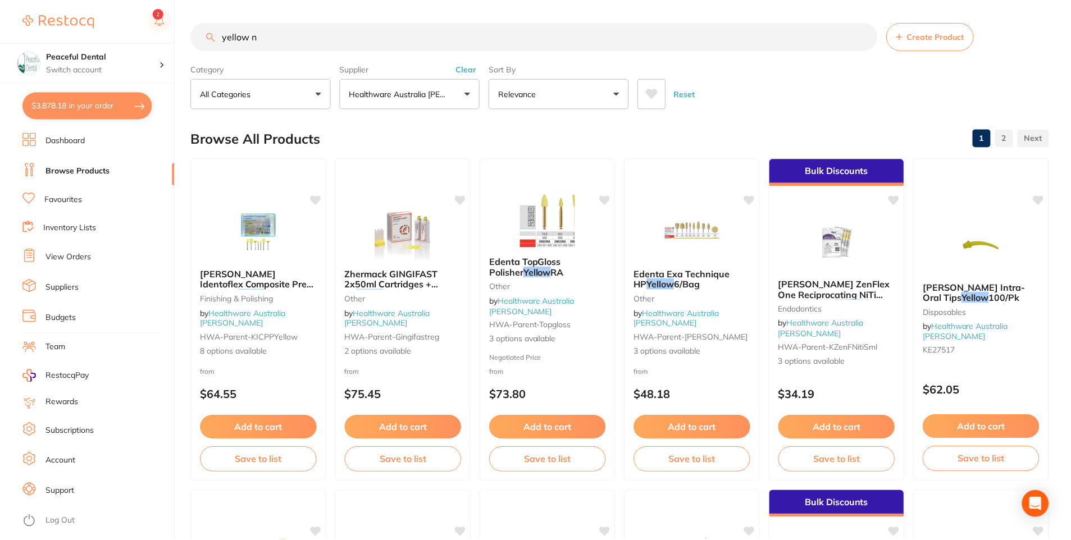
scroll to position [258, 0]
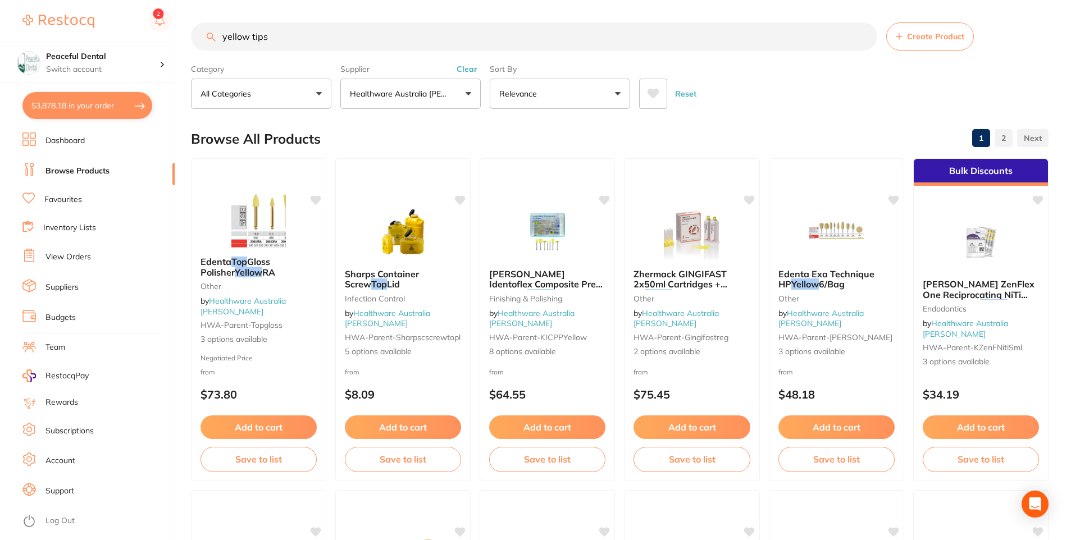
type input "yellow tips"
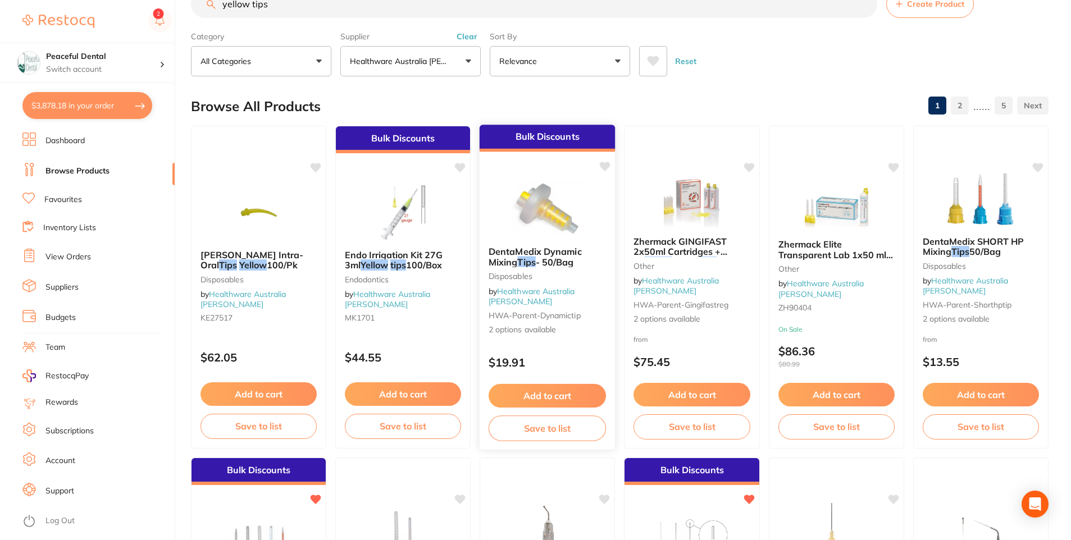
scroll to position [0, 0]
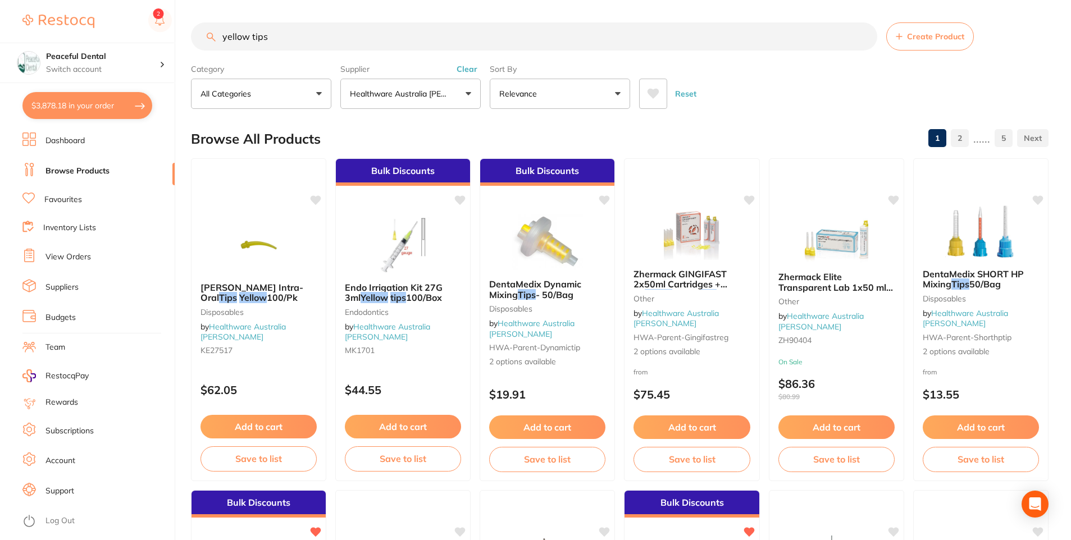
click at [459, 97] on button "Healthware Australia Ridley" at bounding box center [410, 94] width 140 height 30
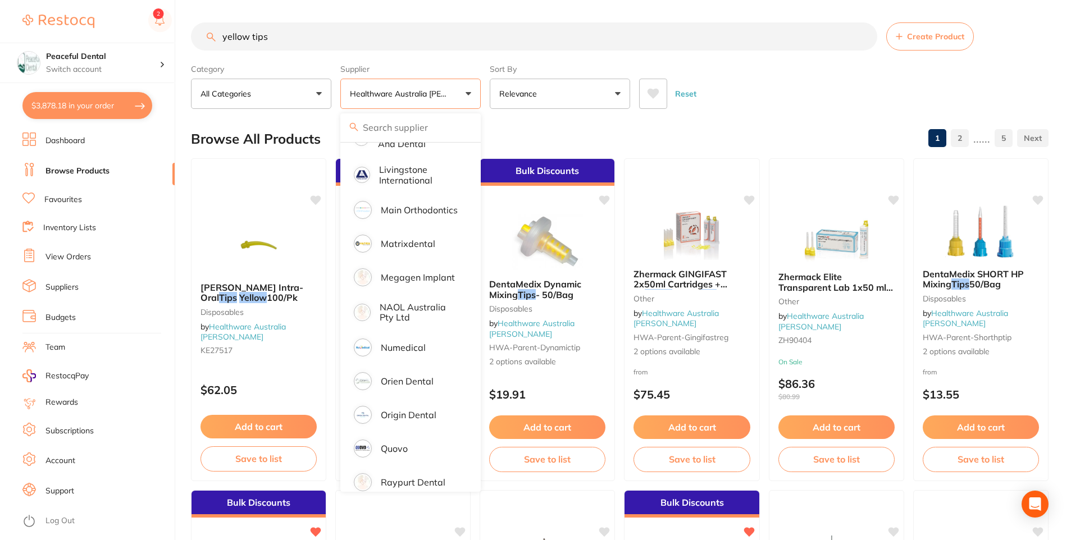
scroll to position [709, 0]
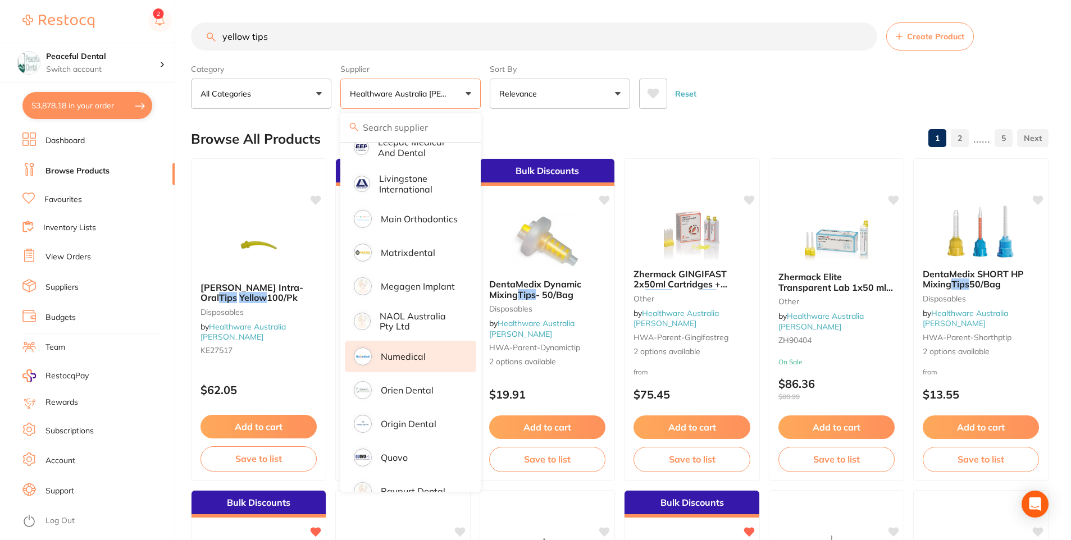
click at [394, 352] on p "Numedical" at bounding box center [403, 357] width 45 height 10
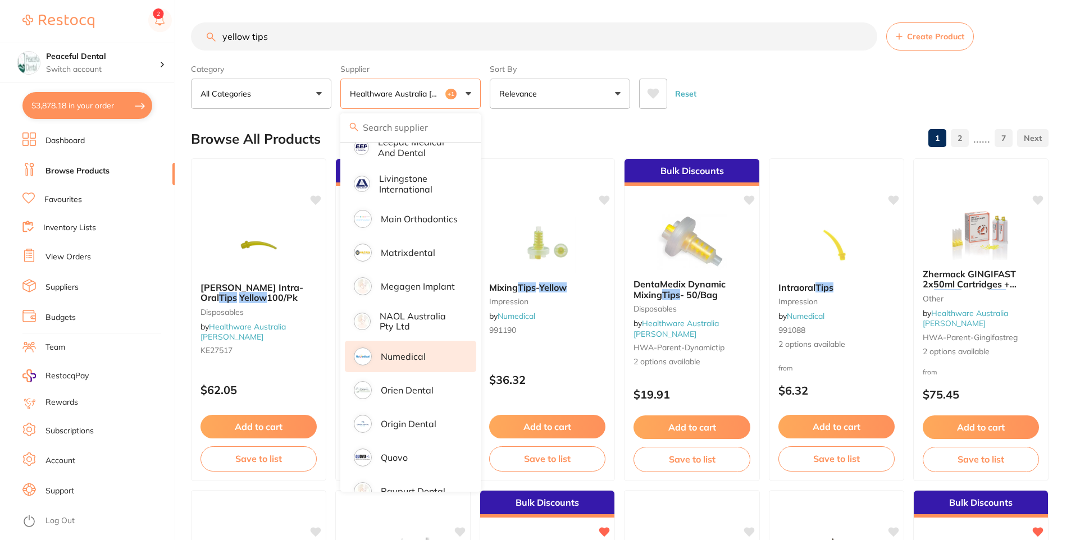
click at [274, 39] on input "yellow tips" at bounding box center [534, 36] width 686 height 28
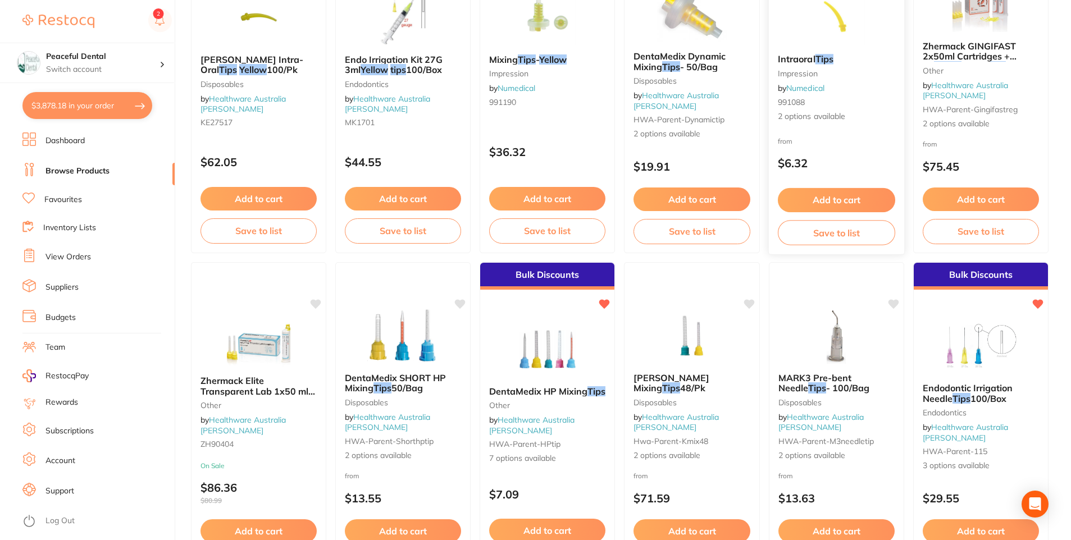
scroll to position [337, 0]
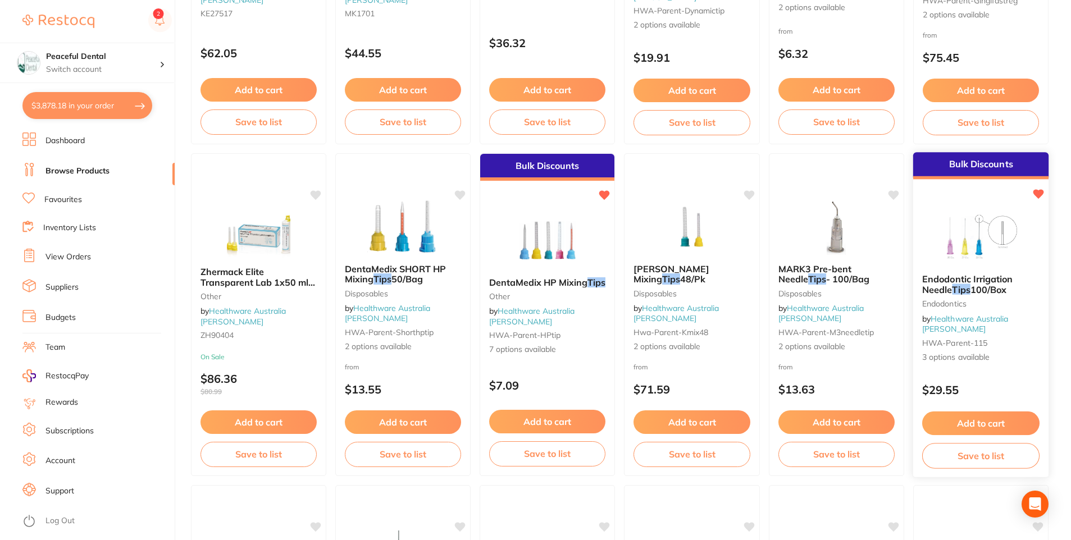
click at [975, 291] on span "100/Box" at bounding box center [989, 289] width 37 height 11
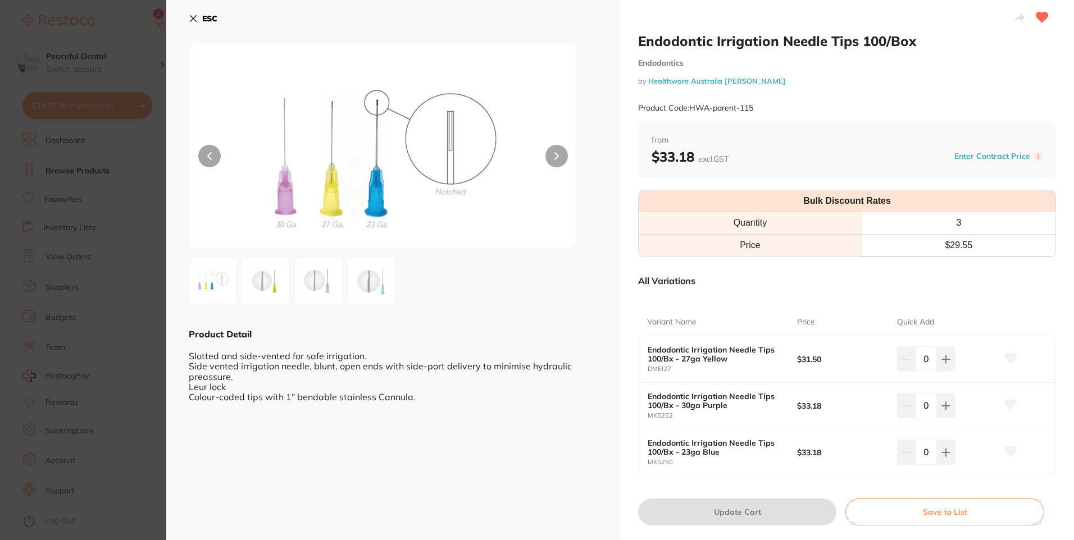
click at [266, 285] on img at bounding box center [265, 281] width 40 height 38
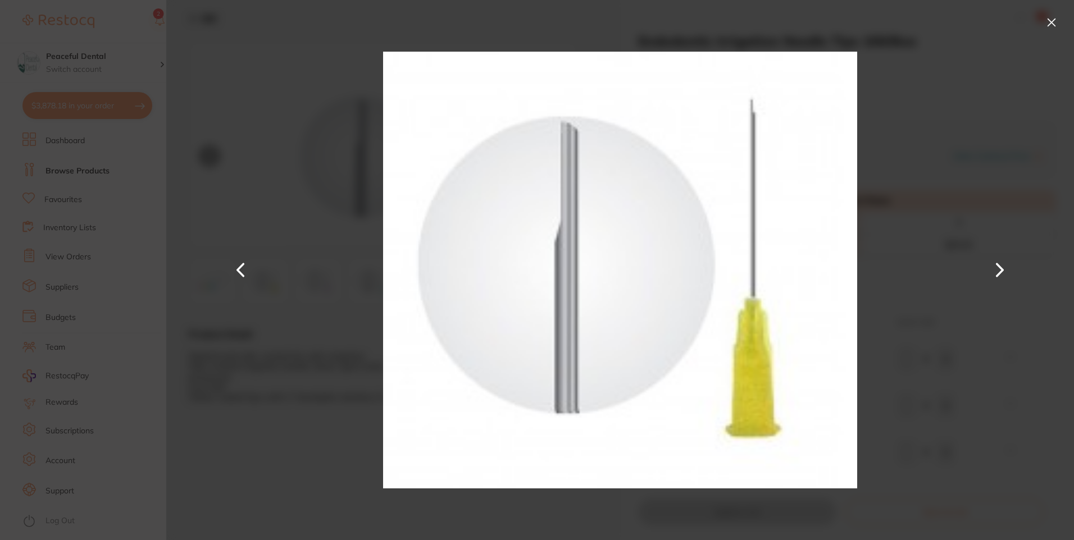
click at [1056, 21] on button at bounding box center [1052, 22] width 18 height 18
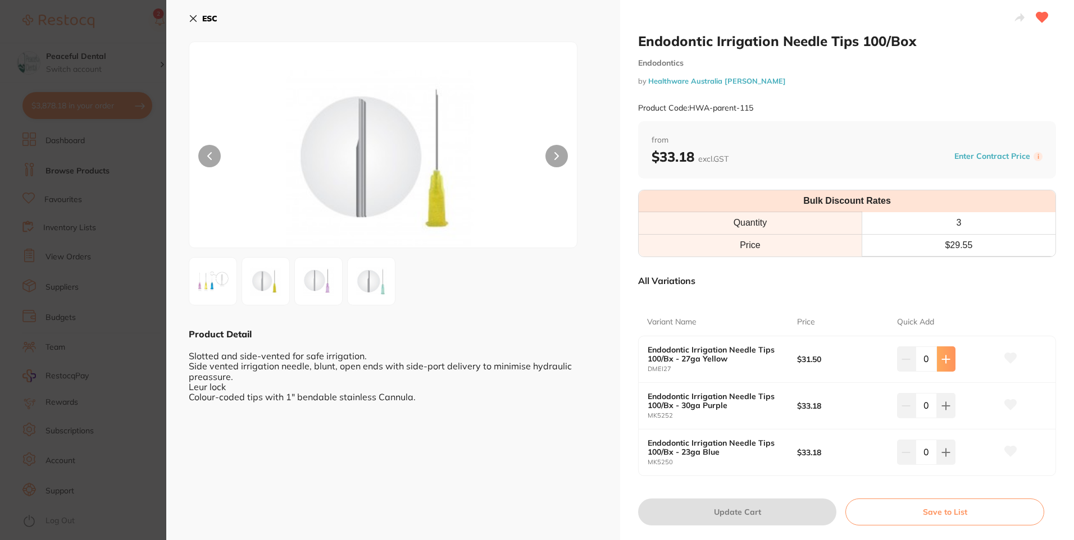
click at [949, 364] on button at bounding box center [946, 359] width 19 height 25
type input "2"
click at [717, 505] on button "Update Cart" at bounding box center [737, 512] width 198 height 27
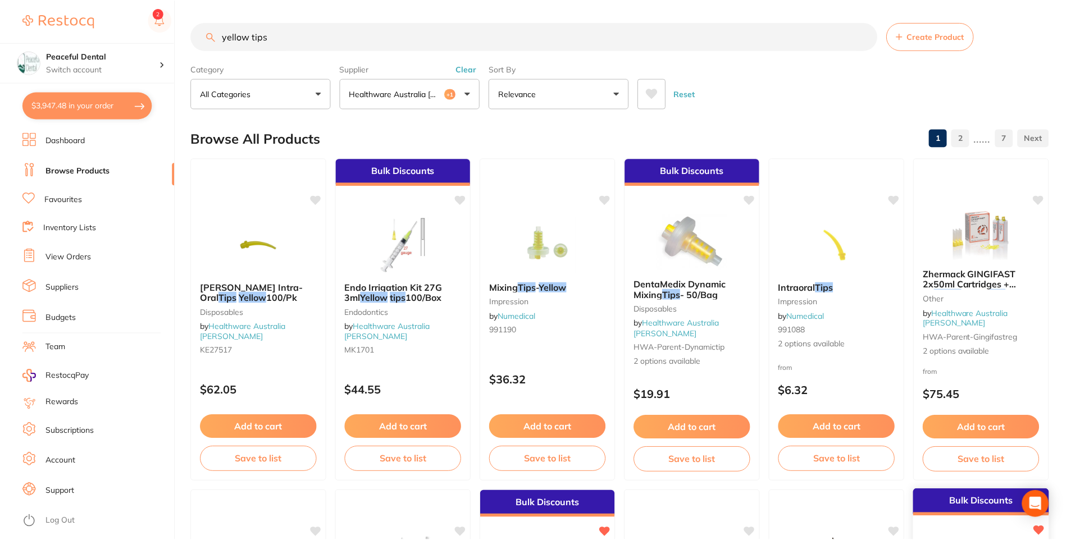
scroll to position [337, 0]
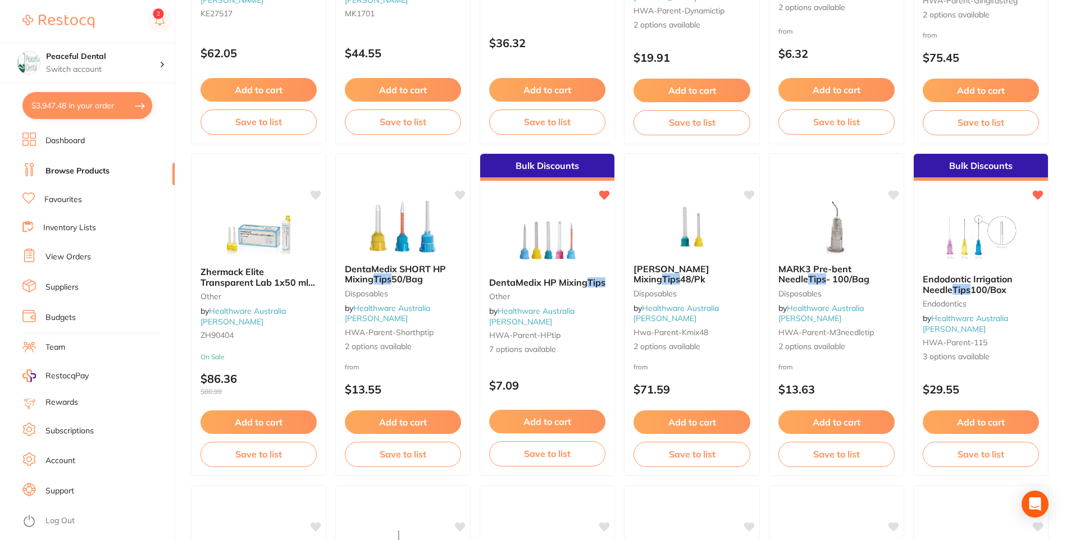
click at [115, 101] on button "$3,947.48 in your order" at bounding box center [87, 105] width 130 height 27
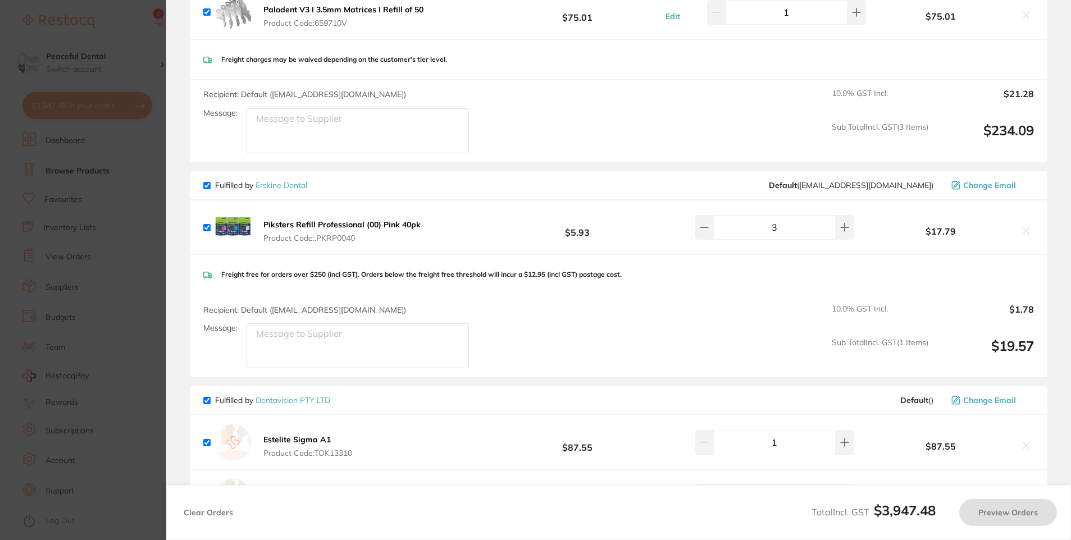
checkbox input "true"
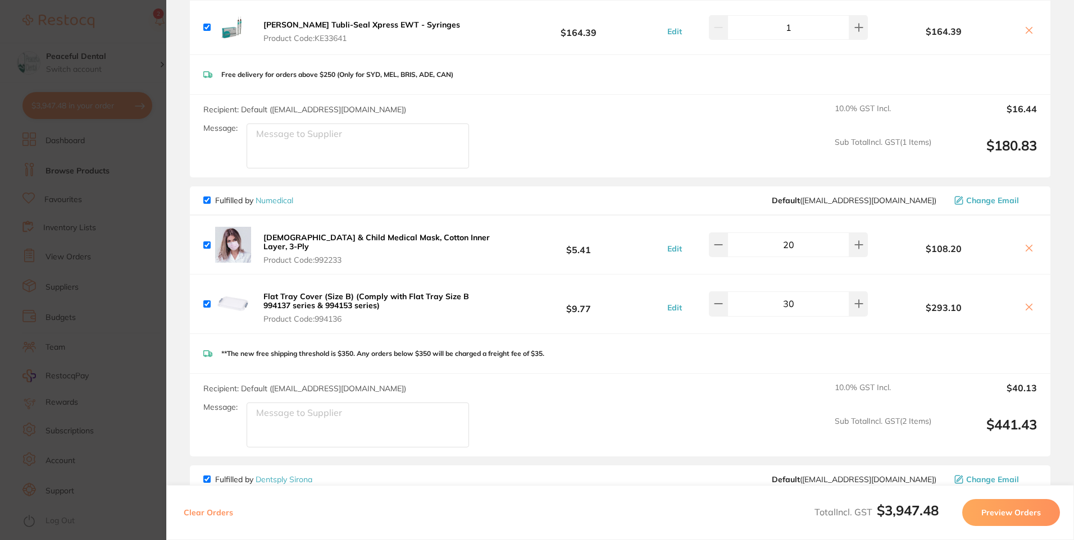
scroll to position [0, 0]
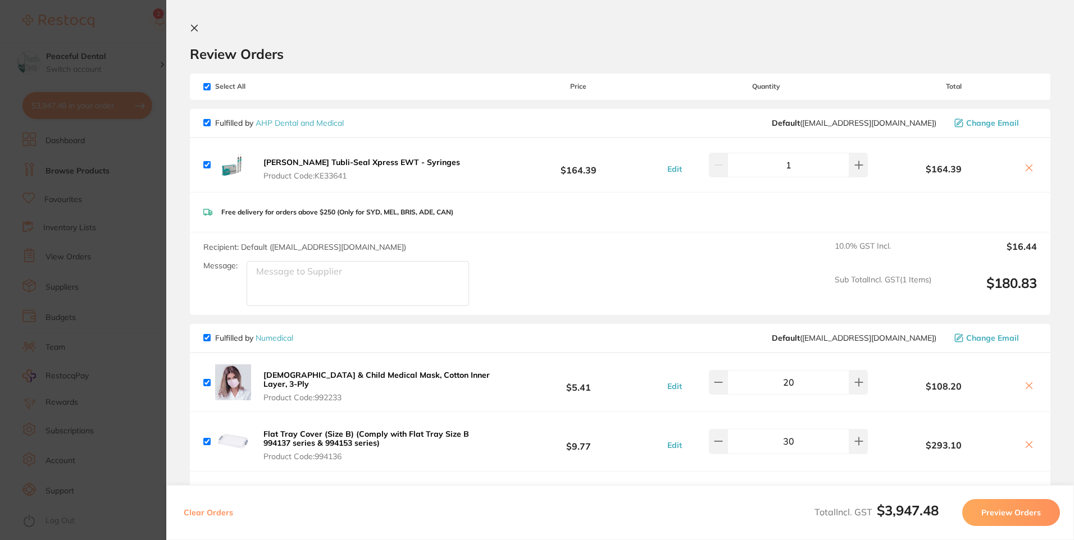
drag, startPoint x: 135, startPoint y: 98, endPoint x: 361, endPoint y: 88, distance: 226.1
click at [135, 99] on section "Update RRP Set your pre negotiated price for this item. Item Agreed RRP (excl. …" at bounding box center [537, 270] width 1074 height 540
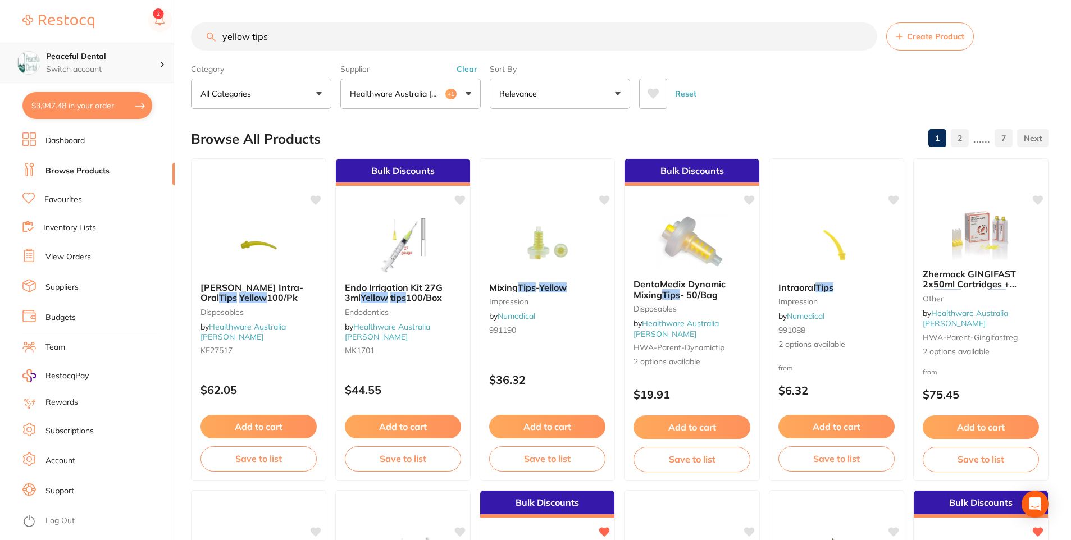
drag, startPoint x: 292, startPoint y: 42, endPoint x: 160, endPoint y: 55, distance: 133.2
click at [160, 55] on div "$3,947.48 Peaceful Dental Switch account Peaceful Dental $3,947.48 in your orde…" at bounding box center [535, 270] width 1071 height 540
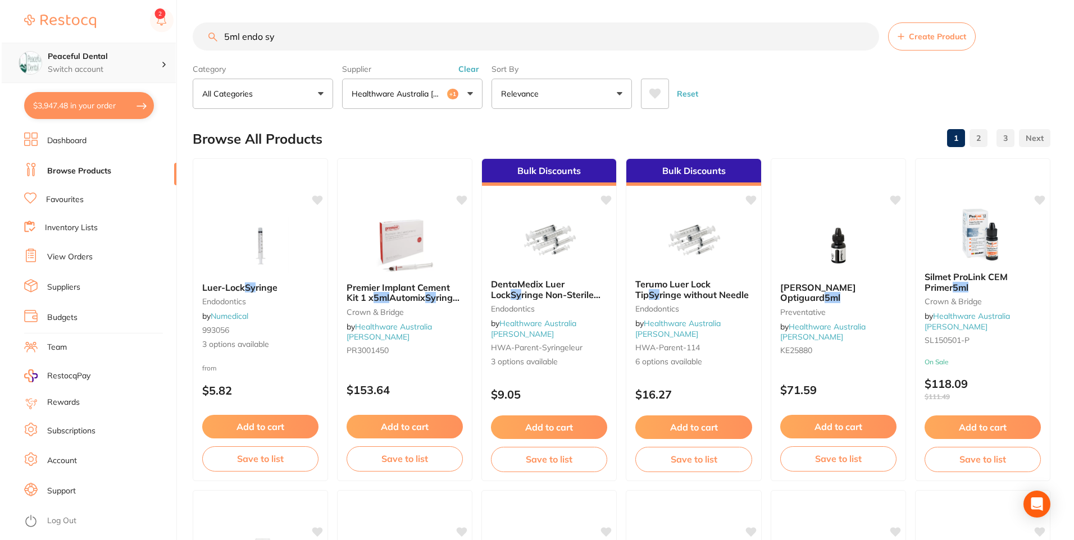
scroll to position [678, 0]
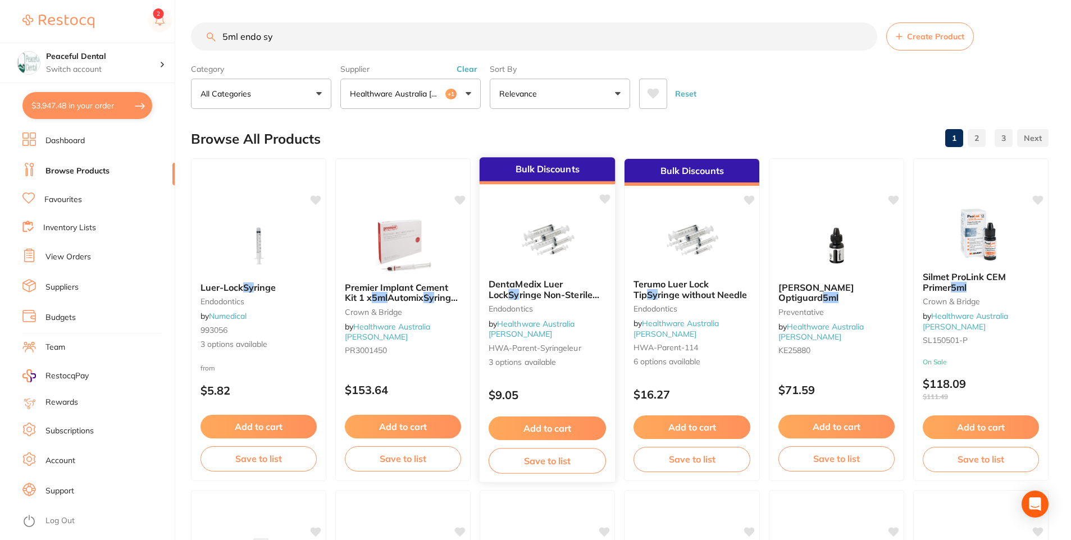
type input "5ml endo sy"
click at [567, 426] on button "Add to cart" at bounding box center [547, 429] width 117 height 24
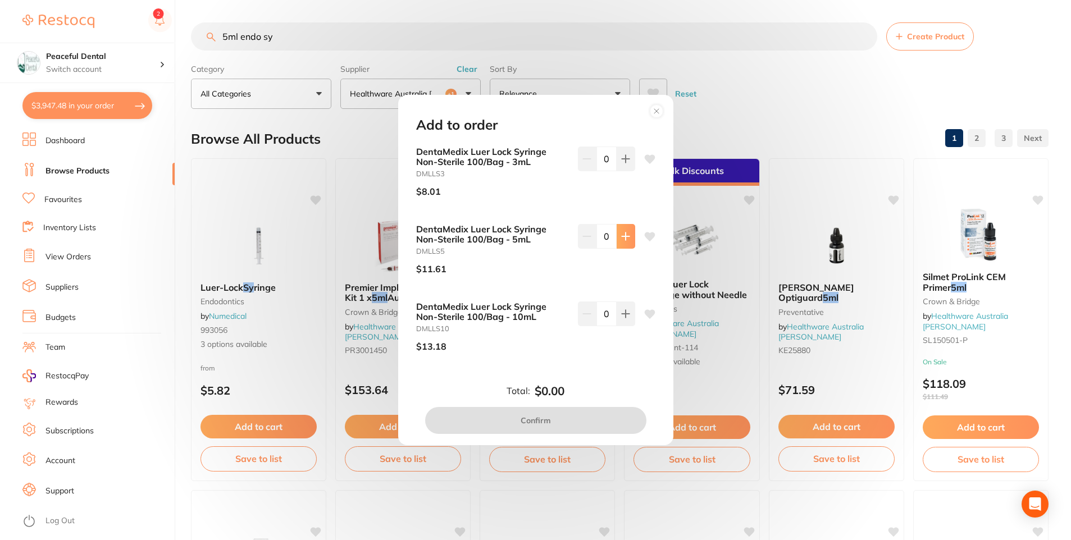
click at [625, 228] on button at bounding box center [626, 236] width 19 height 25
type input "1"
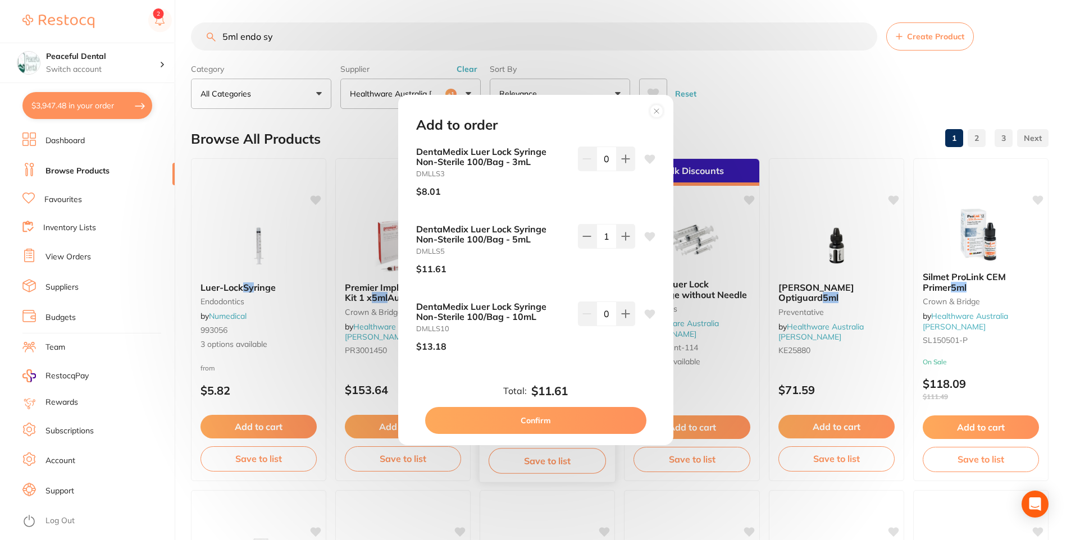
click at [581, 422] on button "Confirm" at bounding box center [535, 420] width 221 height 27
checkbox input "false"
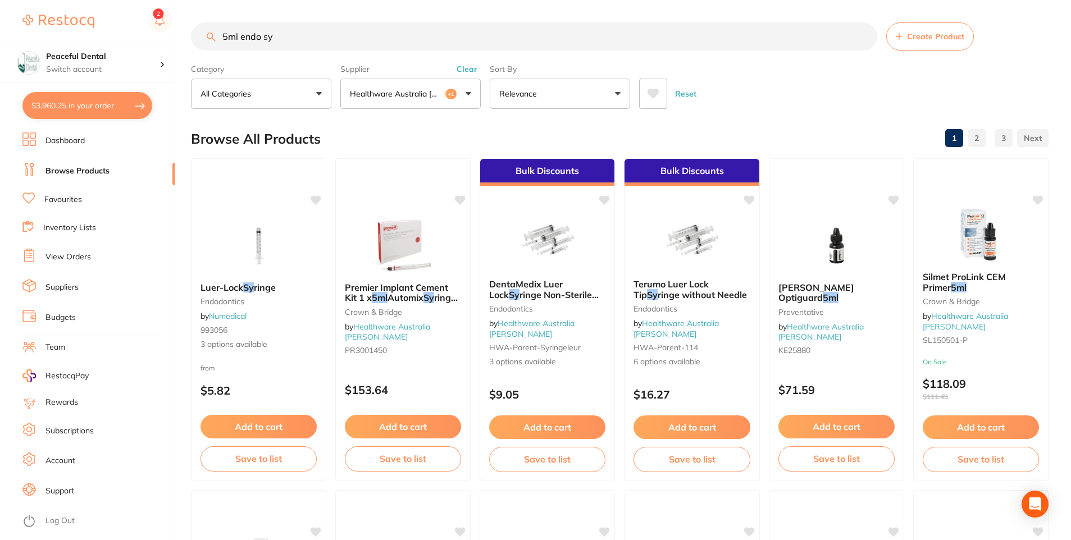
click at [88, 105] on button "$3,960.25 in your order" at bounding box center [87, 105] width 130 height 27
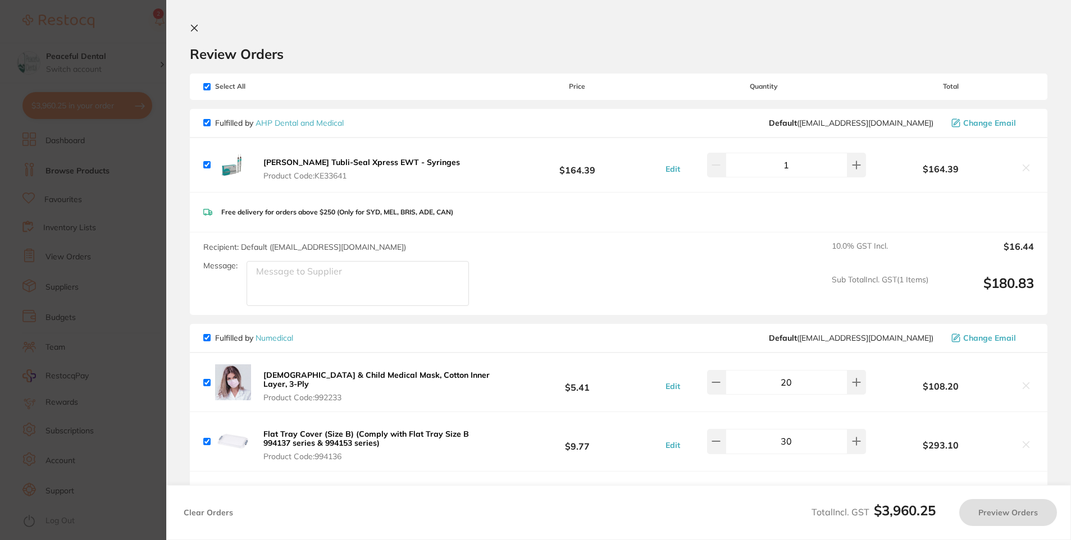
checkbox input "true"
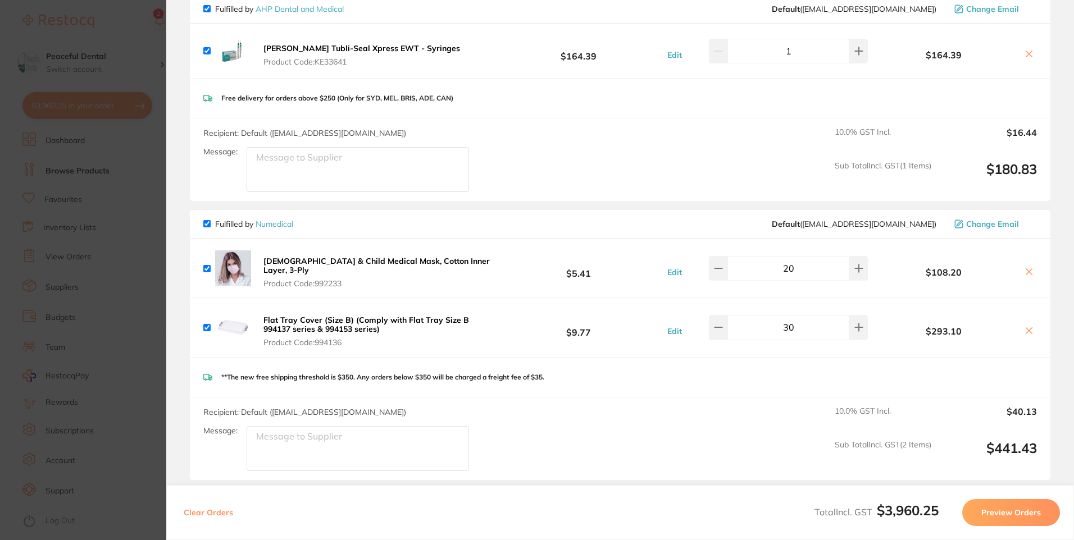
scroll to position [0, 0]
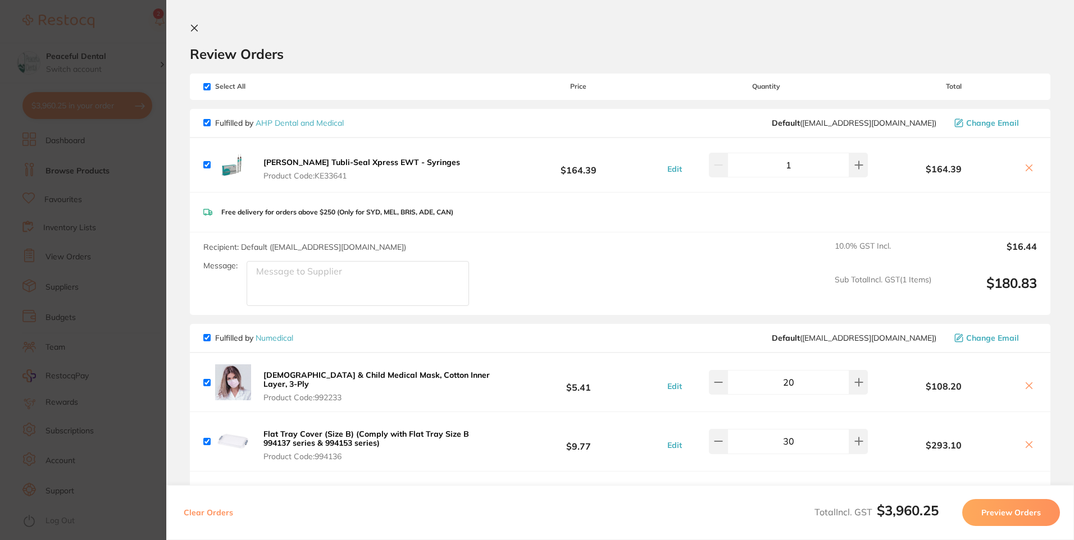
click at [91, 362] on section "Update RRP Set your pre negotiated price for this item. Item Agreed RRP (excl. …" at bounding box center [537, 270] width 1074 height 540
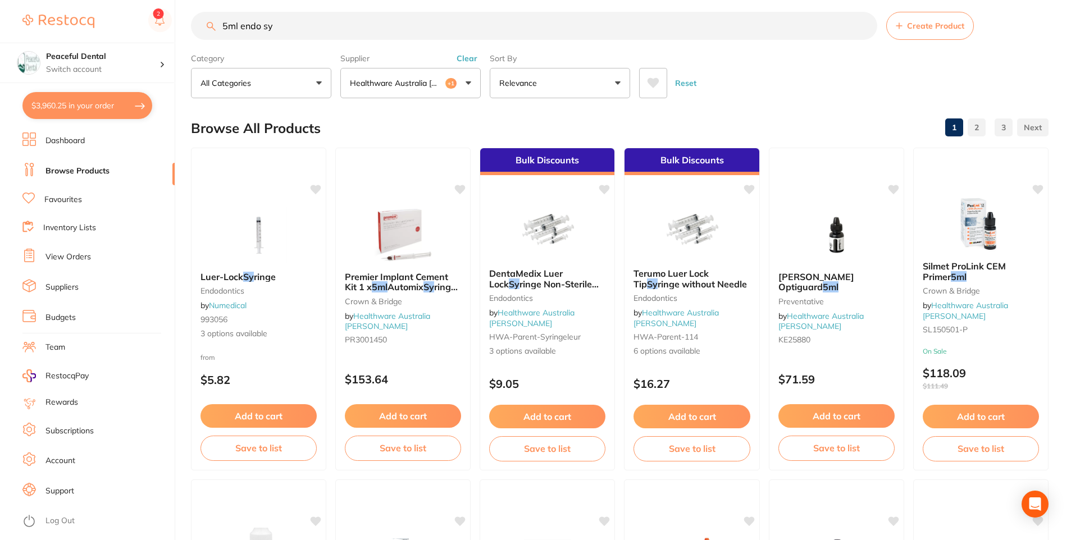
scroll to position [1, 0]
drag, startPoint x: 320, startPoint y: 34, endPoint x: 227, endPoint y: 39, distance: 92.2
click at [227, 39] on input "5ml endo sy" at bounding box center [534, 26] width 686 height 28
type input "5"
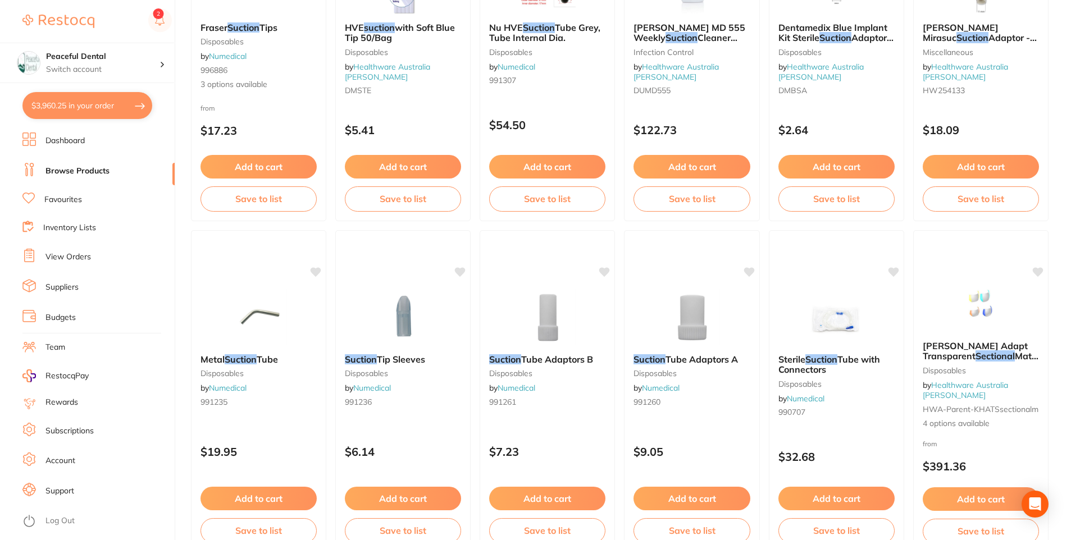
scroll to position [0, 0]
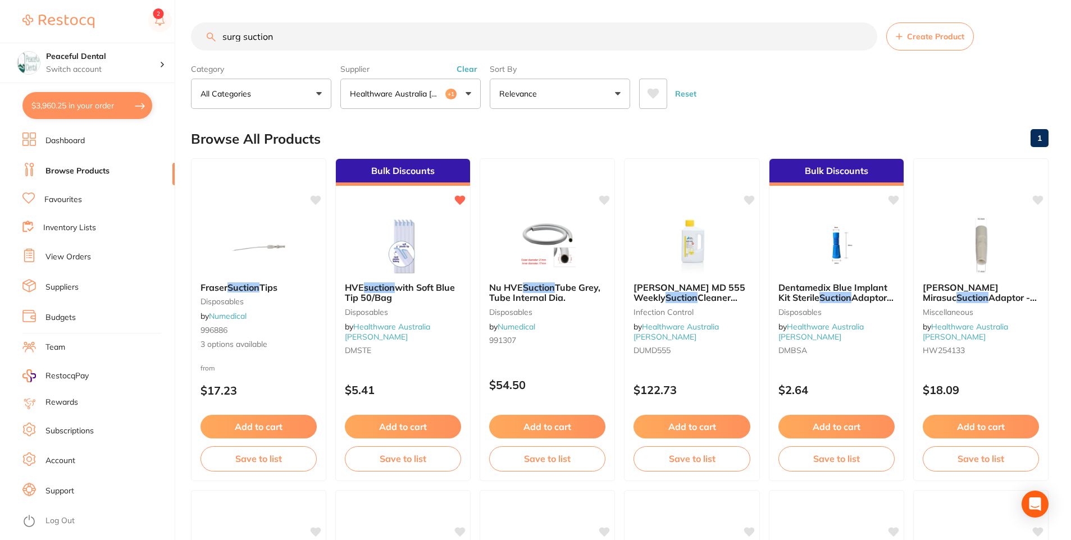
click at [240, 39] on input "surg suction" at bounding box center [534, 36] width 686 height 28
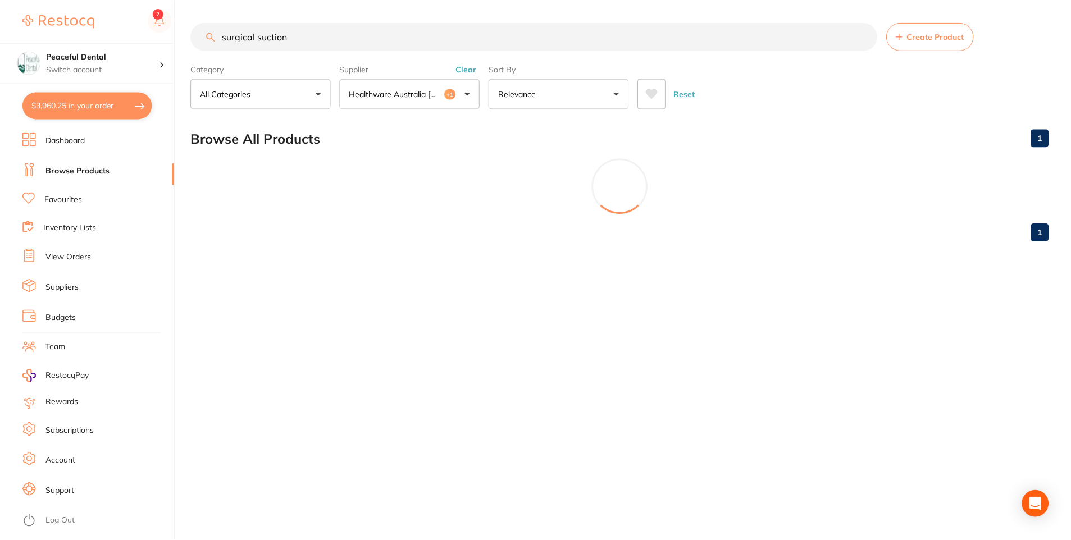
scroll to position [641, 0]
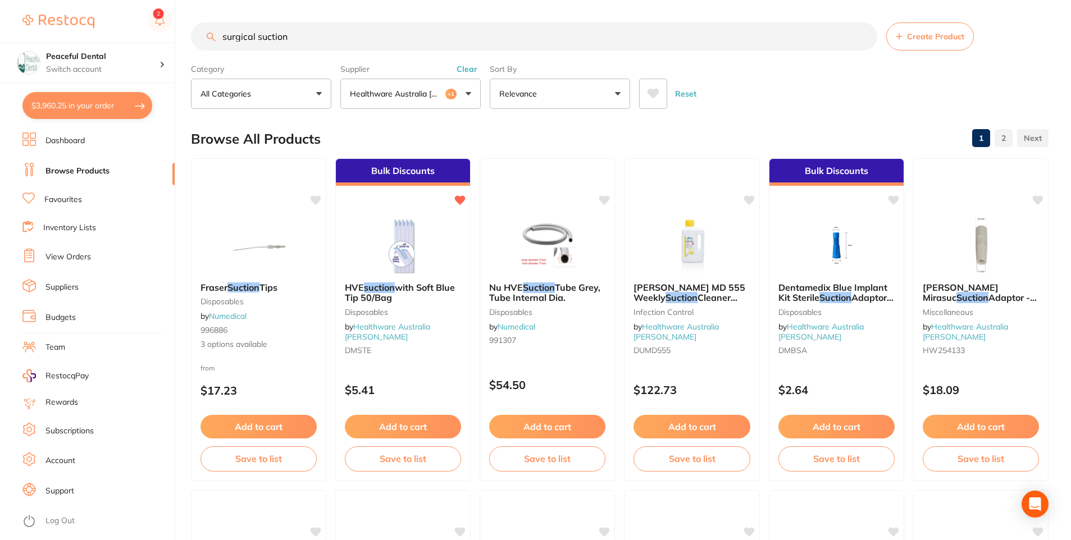
type input "surgical suction"
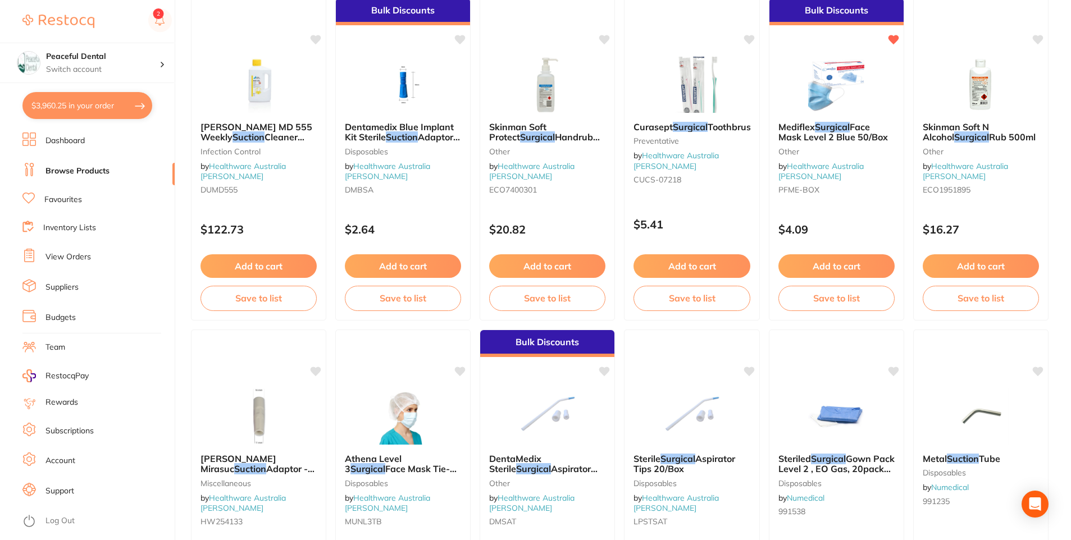
scroll to position [1685, 0]
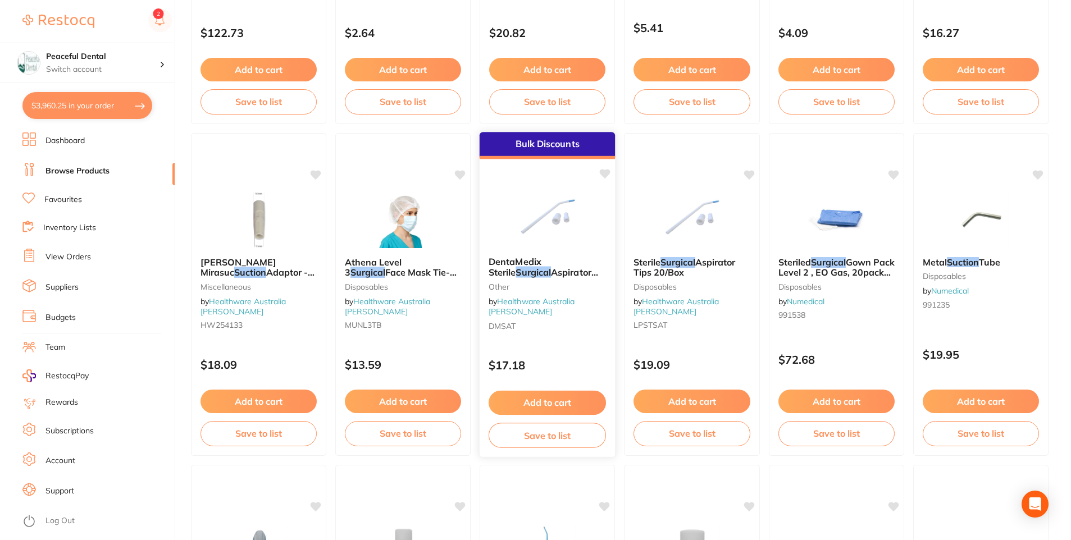
click at [581, 397] on button "Add to cart" at bounding box center [547, 403] width 117 height 24
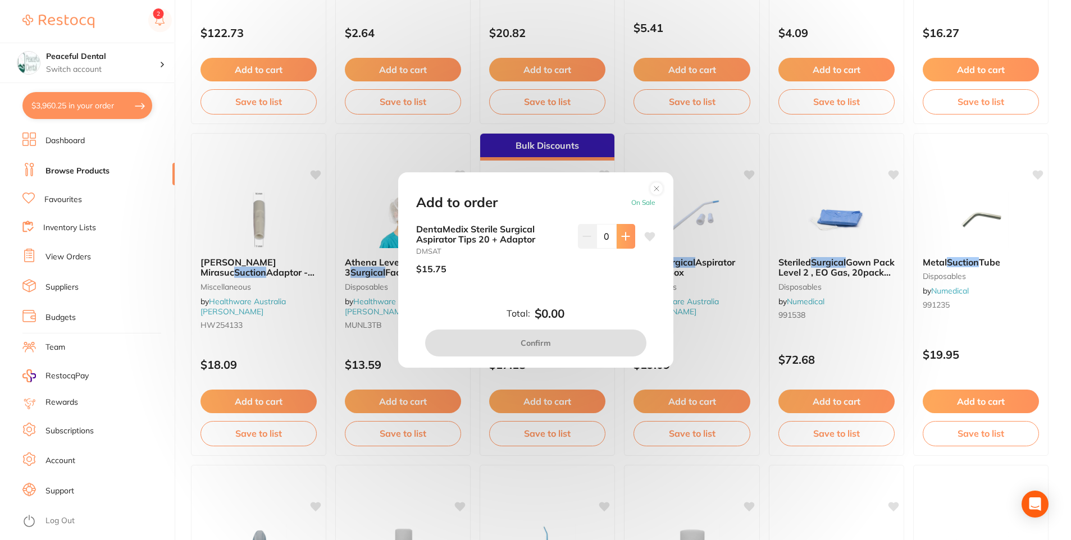
click at [621, 240] on icon at bounding box center [625, 236] width 9 height 9
type input "3"
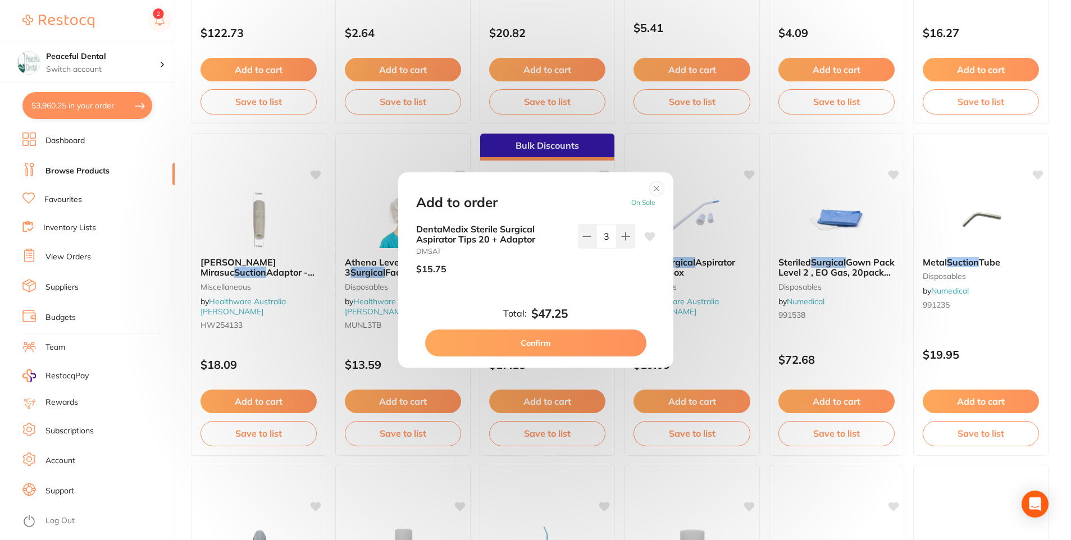
click at [516, 344] on button "Confirm" at bounding box center [535, 343] width 221 height 27
checkbox input "false"
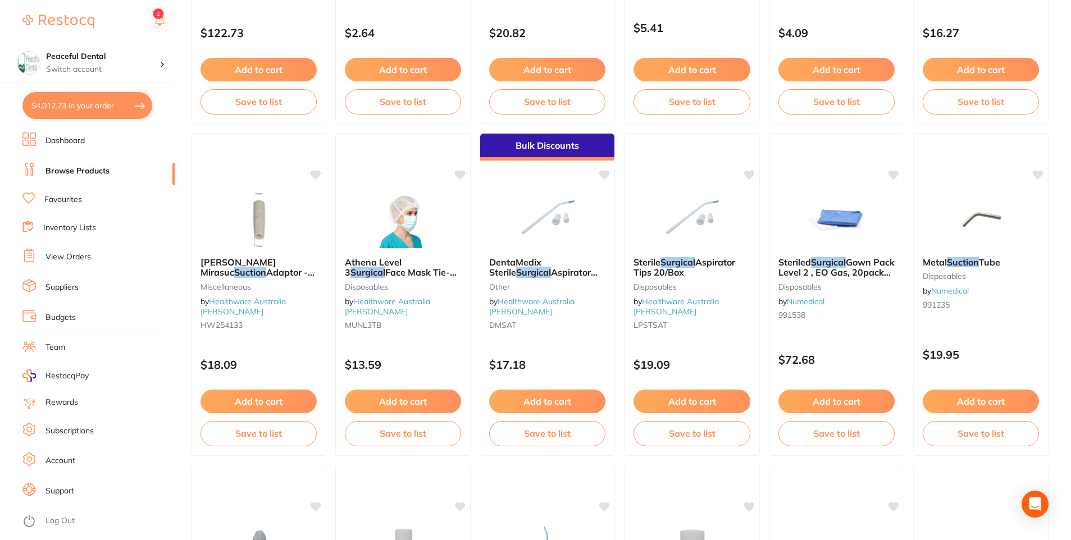
drag, startPoint x: 122, startPoint y: 101, endPoint x: 239, endPoint y: 132, distance: 121.4
click at [122, 101] on button "$4,012.23 in your order" at bounding box center [87, 105] width 130 height 27
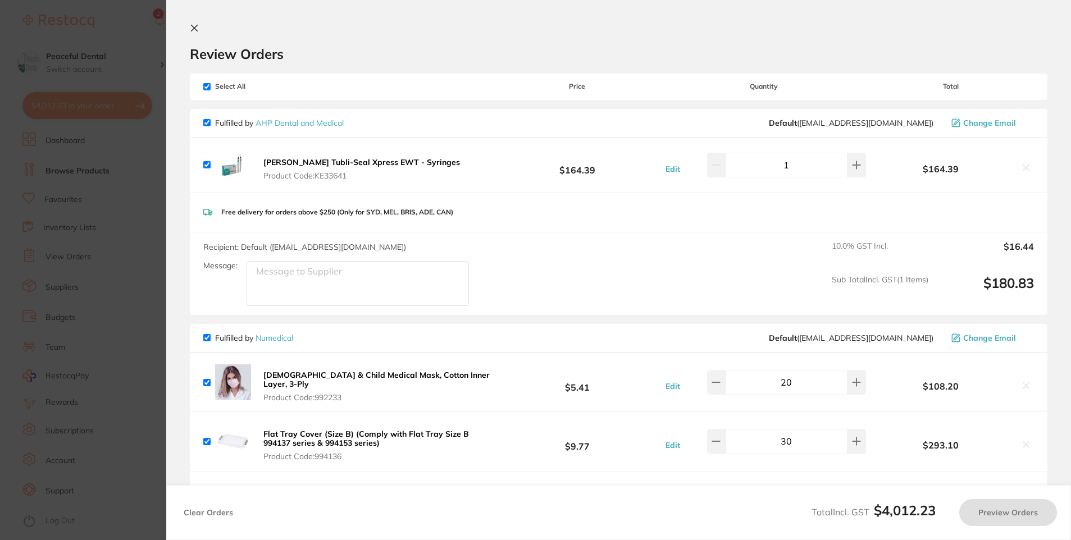
checkbox input "true"
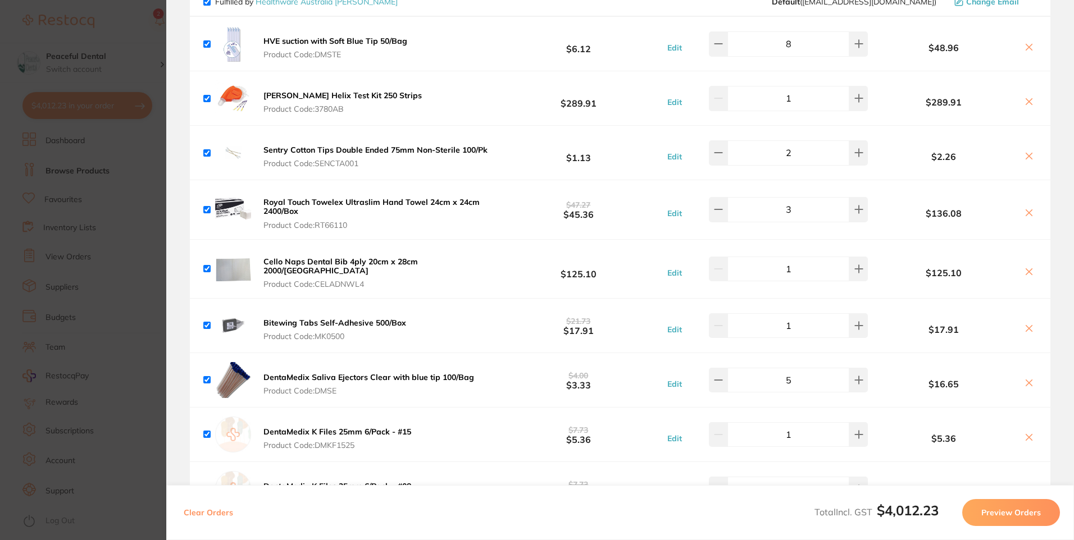
scroll to position [1404, 0]
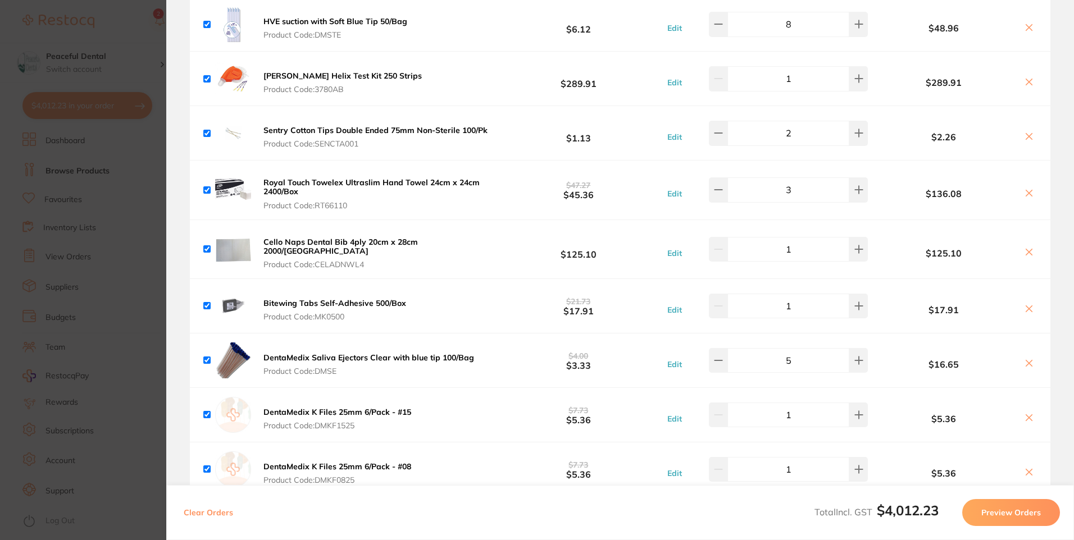
click at [139, 370] on section "Update RRP Set your pre negotiated price for this item. Item Agreed RRP (excl. …" at bounding box center [537, 270] width 1074 height 540
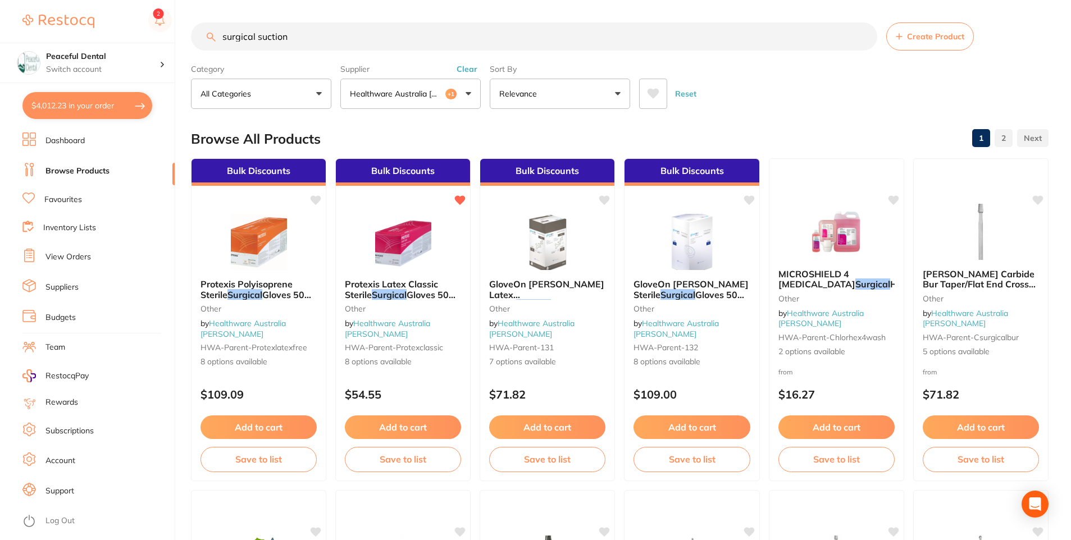
scroll to position [1, 0]
drag, startPoint x: 301, startPoint y: 39, endPoint x: 202, endPoint y: 35, distance: 98.9
click at [202, 35] on input "surgical suction" at bounding box center [534, 36] width 686 height 28
type input "monosyn quick"
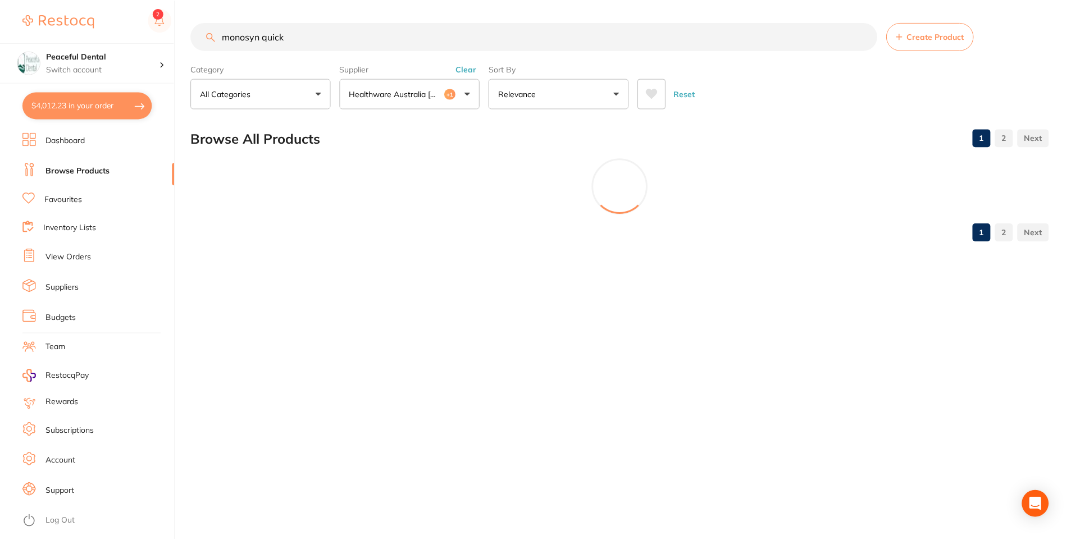
scroll to position [350, 0]
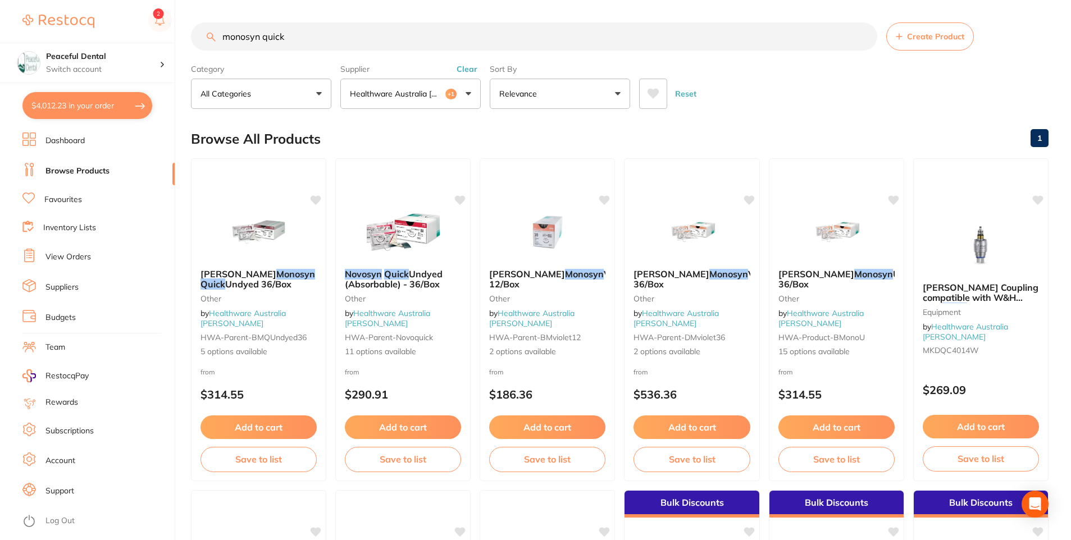
drag, startPoint x: 274, startPoint y: 425, endPoint x: 307, endPoint y: 421, distance: 33.4
click at [274, 425] on button "Add to cart" at bounding box center [259, 428] width 116 height 24
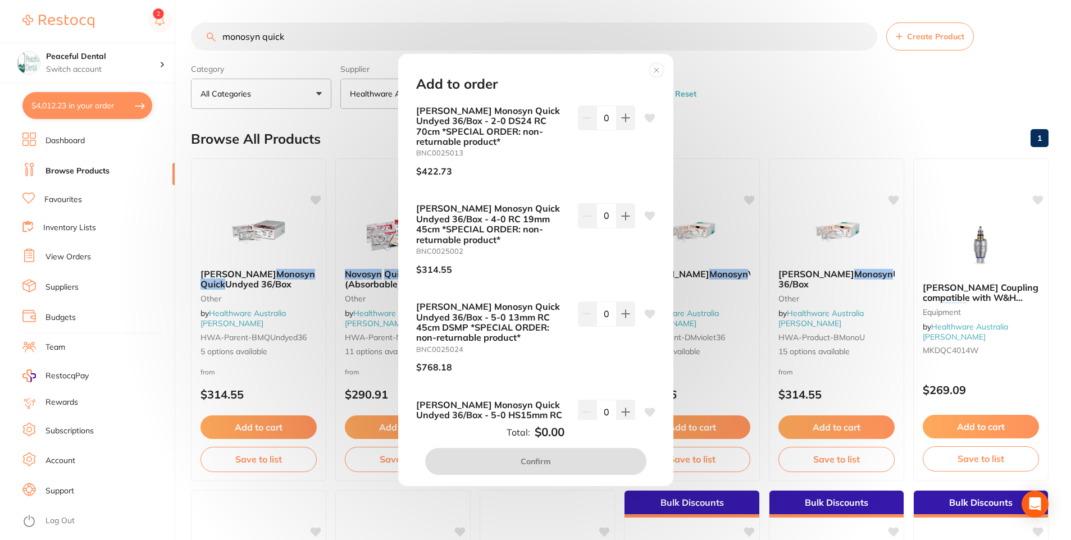
scroll to position [1404, 0]
click at [621, 215] on icon at bounding box center [625, 216] width 9 height 9
type input "1"
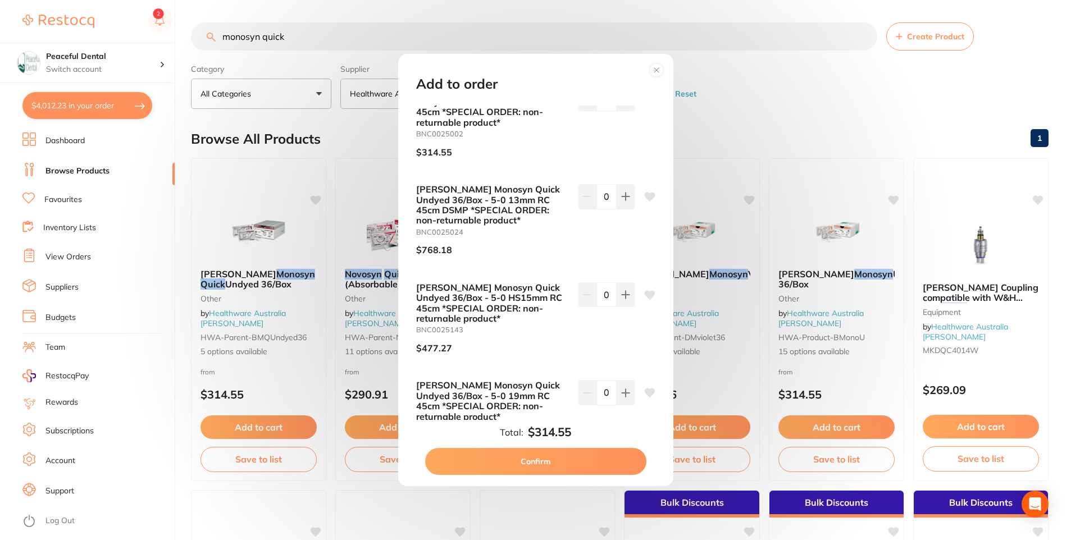
scroll to position [176, 0]
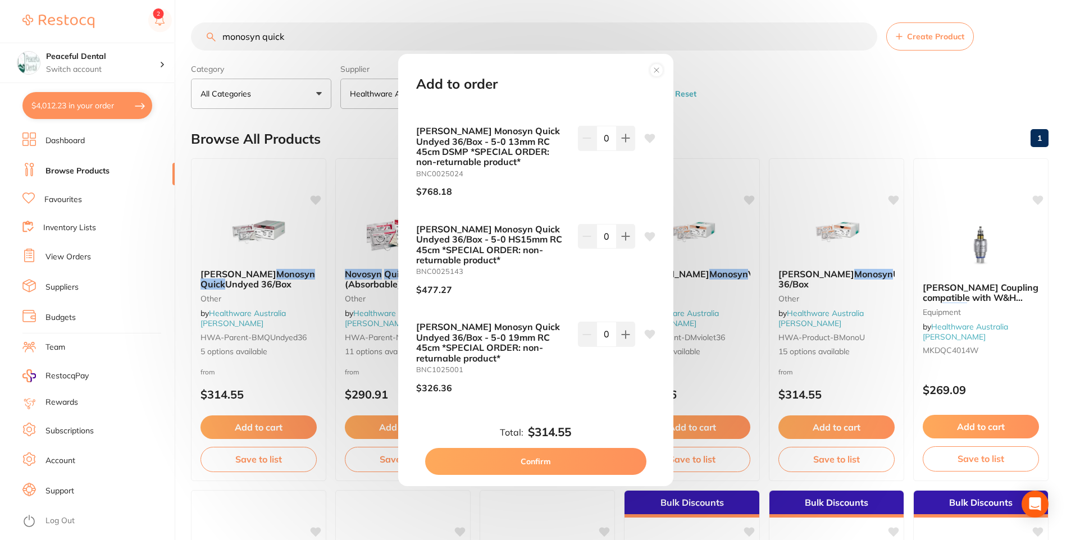
click at [466, 458] on button "Confirm" at bounding box center [535, 461] width 221 height 27
checkbox input "false"
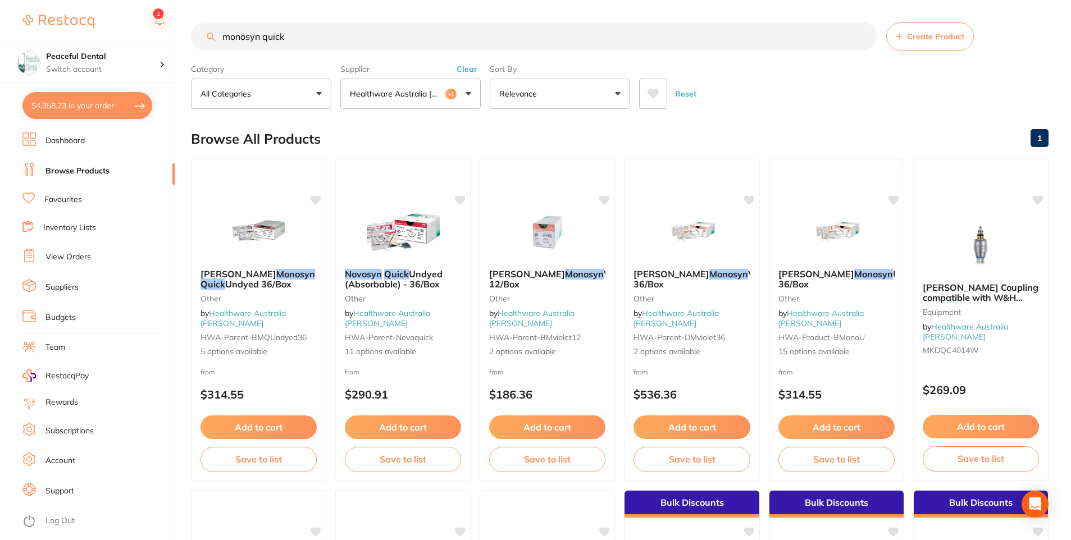
drag, startPoint x: 302, startPoint y: 38, endPoint x: 189, endPoint y: 40, distance: 112.4
click at [189, 40] on div "$4,358.23 Peaceful Dental Switch account Peaceful Dental $4,358.23 in your orde…" at bounding box center [535, 270] width 1071 height 540
click at [45, 228] on link "Inventory Lists" at bounding box center [69, 227] width 53 height 11
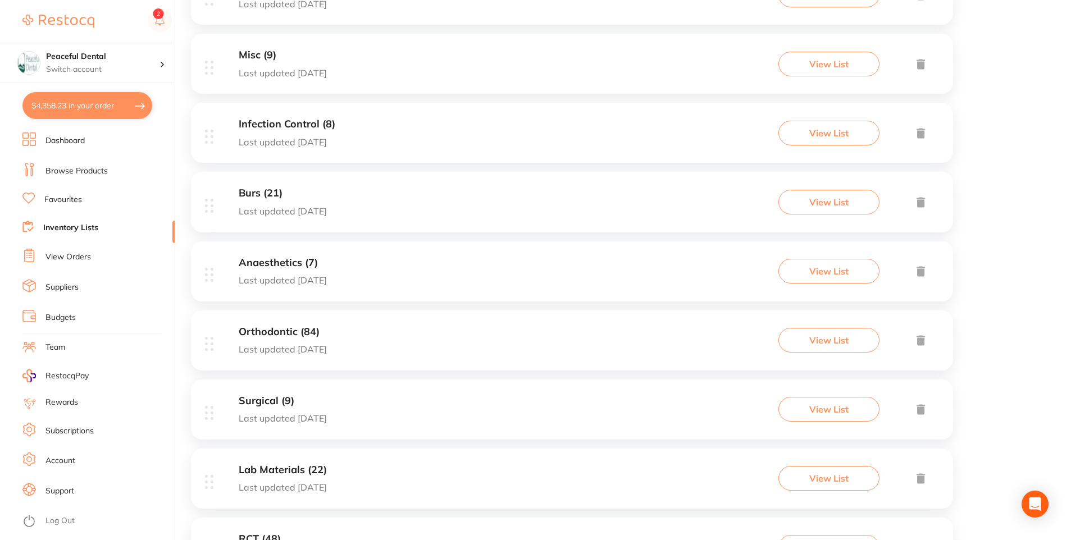
scroll to position [337, 0]
click at [864, 340] on button "View List" at bounding box center [829, 341] width 101 height 25
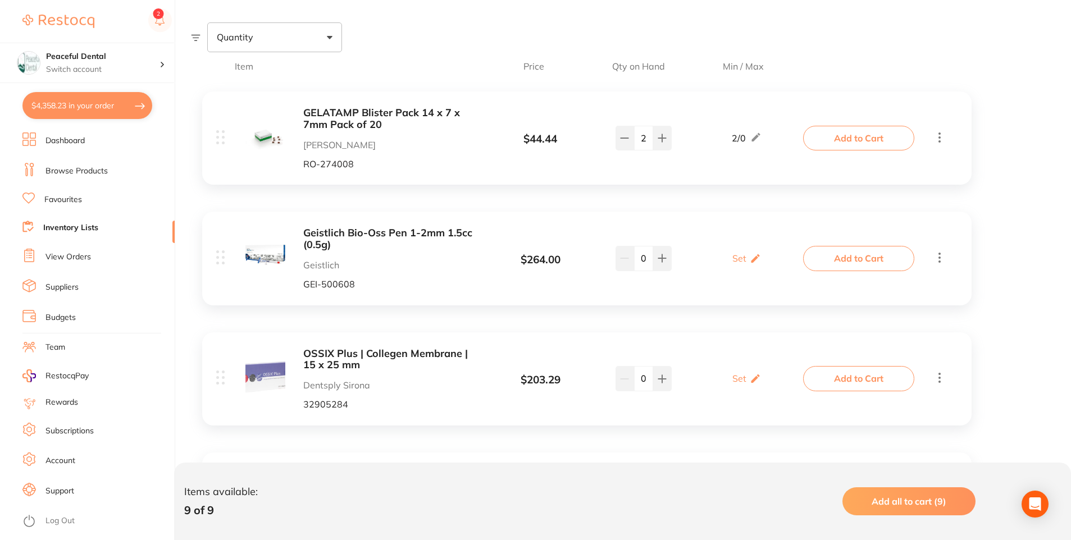
scroll to position [281, 0]
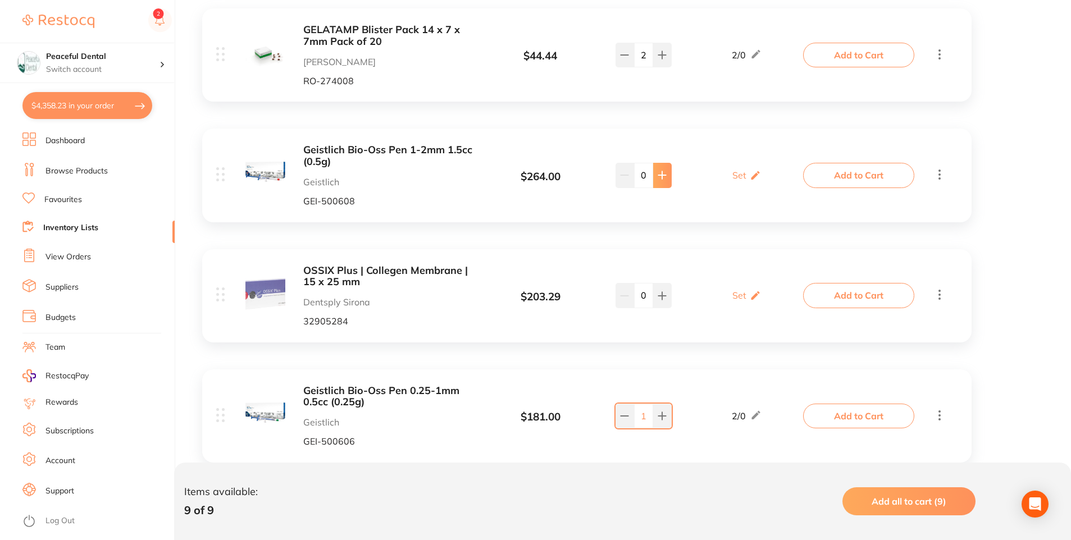
click at [664, 178] on icon at bounding box center [662, 175] width 9 height 9
type input "1"
drag, startPoint x: 843, startPoint y: 167, endPoint x: 796, endPoint y: 231, distance: 78.8
click at [843, 168] on button "Add to Cart" at bounding box center [858, 175] width 111 height 25
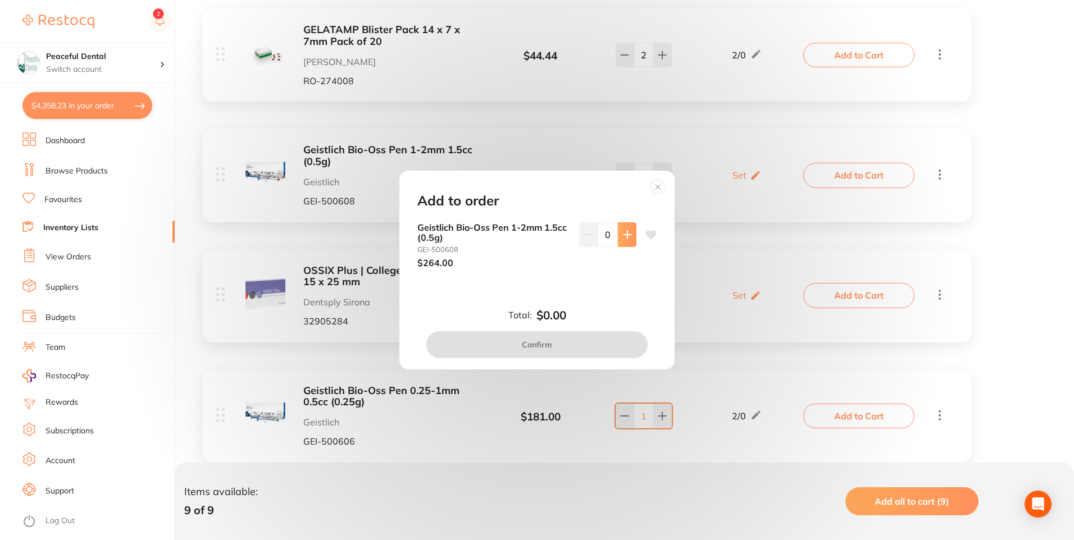
drag, startPoint x: 627, startPoint y: 224, endPoint x: 561, endPoint y: 345, distance: 138.3
click at [626, 226] on button at bounding box center [627, 234] width 19 height 25
type input "1"
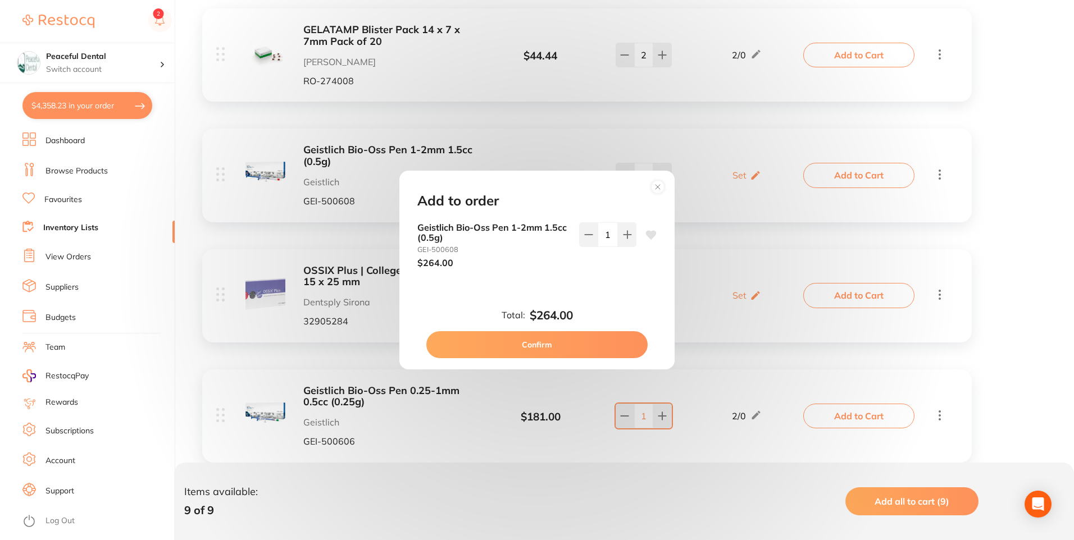
click at [557, 354] on button "Confirm" at bounding box center [536, 344] width 221 height 27
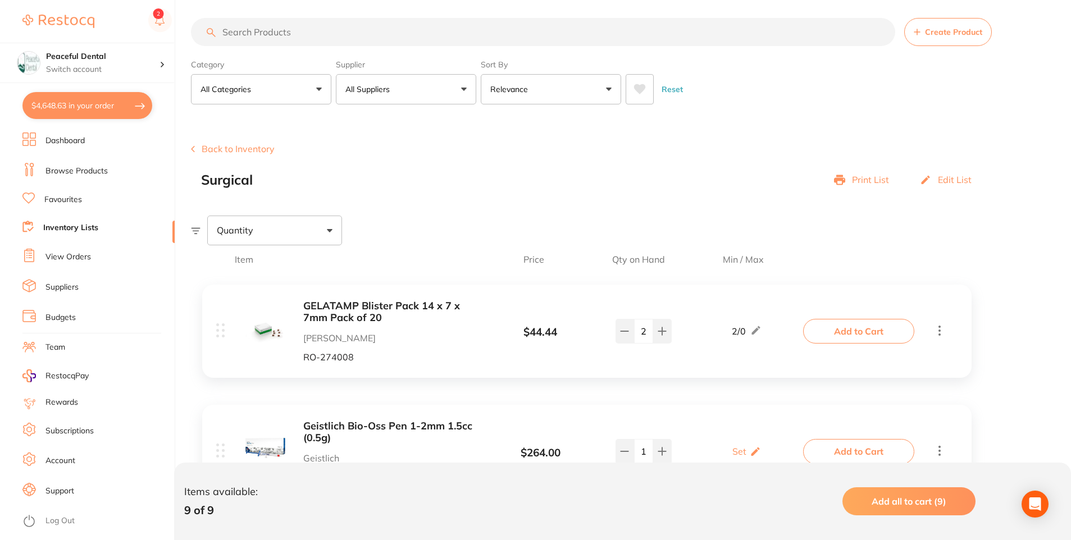
scroll to position [0, 0]
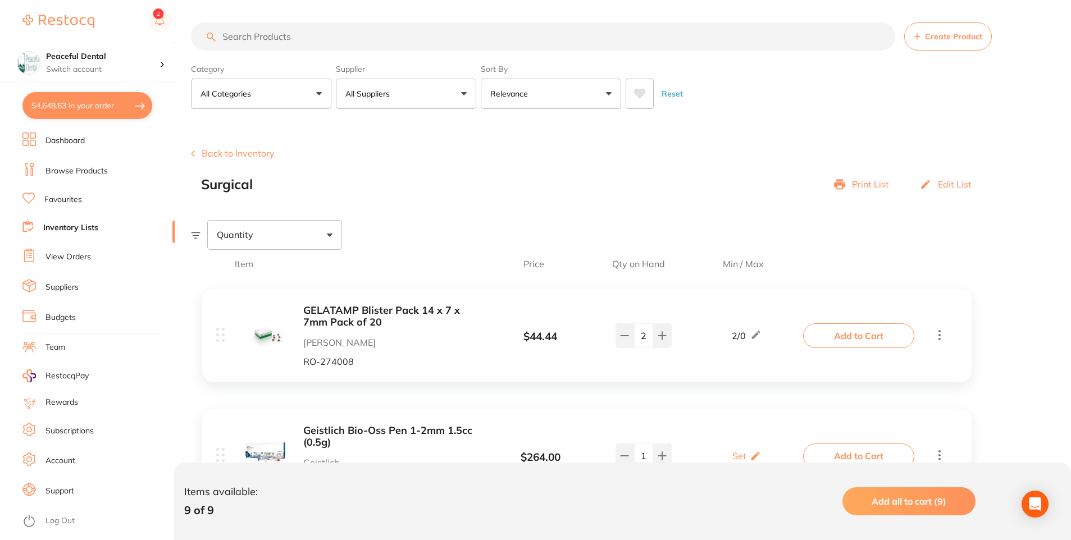
click at [261, 156] on button "Back to Inventory" at bounding box center [233, 153] width 84 height 10
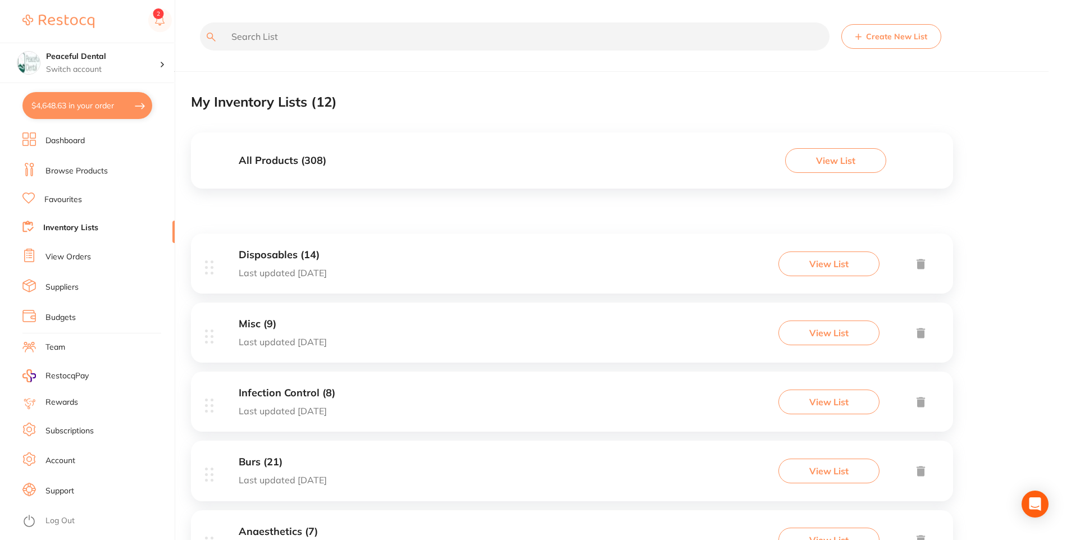
click at [94, 170] on link "Browse Products" at bounding box center [76, 171] width 62 height 11
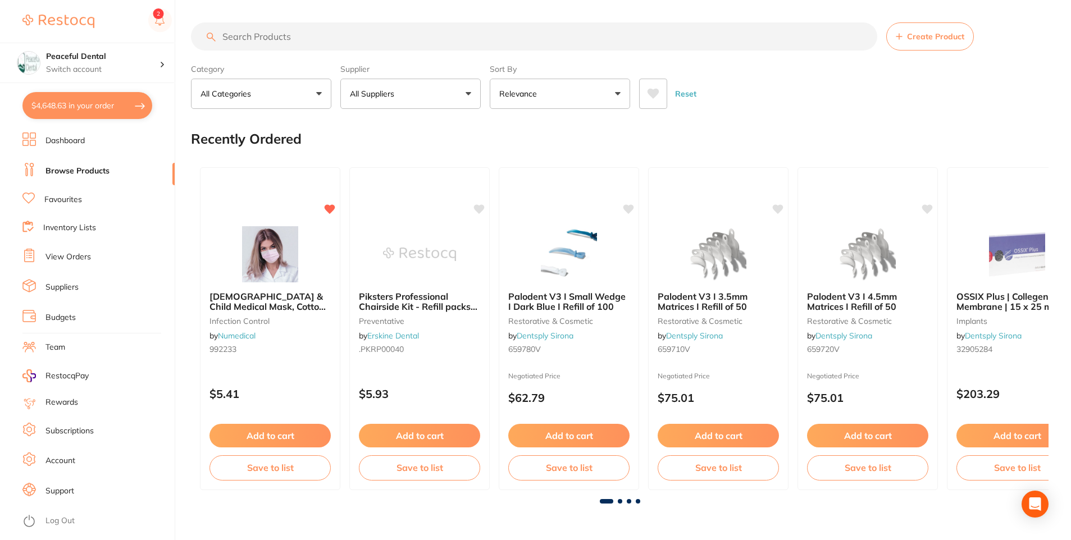
click at [296, 37] on input "search" at bounding box center [534, 36] width 686 height 28
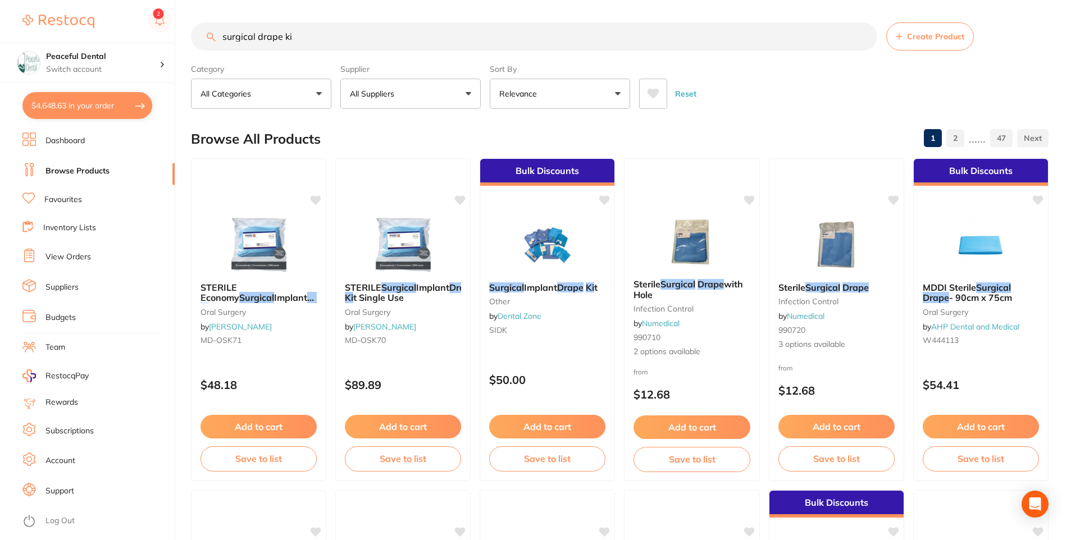
drag, startPoint x: 307, startPoint y: 34, endPoint x: 203, endPoint y: 40, distance: 104.1
click at [203, 40] on input "surgical drape ki" at bounding box center [534, 36] width 686 height 28
type input "vasaline"
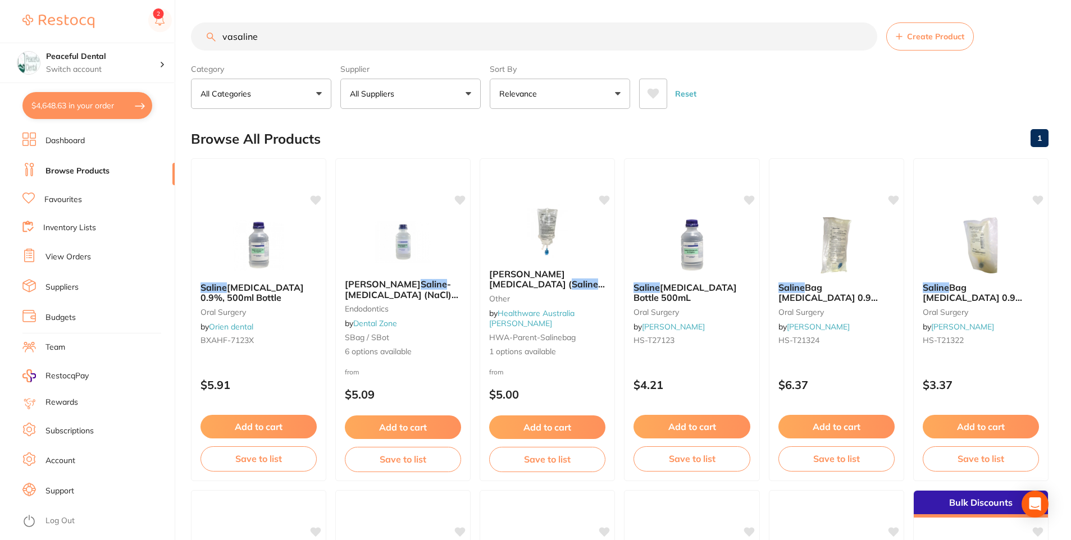
drag, startPoint x: 283, startPoint y: 33, endPoint x: 207, endPoint y: 37, distance: 75.9
click at [207, 37] on div "vasaline Create Product" at bounding box center [620, 36] width 858 height 28
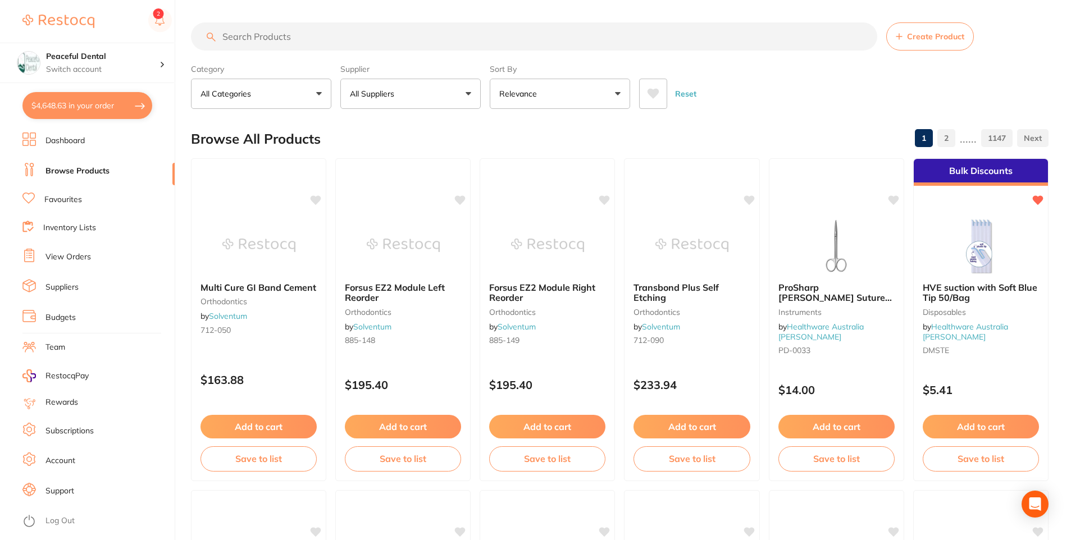
click at [53, 202] on link "Favourites" at bounding box center [63, 199] width 38 height 11
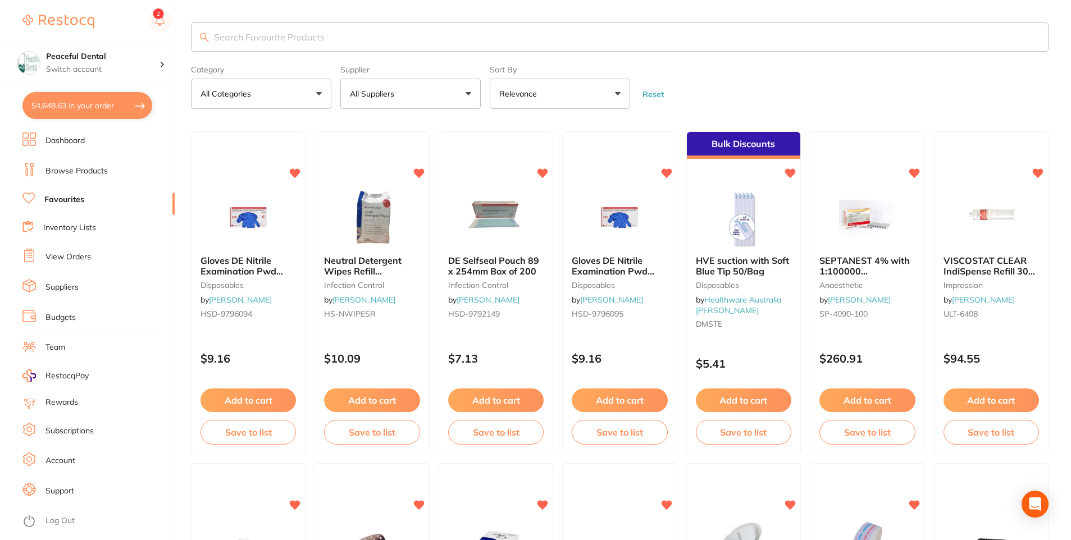
click at [251, 43] on input "search" at bounding box center [620, 36] width 858 height 29
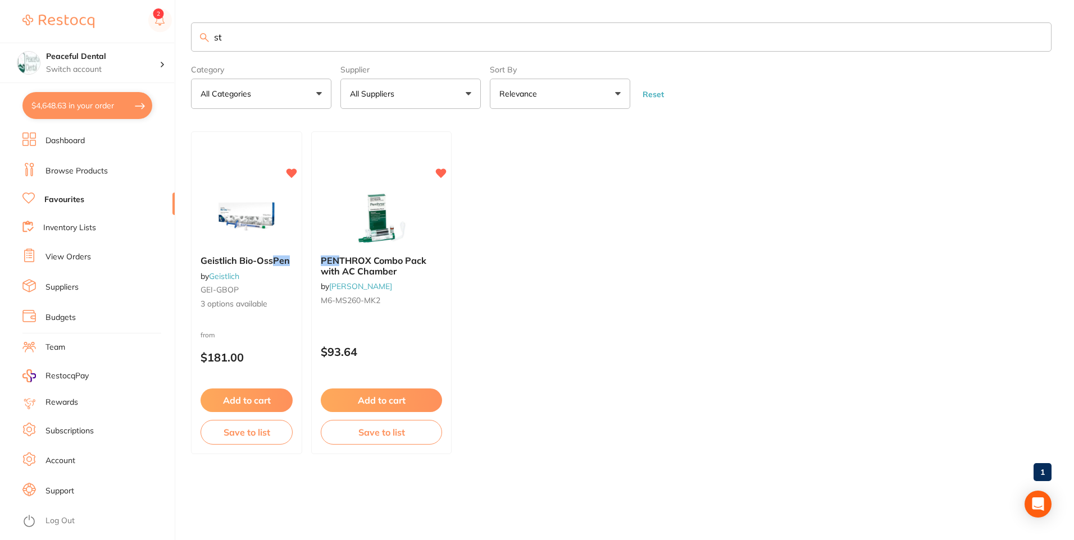
type input "s"
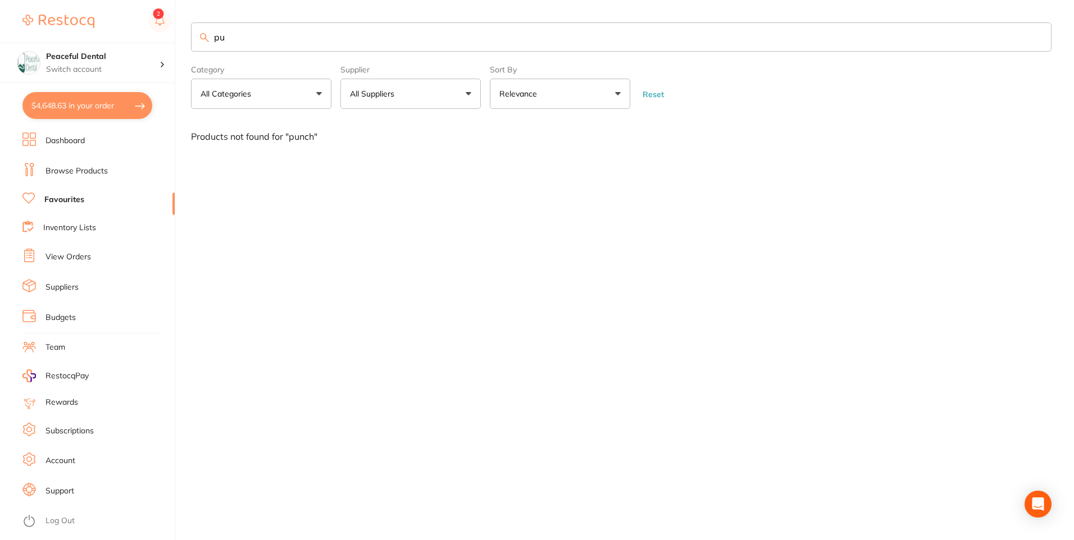
type input "p"
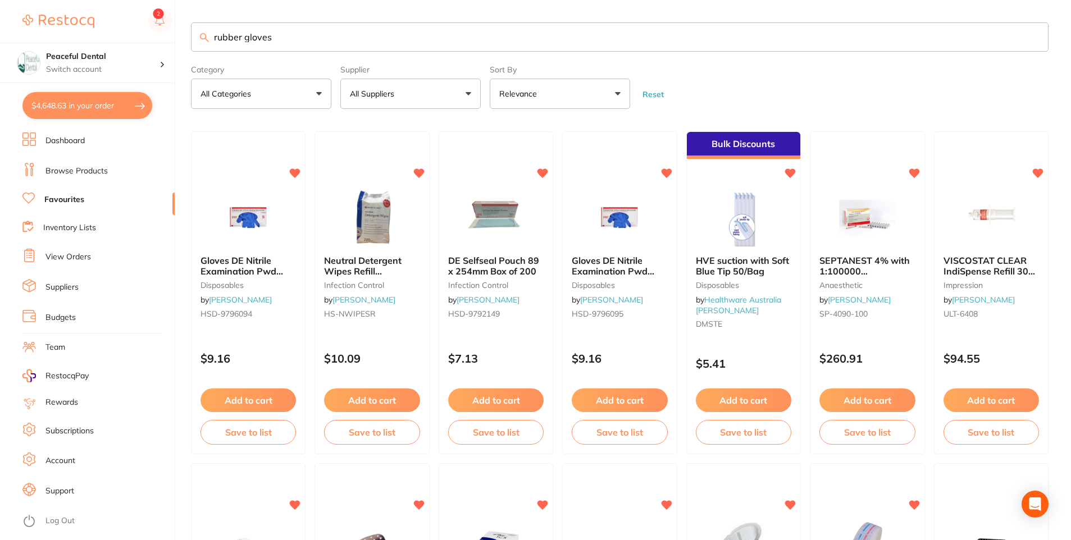
type input "rubber gloves"
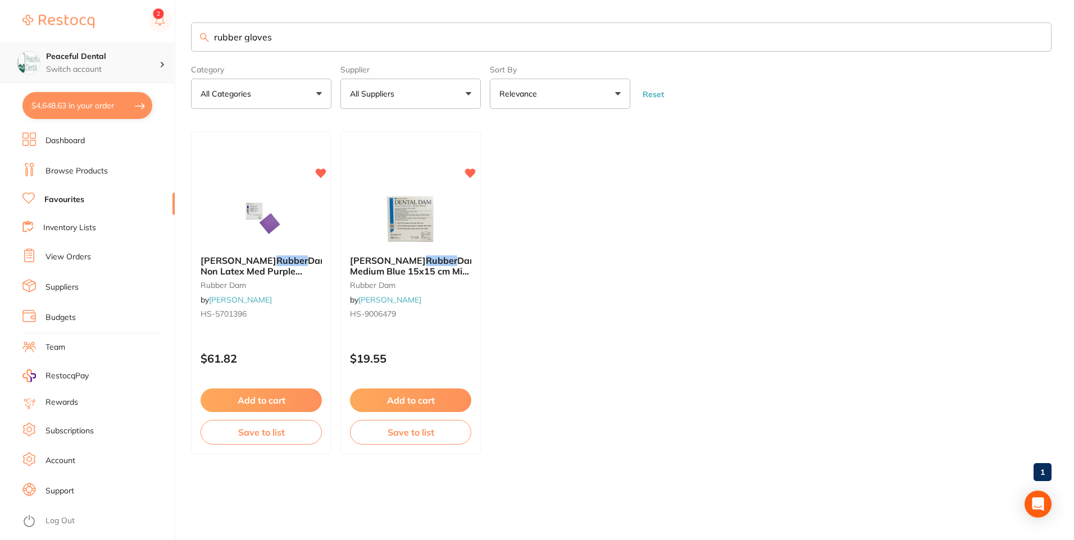
scroll to position [1, 0]
drag, startPoint x: 292, startPoint y: 47, endPoint x: 145, endPoint y: 45, distance: 146.6
click at [145, 45] on div "$4,648.63 Peaceful Dental Switch account Peaceful Dental $4,648.63 in your orde…" at bounding box center [537, 270] width 1074 height 540
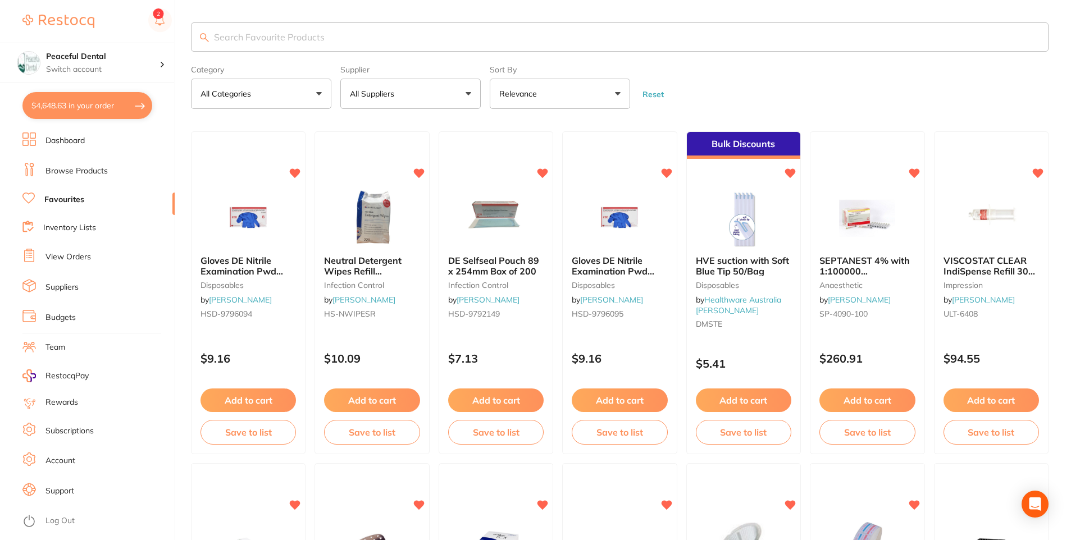
click at [62, 108] on button "$4,648.63 in your order" at bounding box center [87, 105] width 130 height 27
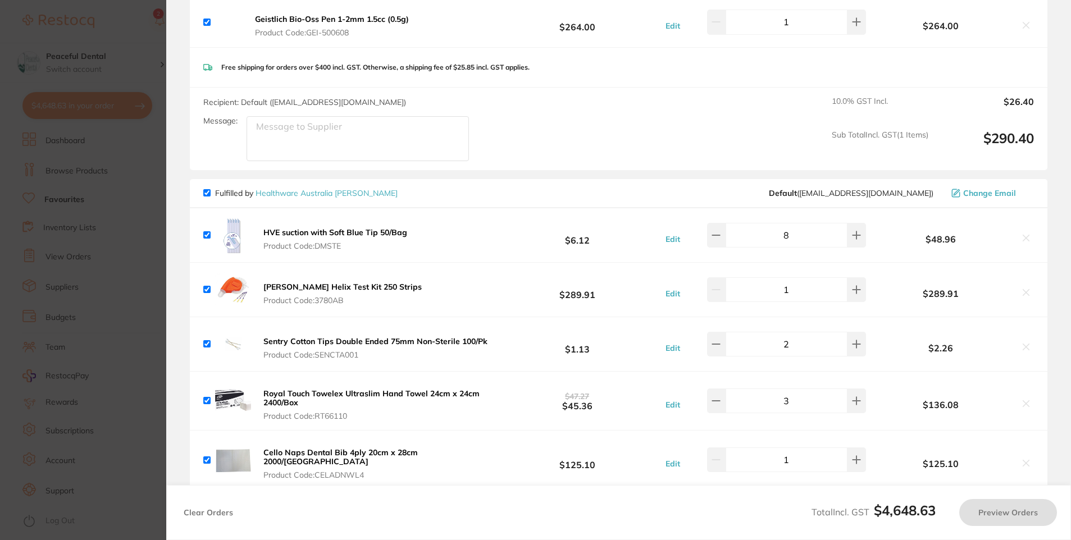
checkbox input "true"
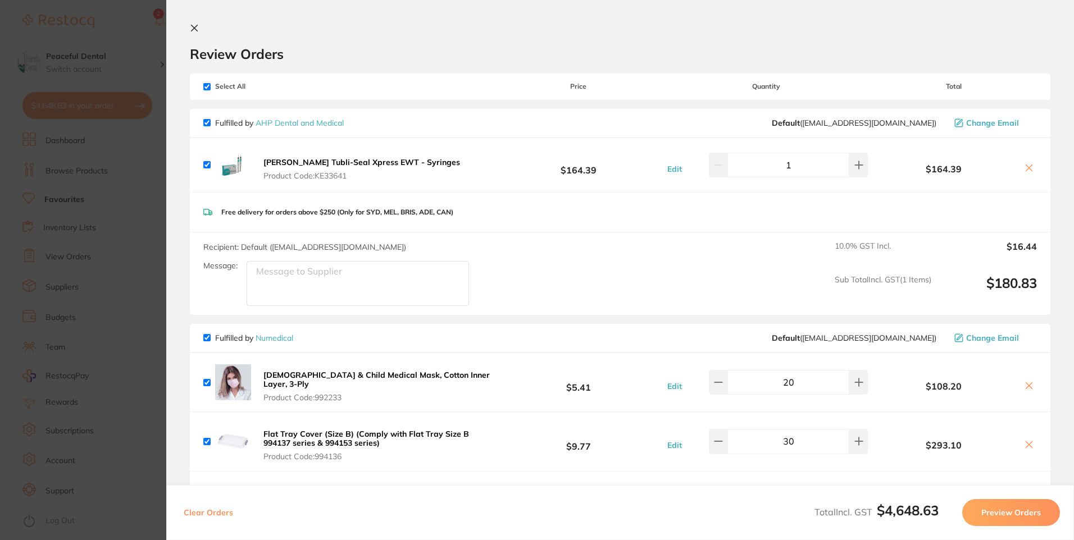
click at [1026, 511] on button "Preview Orders" at bounding box center [1011, 512] width 98 height 27
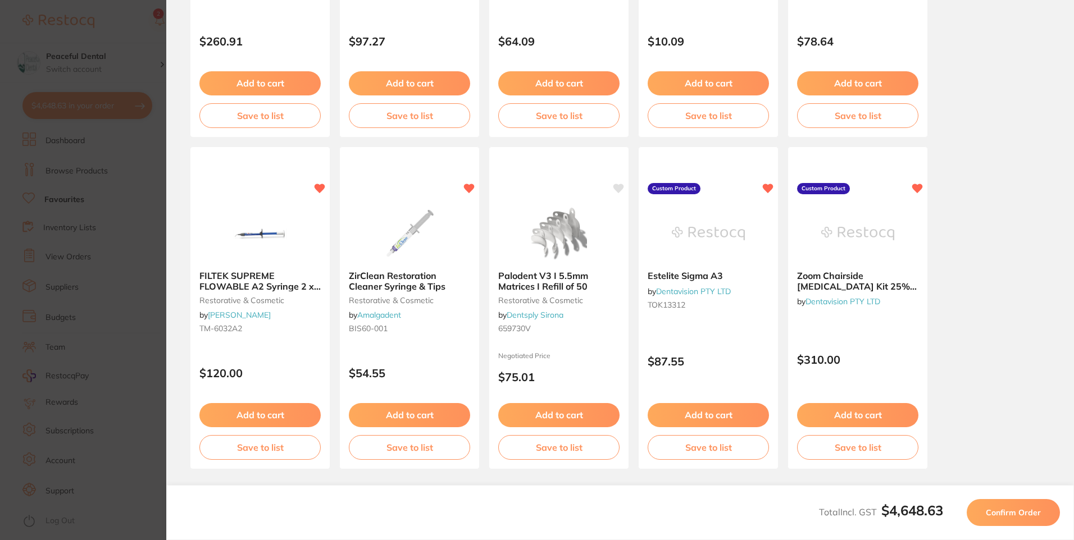
scroll to position [290, 0]
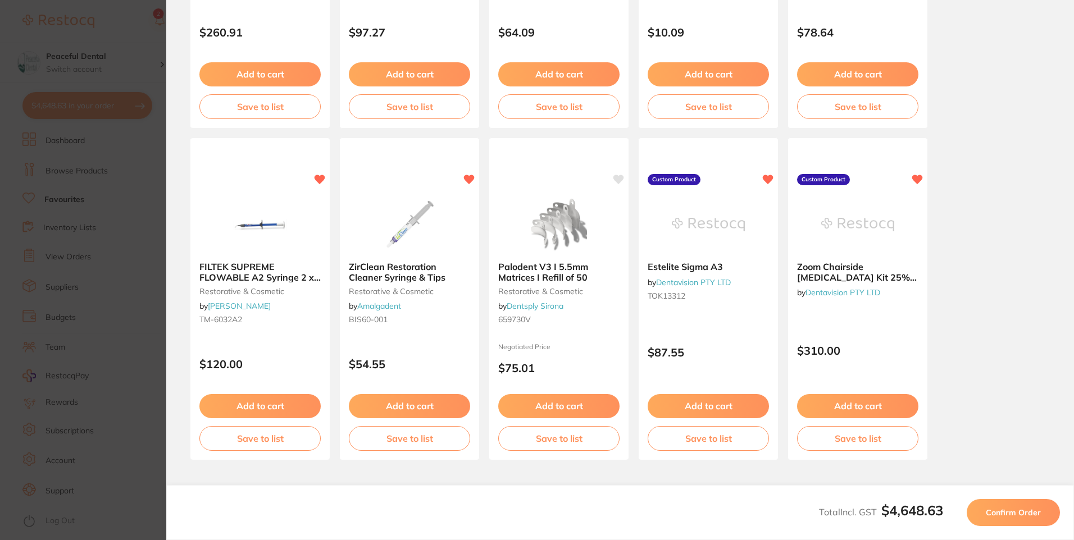
click at [992, 518] on button "Confirm Order" at bounding box center [1013, 512] width 93 height 27
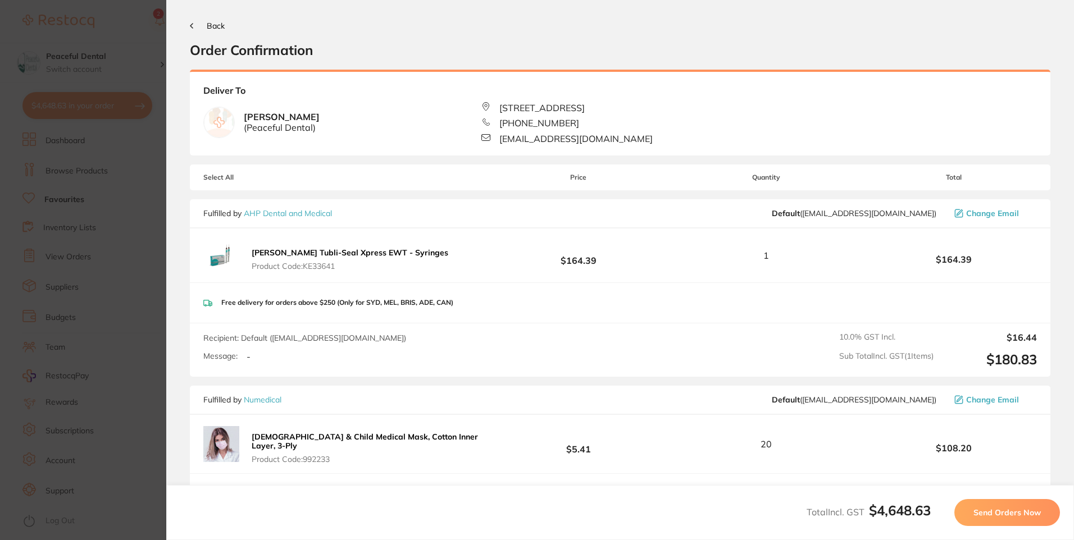
scroll to position [0, 0]
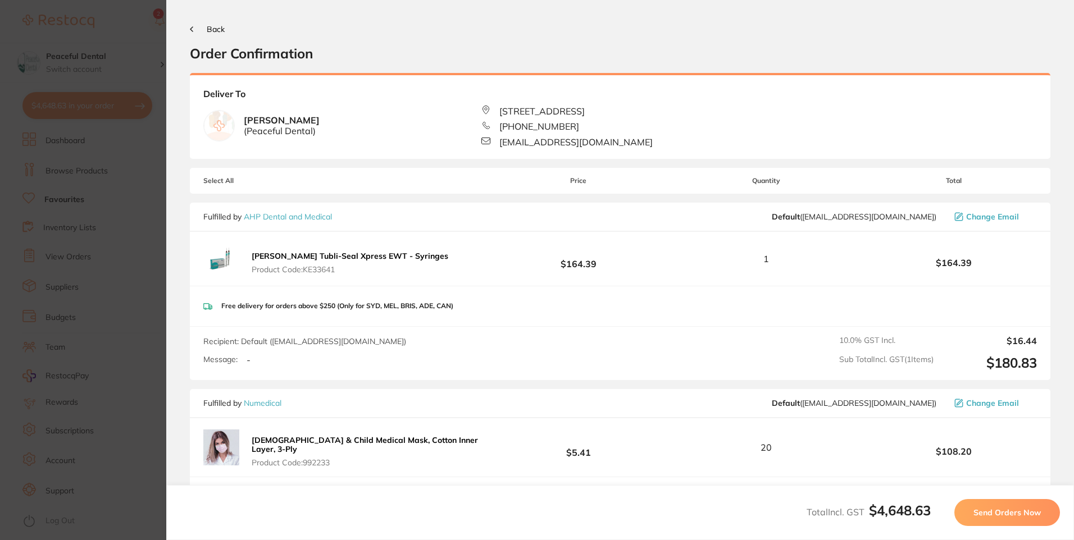
click at [992, 518] on button "Send Orders Now" at bounding box center [1007, 512] width 106 height 27
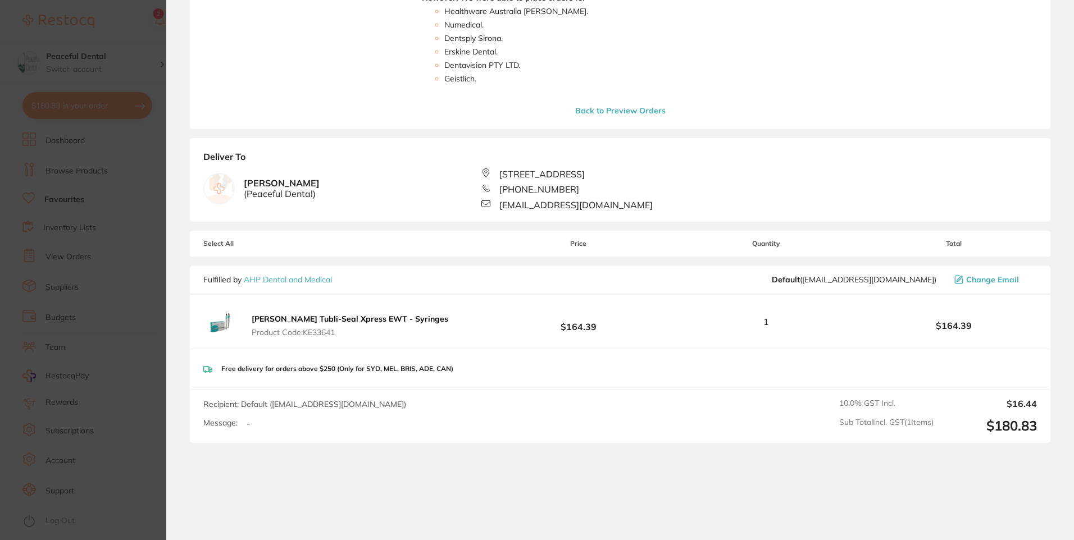
scroll to position [281, 0]
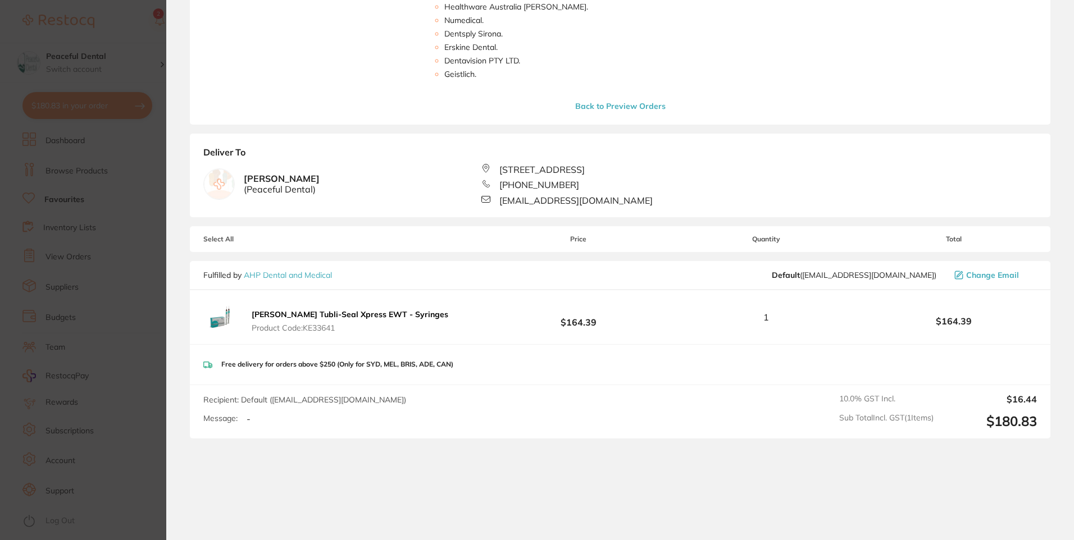
click at [630, 106] on button "Back to Preview Orders" at bounding box center [620, 106] width 97 height 10
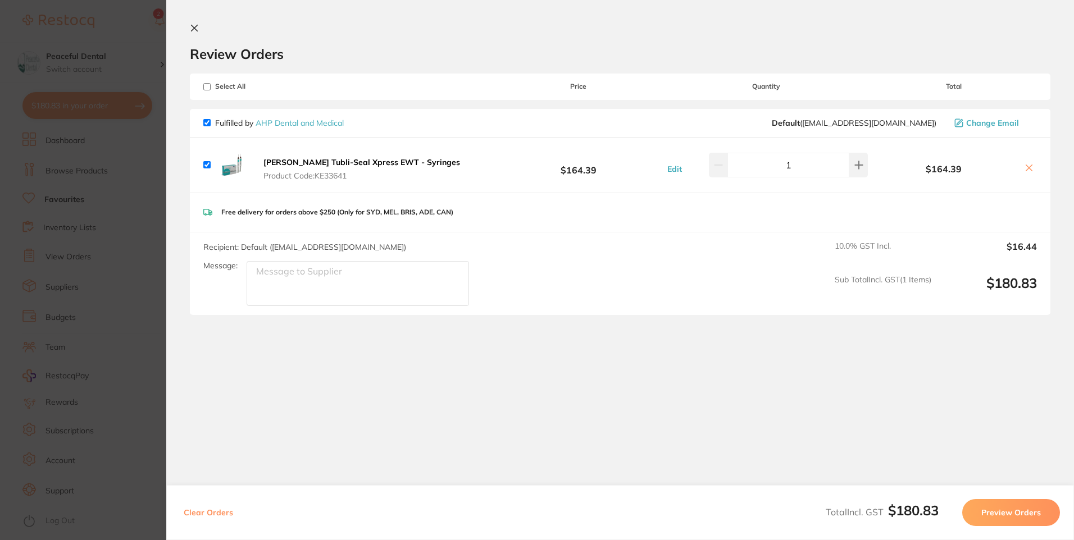
scroll to position [0, 0]
click at [206, 123] on input "checkbox" at bounding box center [206, 122] width 7 height 7
checkbox input "false"
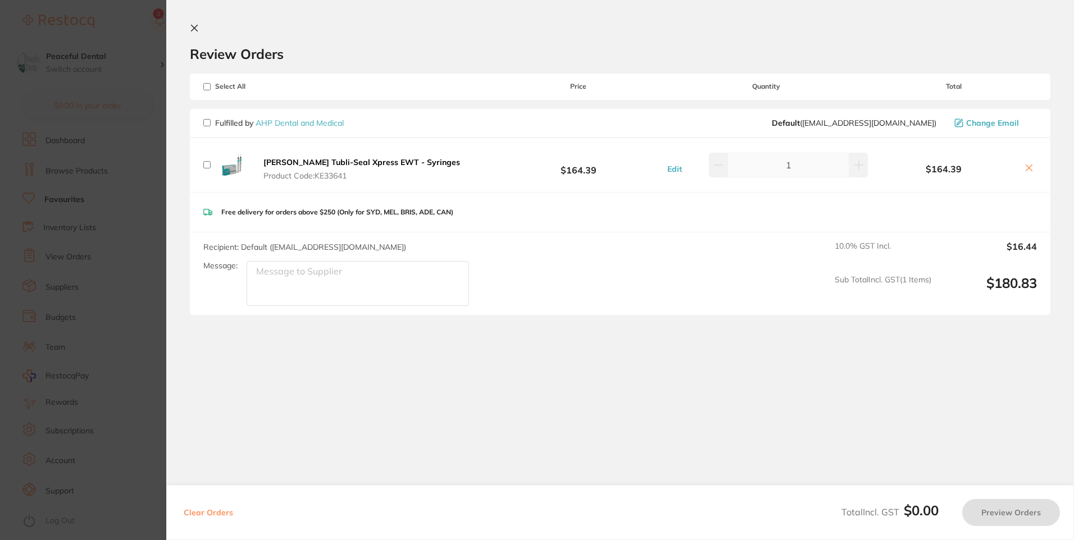
click at [365, 369] on section "Review Orders Your orders are being processed and we will notify you once we ha…" at bounding box center [620, 250] width 908 height 501
click at [0, 297] on html "$0.00 Peaceful Dental Switch account Peaceful Dental $0.00 in your order Dashbo…" at bounding box center [537, 270] width 1074 height 540
click at [194, 26] on icon at bounding box center [194, 28] width 9 height 9
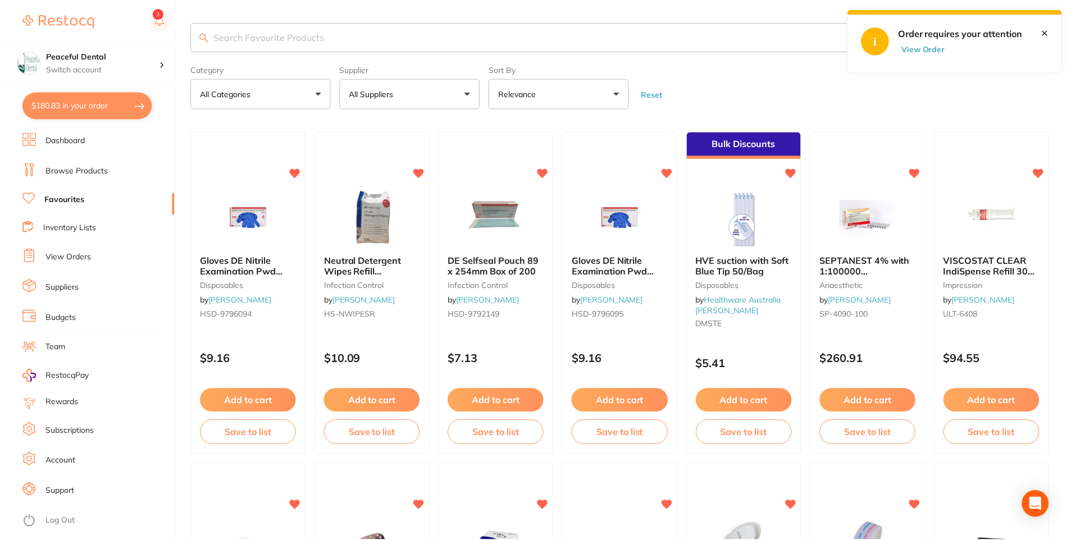
scroll to position [3, 0]
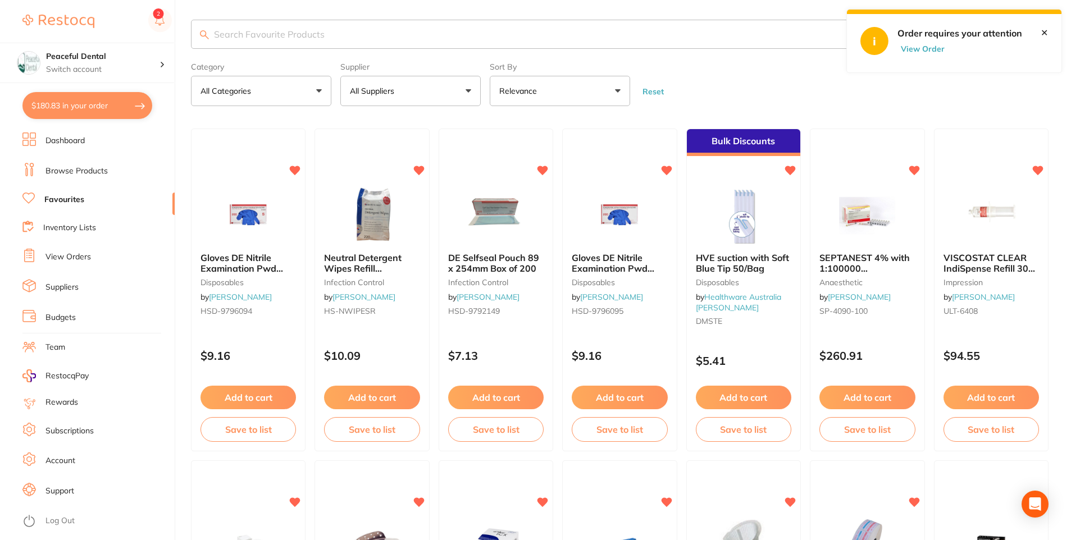
click at [1047, 35] on link "✕" at bounding box center [1044, 33] width 7 height 10
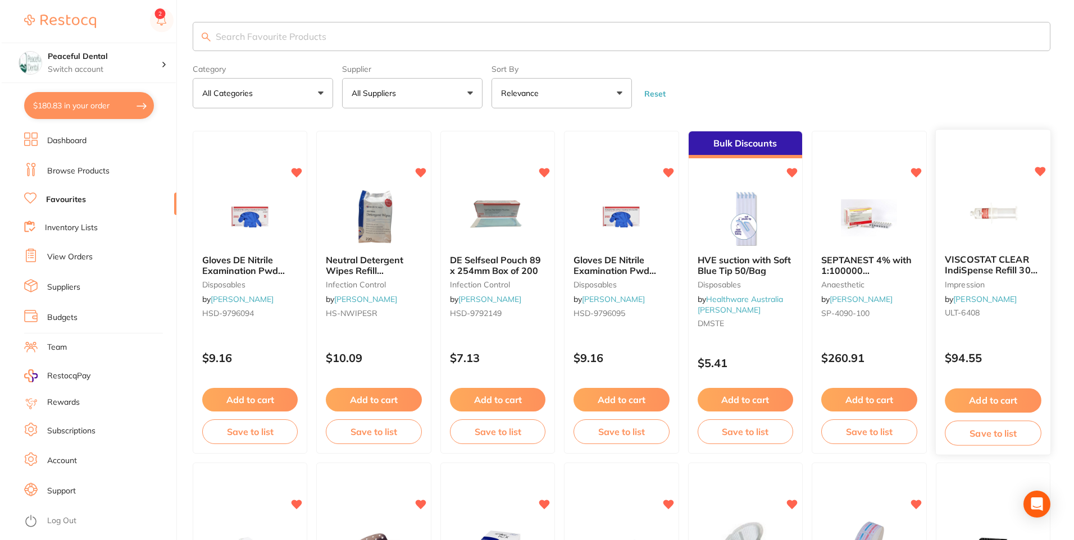
scroll to position [0, 0]
click at [133, 109] on button "$180.83 in your order" at bounding box center [87, 105] width 130 height 27
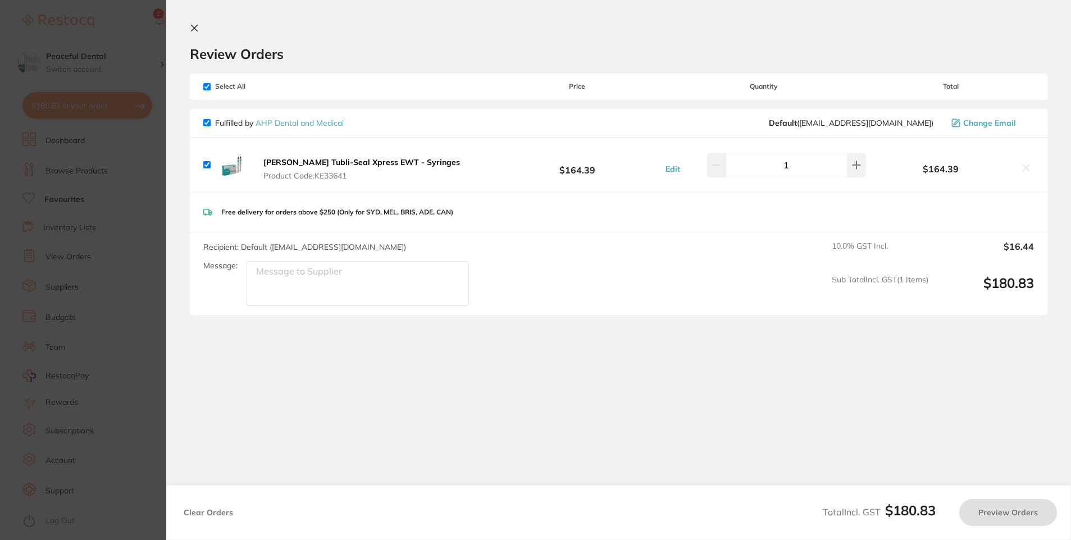
checkbox input "true"
drag, startPoint x: 199, startPoint y: 30, endPoint x: 128, endPoint y: 219, distance: 202.3
click at [197, 30] on button at bounding box center [196, 29] width 13 height 11
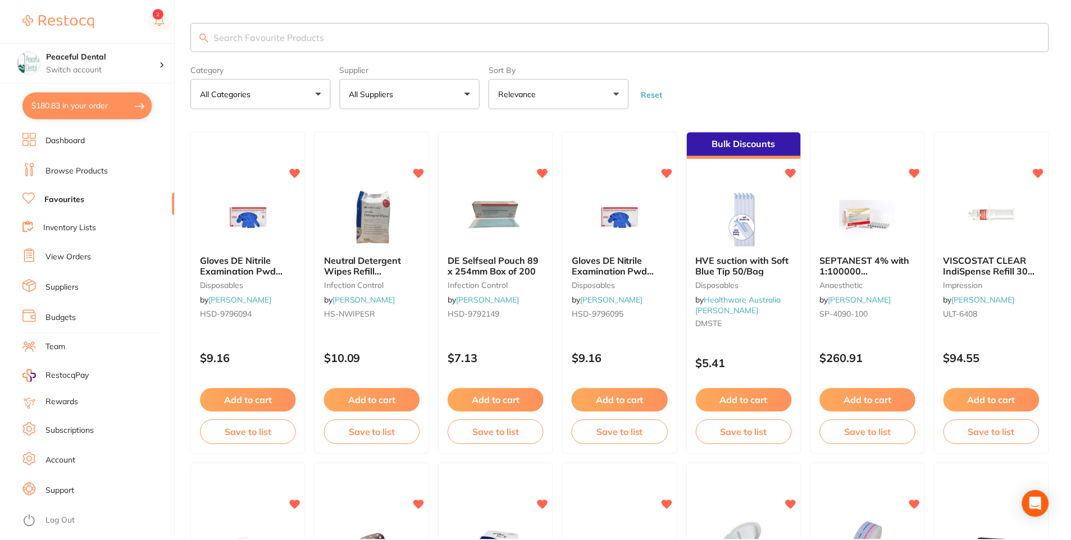
scroll to position [1, 0]
click at [57, 257] on link "View Orders" at bounding box center [67, 257] width 45 height 11
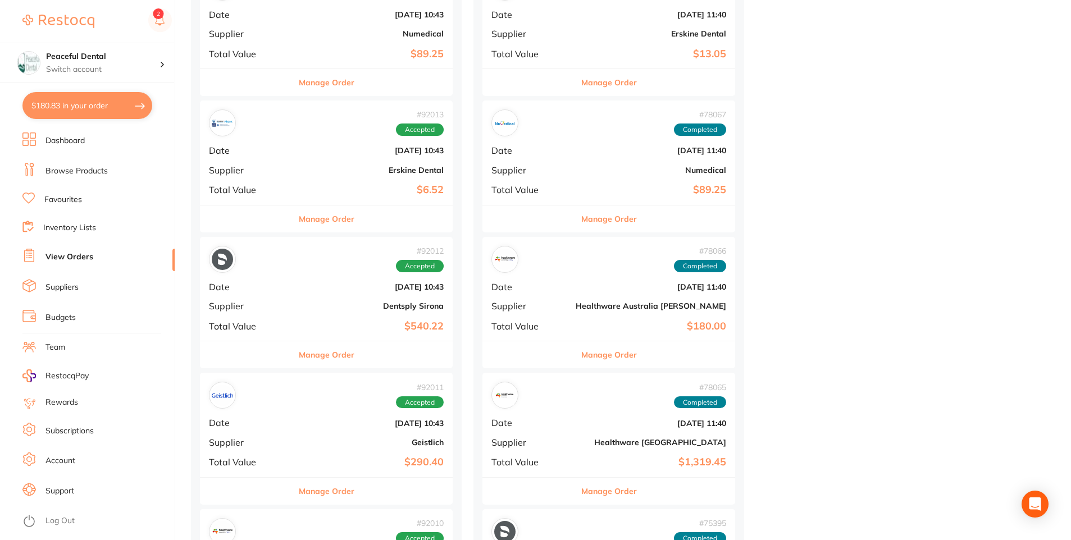
scroll to position [1011, 0]
click at [319, 356] on button "Manage Order" at bounding box center [327, 353] width 56 height 27
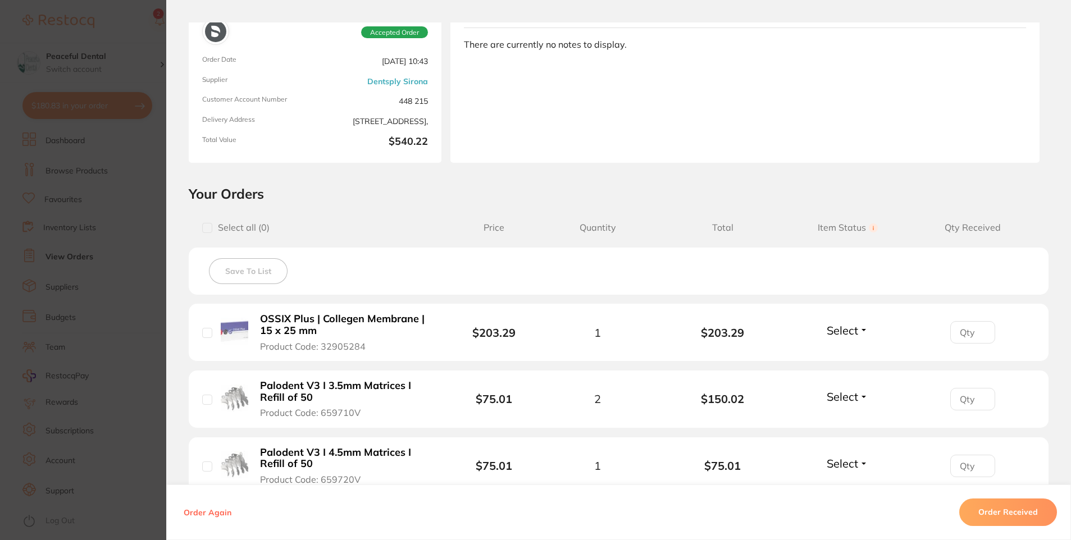
scroll to position [225, 0]
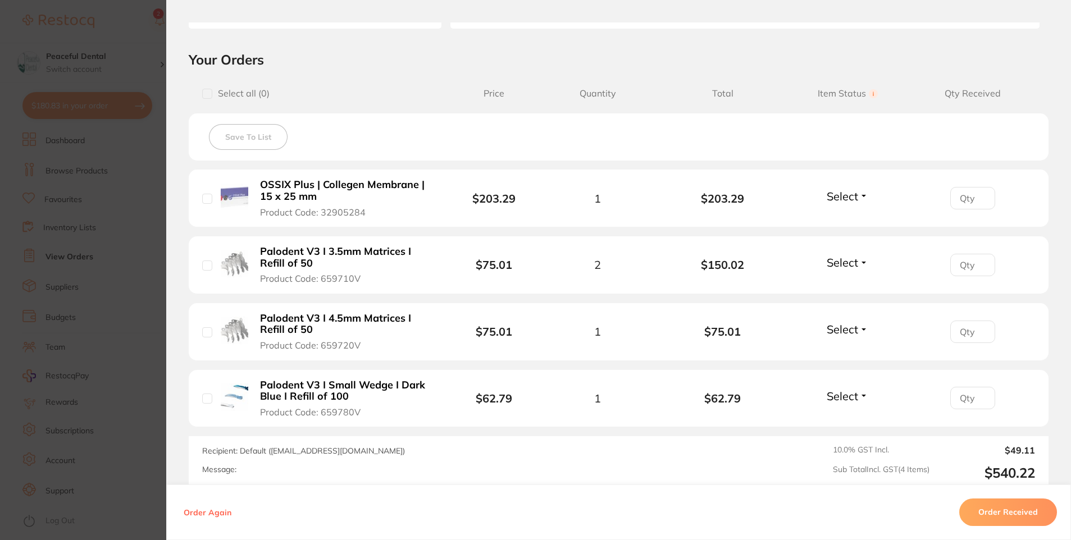
click at [101, 393] on section "Order ID: Restocq- 92012 Order Information Accepted Order Order Date Sept 1 202…" at bounding box center [535, 270] width 1071 height 540
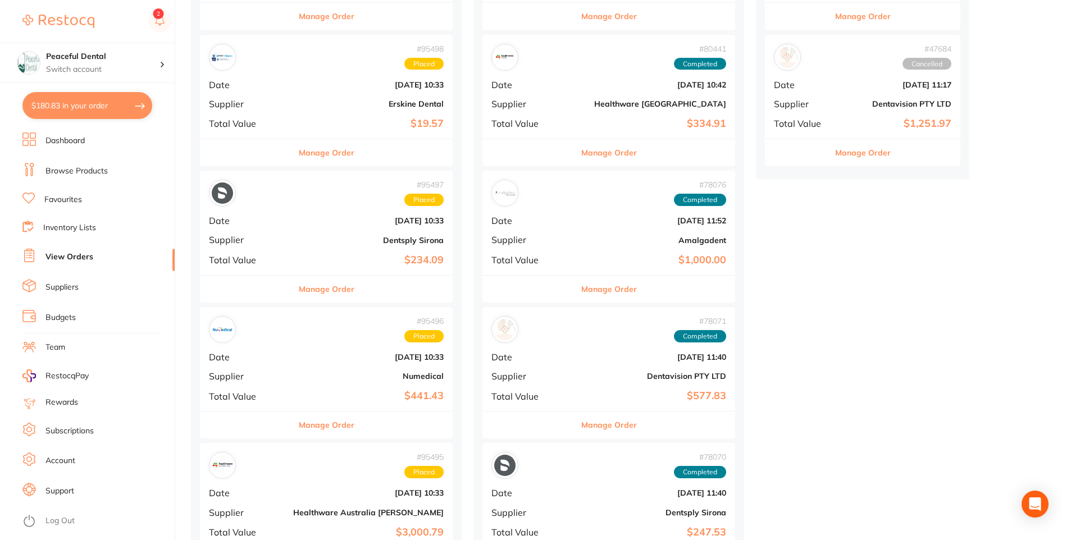
scroll to position [393, 0]
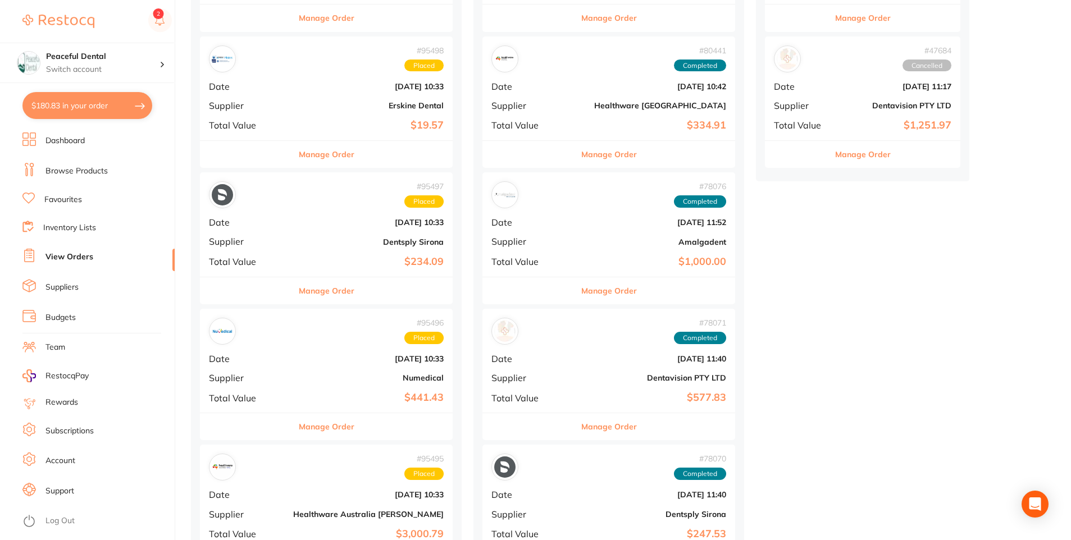
click at [306, 293] on button "Manage Order" at bounding box center [327, 290] width 56 height 27
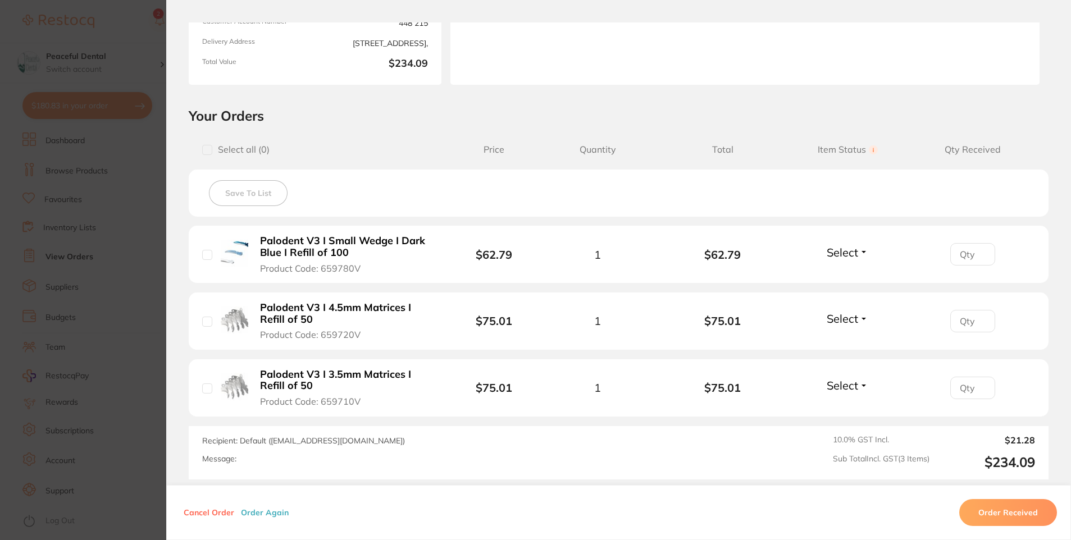
scroll to position [275, 0]
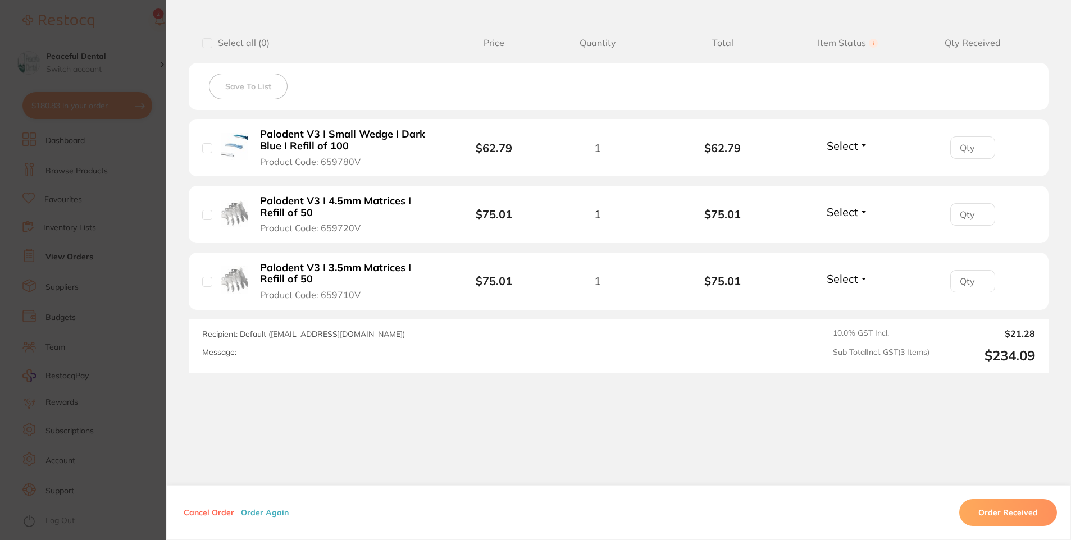
click at [60, 321] on section "Order ID: Restocq- 95497 Order Information Placed Order Order Date Oct 2 2025, …" at bounding box center [535, 270] width 1071 height 540
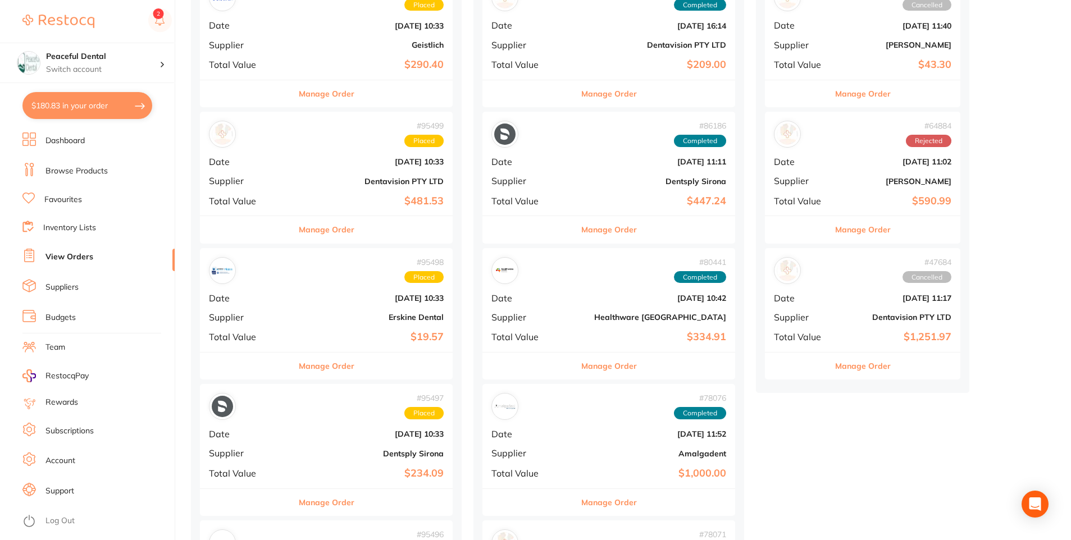
scroll to position [169, 0]
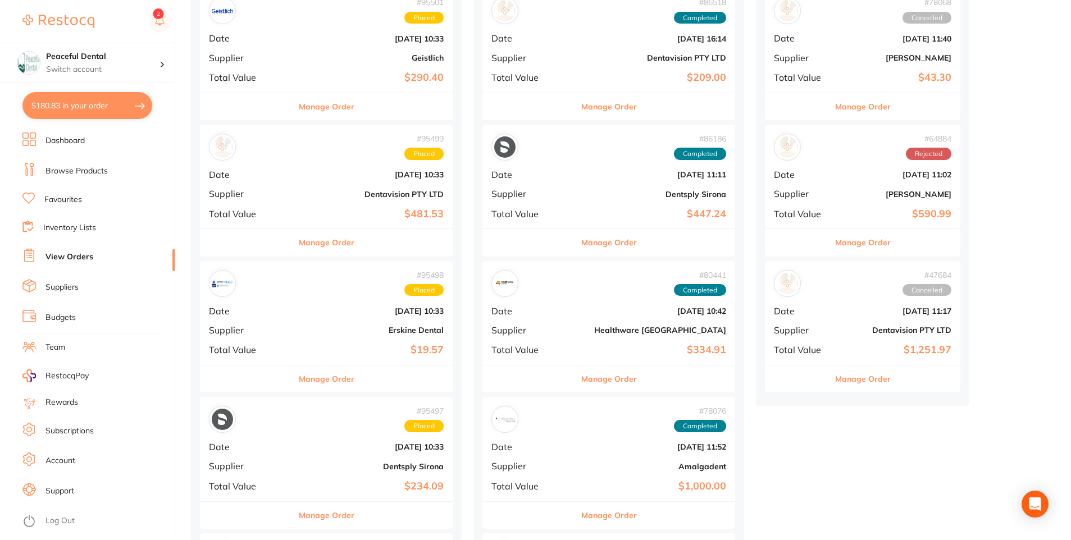
click at [299, 244] on button "Manage Order" at bounding box center [327, 242] width 56 height 27
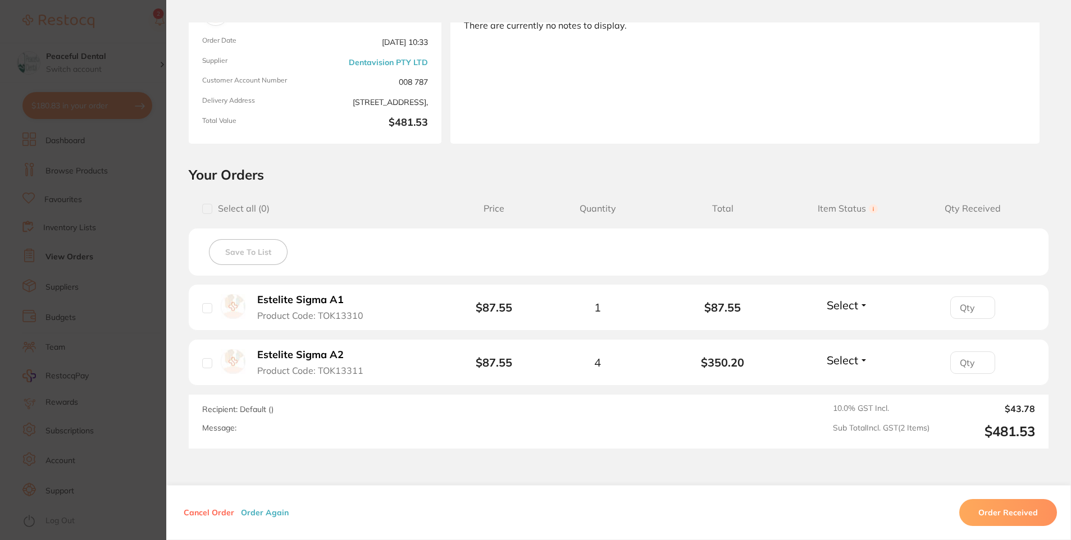
scroll to position [169, 0]
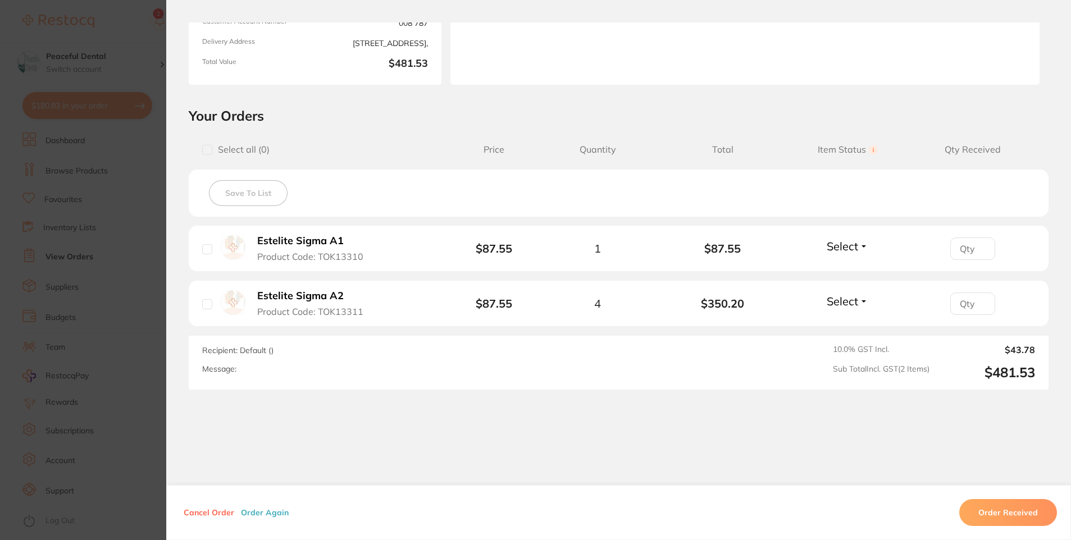
click at [96, 317] on section "Order ID: Restocq- 95499 Order Information Placed Order Order Date Oct 2 2025, …" at bounding box center [535, 270] width 1071 height 540
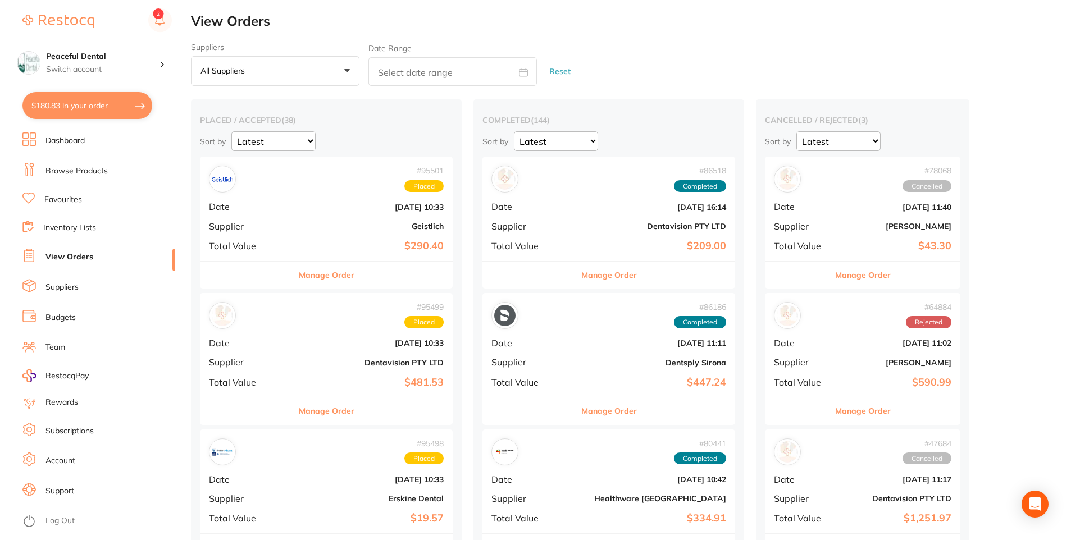
click at [66, 229] on link "Inventory Lists" at bounding box center [69, 227] width 53 height 11
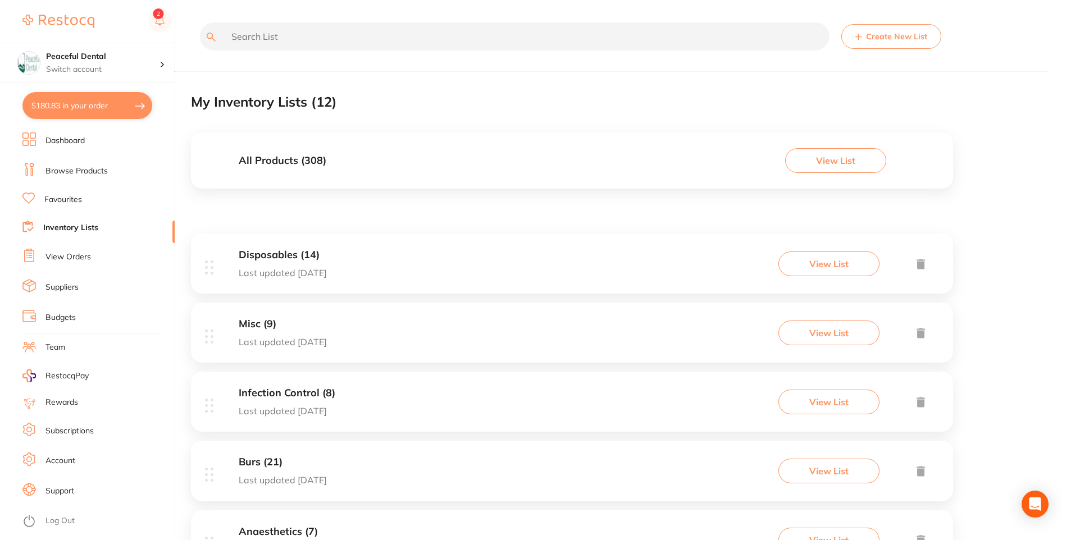
click at [74, 169] on link "Browse Products" at bounding box center [76, 171] width 62 height 11
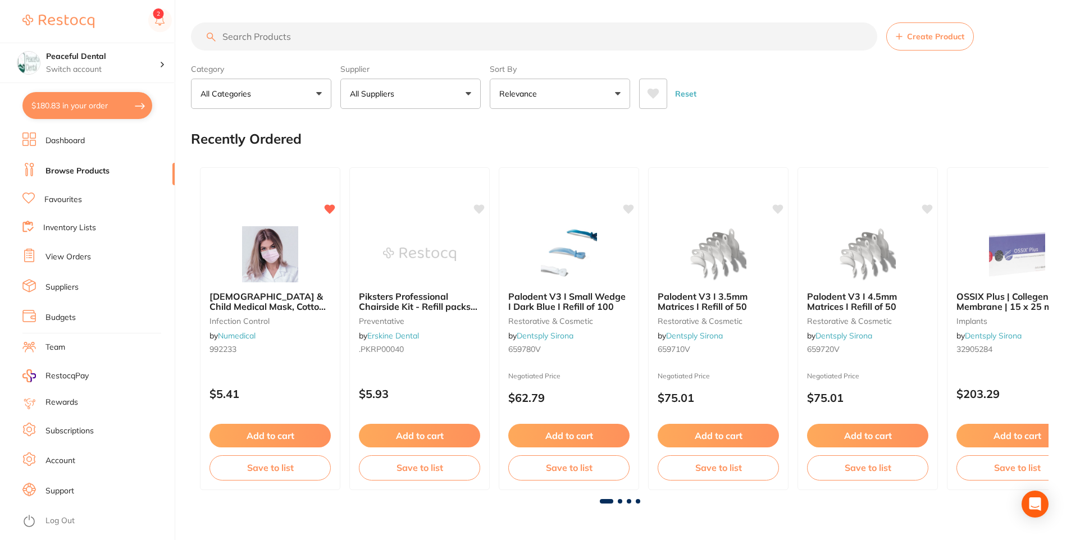
click at [288, 44] on input "search" at bounding box center [534, 36] width 686 height 28
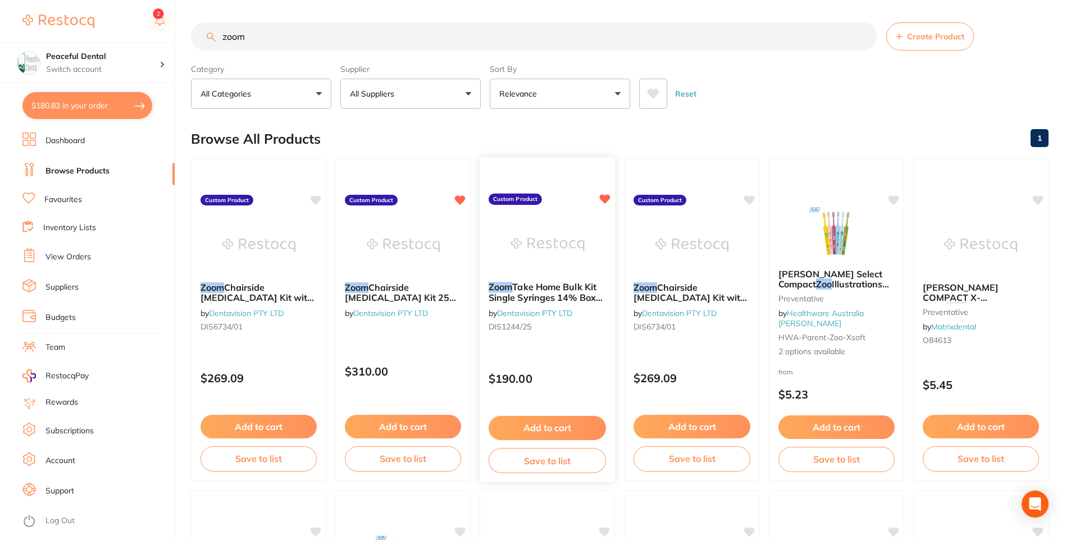
type input "zoom"
click at [551, 424] on button "Add to cart" at bounding box center [547, 428] width 117 height 24
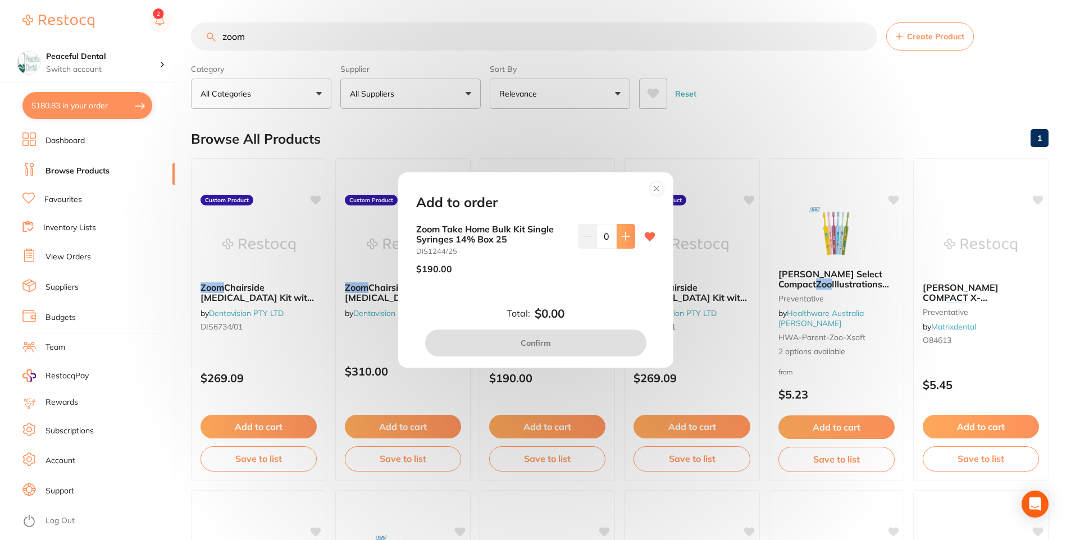
click at [627, 237] on icon at bounding box center [625, 236] width 9 height 9
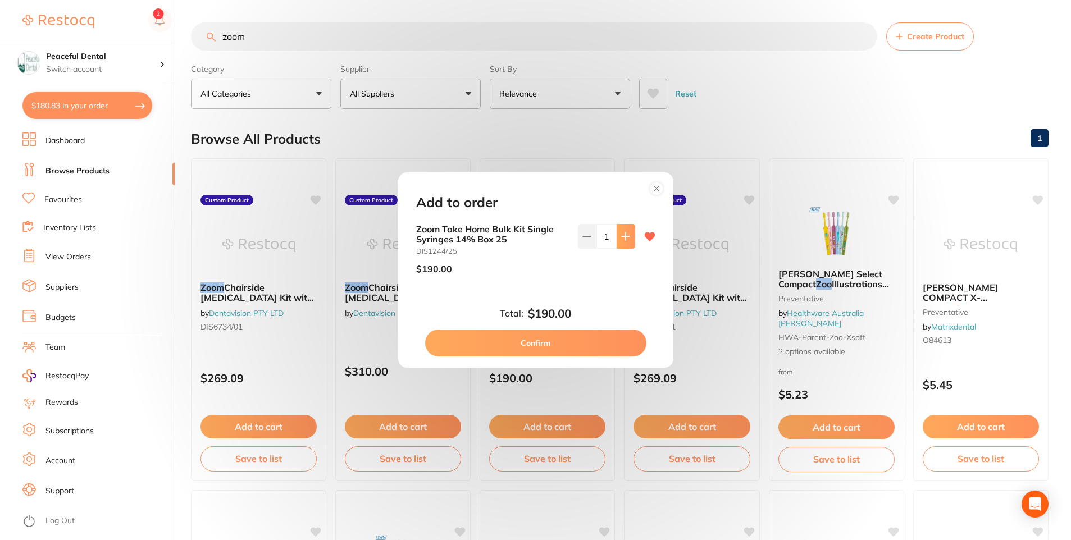
click at [627, 237] on icon at bounding box center [625, 236] width 9 height 9
type input "2"
click at [598, 336] on button "Confirm" at bounding box center [535, 343] width 221 height 27
checkbox input "false"
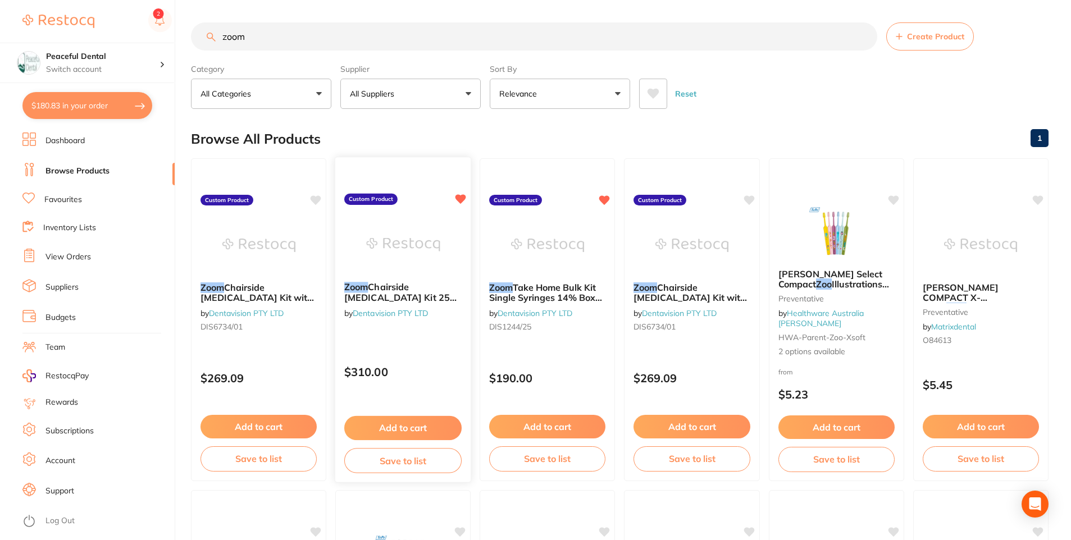
click at [439, 427] on button "Add to cart" at bounding box center [402, 428] width 117 height 24
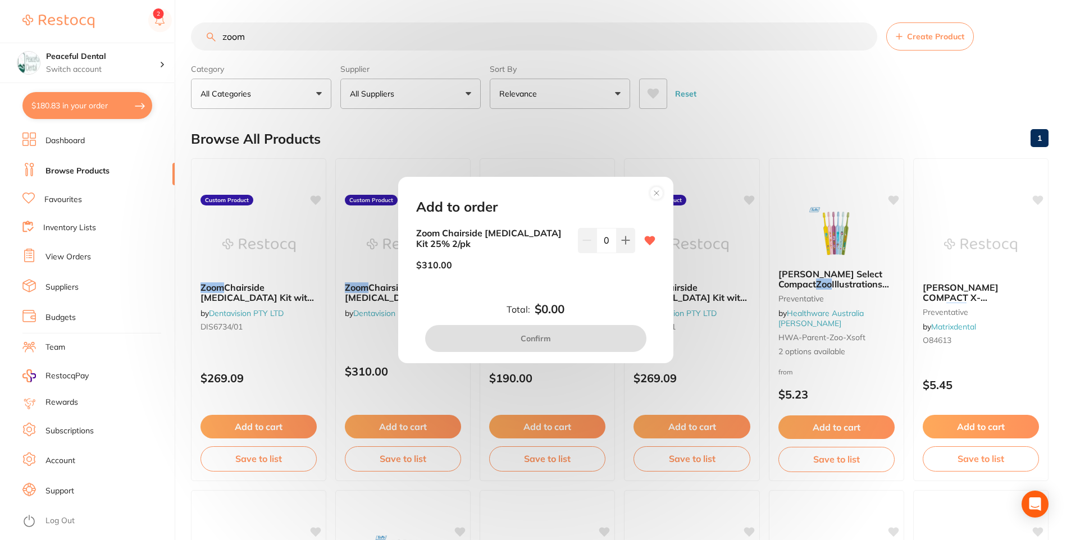
drag, startPoint x: 625, startPoint y: 240, endPoint x: 623, endPoint y: 273, distance: 32.7
click at [625, 248] on button at bounding box center [626, 240] width 19 height 25
type input "1"
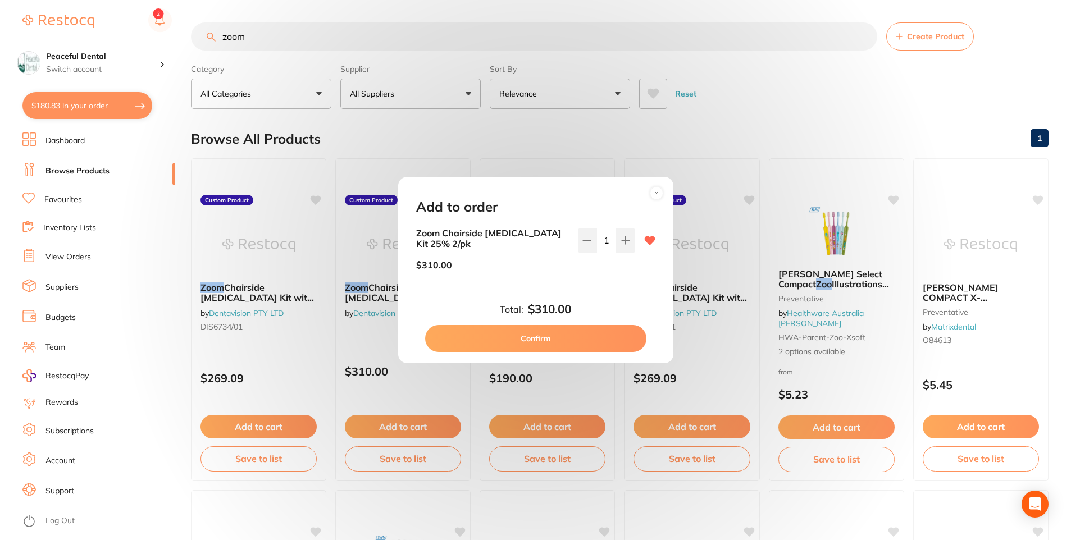
click at [593, 336] on button "Confirm" at bounding box center [535, 338] width 221 height 27
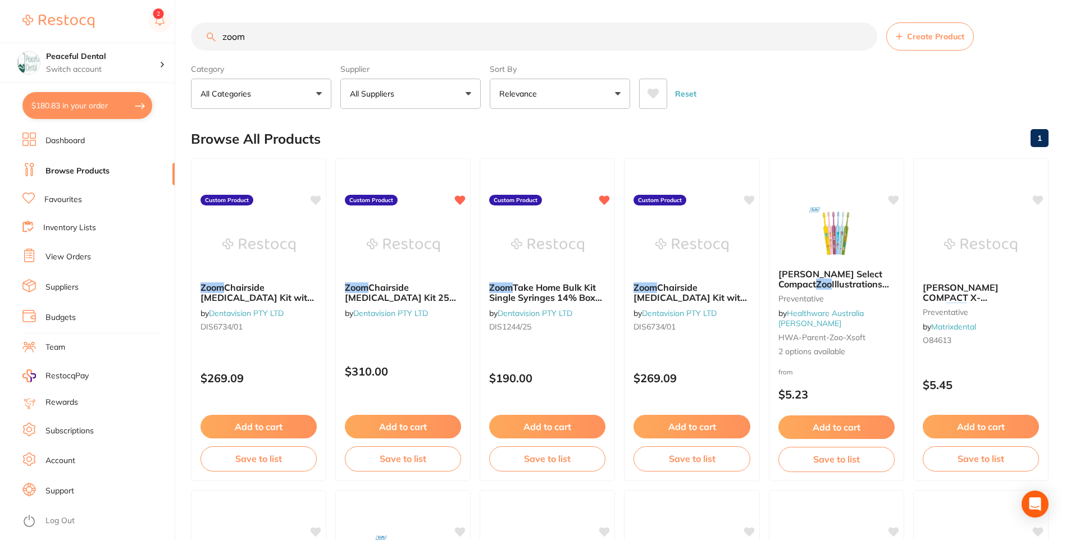
click at [120, 109] on button "$180.83 in your order" at bounding box center [87, 105] width 130 height 27
checkbox input "true"
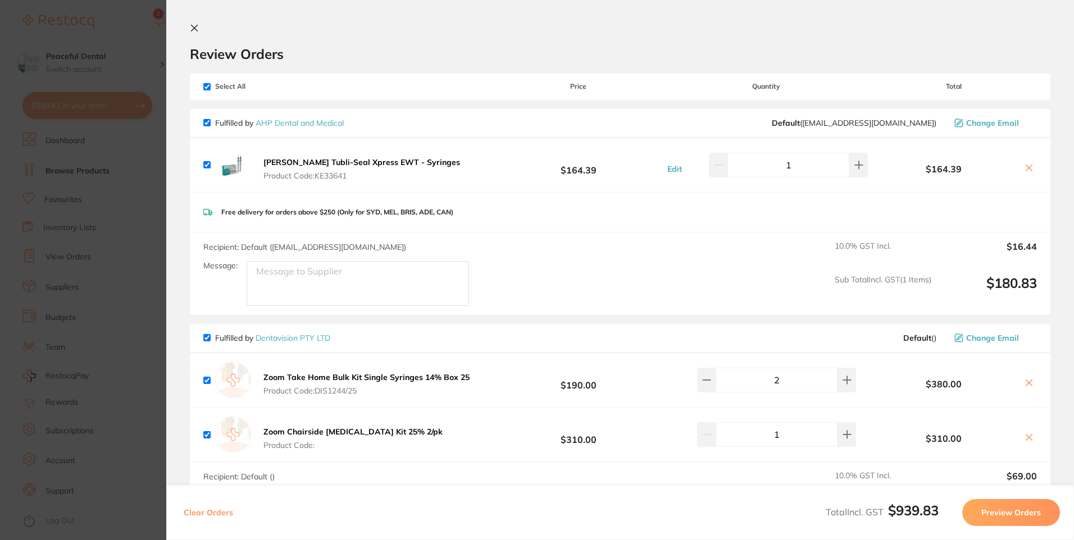
drag, startPoint x: 1025, startPoint y: 164, endPoint x: 1025, endPoint y: 233, distance: 68.5
click at [1025, 164] on icon at bounding box center [1029, 167] width 9 height 9
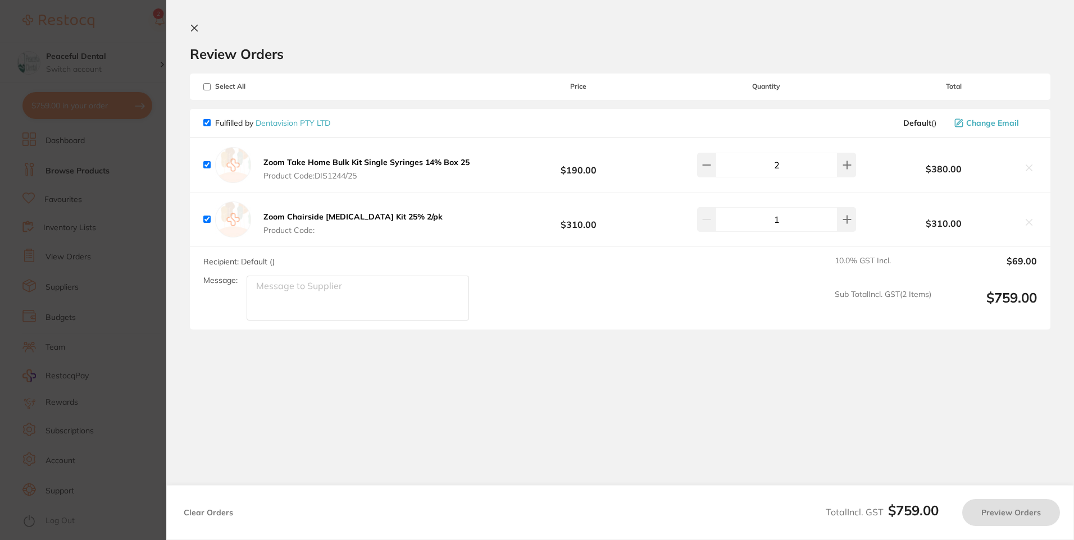
checkbox input "true"
click at [1025, 504] on button "Preview Orders" at bounding box center [1011, 512] width 98 height 27
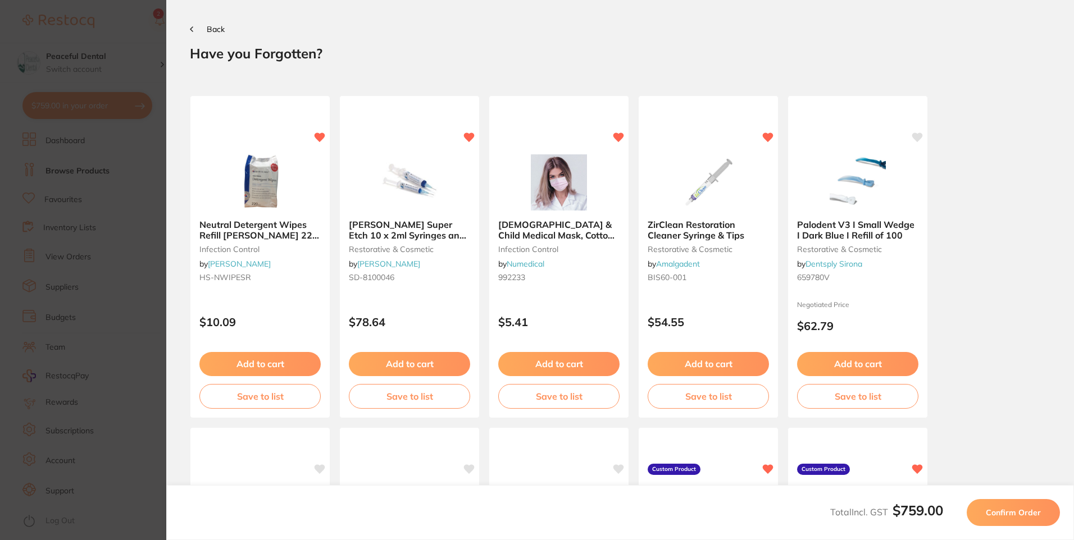
click at [1025, 505] on button "Confirm Order" at bounding box center [1013, 512] width 93 height 27
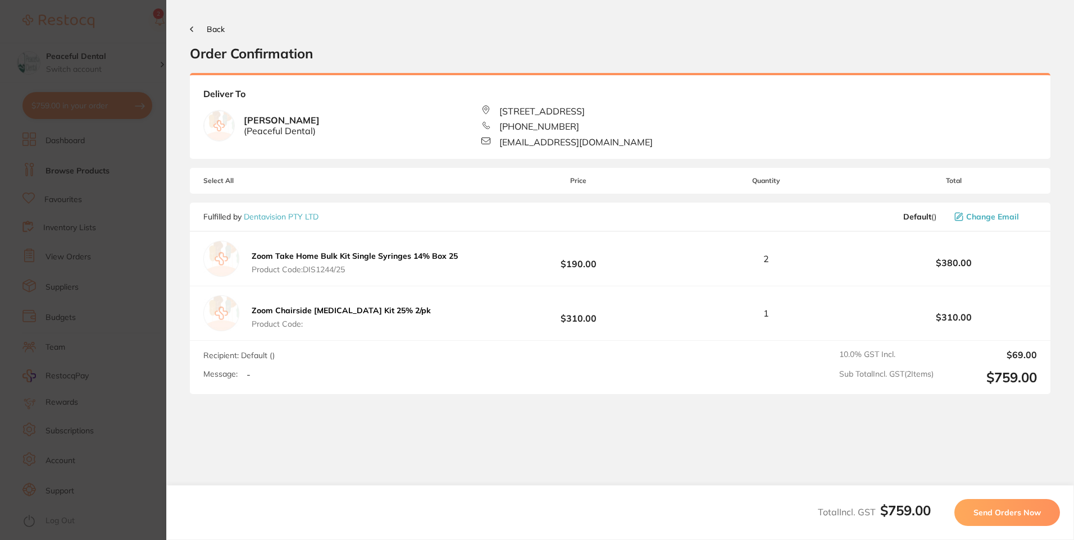
click at [1025, 505] on button "Send Orders Now" at bounding box center [1007, 512] width 106 height 27
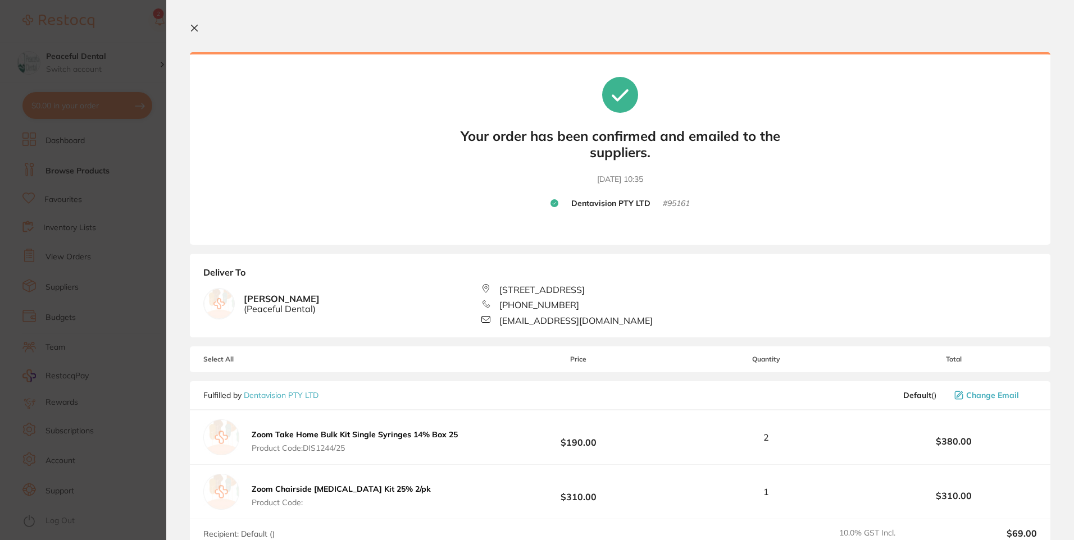
click at [195, 25] on icon at bounding box center [194, 28] width 9 height 9
